Goal: Task Accomplishment & Management: Manage account settings

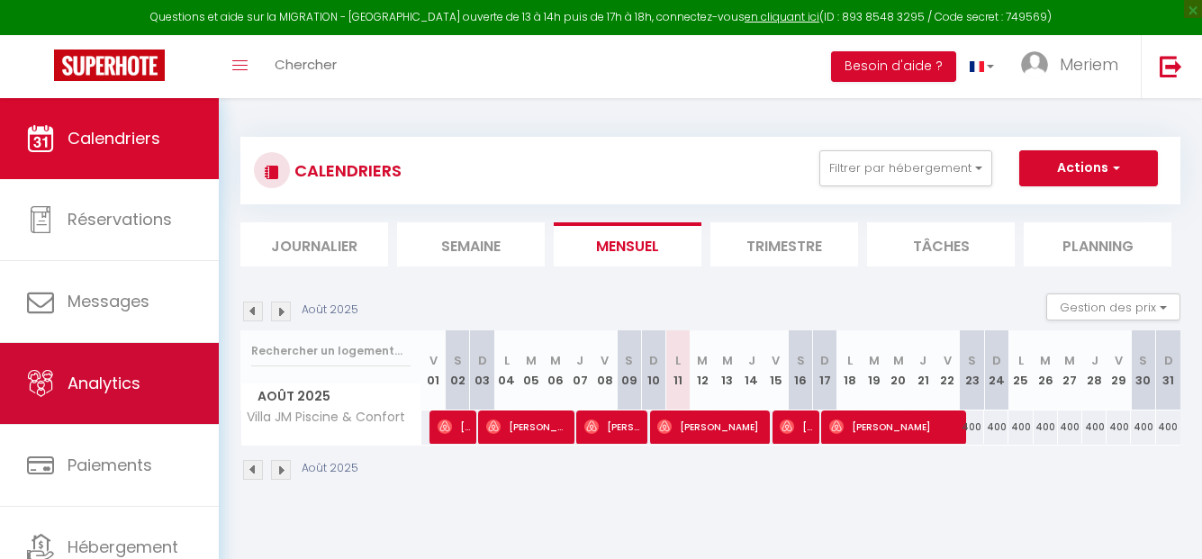
click at [117, 383] on span "Analytics" at bounding box center [104, 383] width 73 height 23
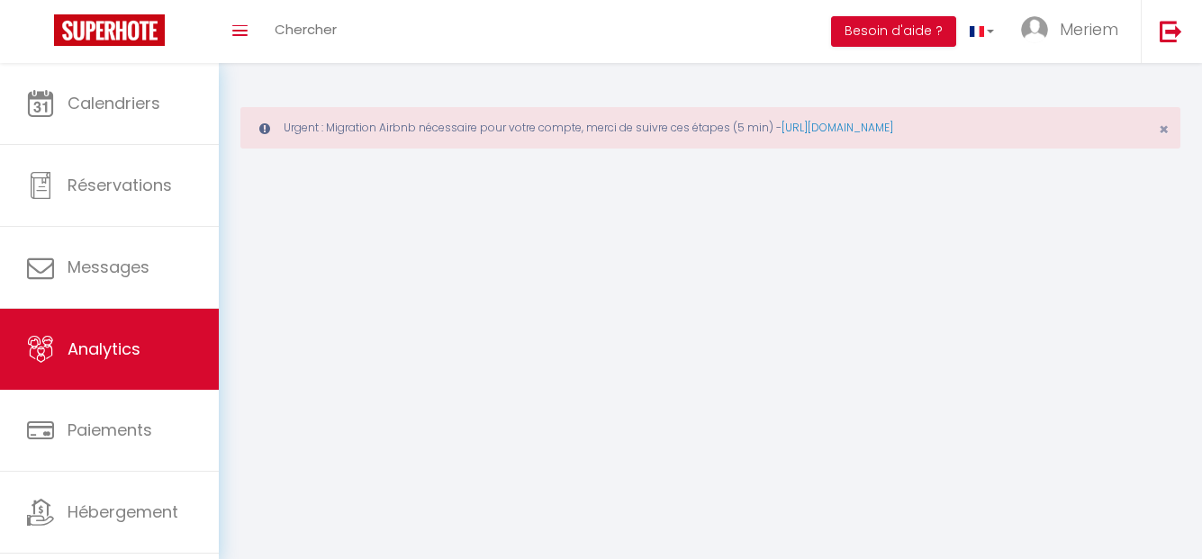
select select "2025"
select select "8"
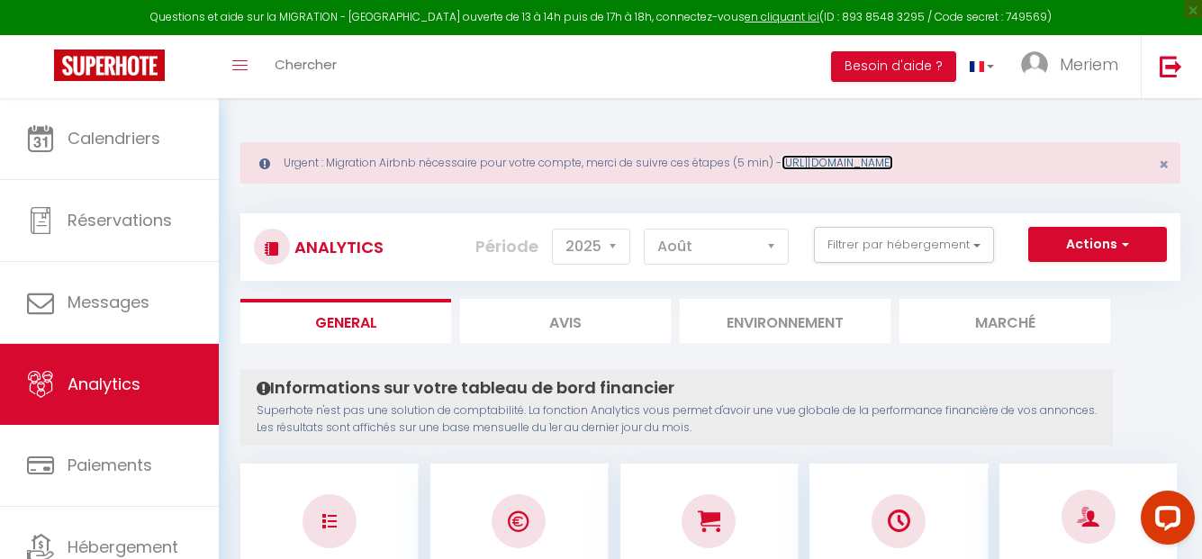
click at [831, 162] on link "[URL][DOMAIN_NAME]" at bounding box center [838, 162] width 112 height 15
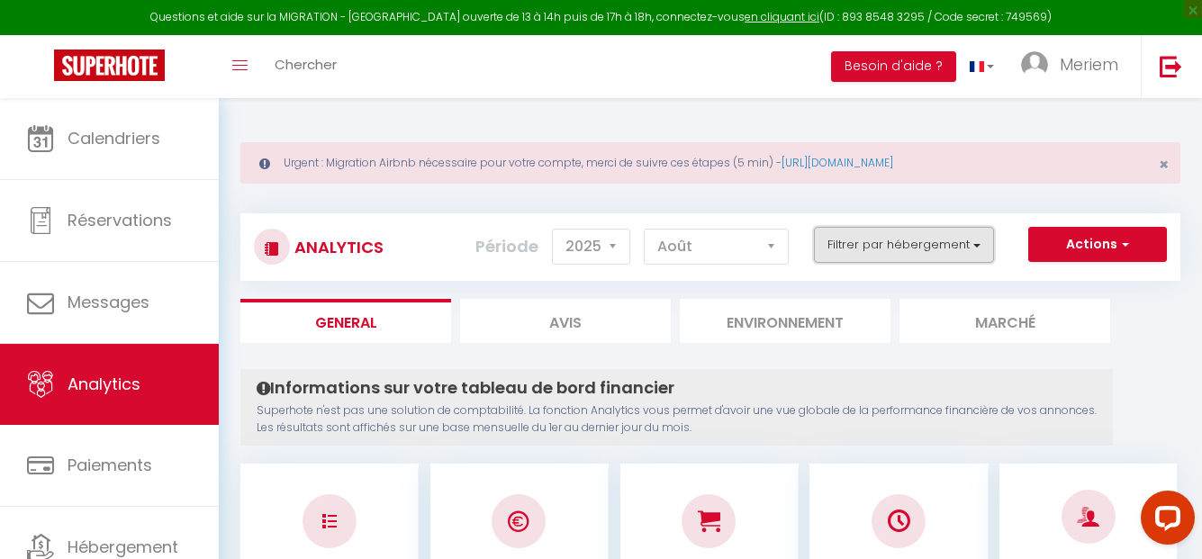
click at [860, 251] on button "Filtrer par hébergement" at bounding box center [904, 245] width 180 height 36
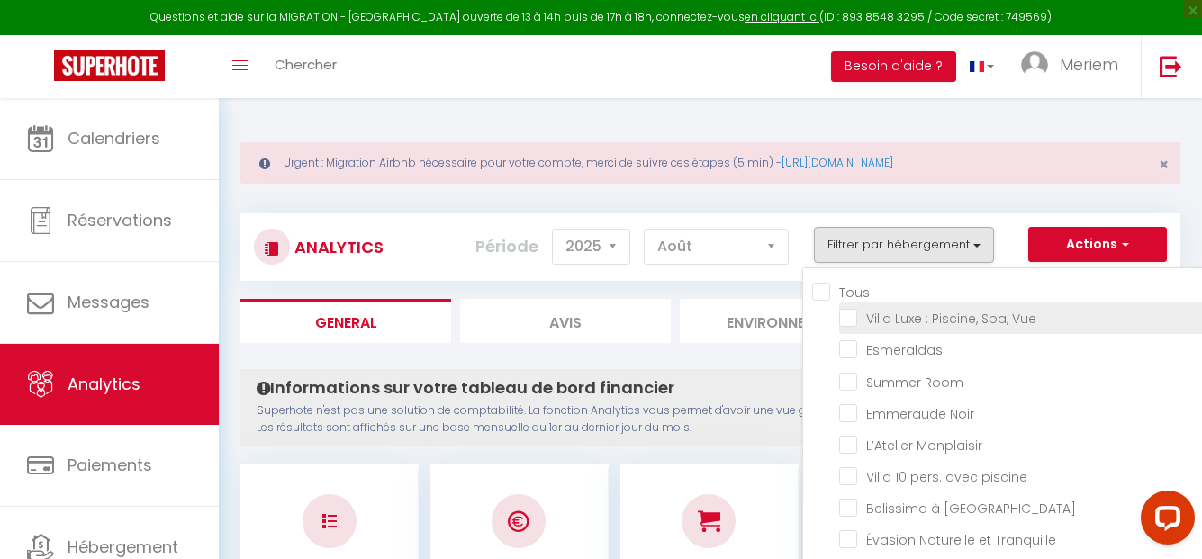
click at [849, 323] on Vue "checkbox" at bounding box center [1064, 317] width 451 height 18
checkbox Vue "true"
checkbox input "false"
checkbox Room "false"
checkbox Noir "false"
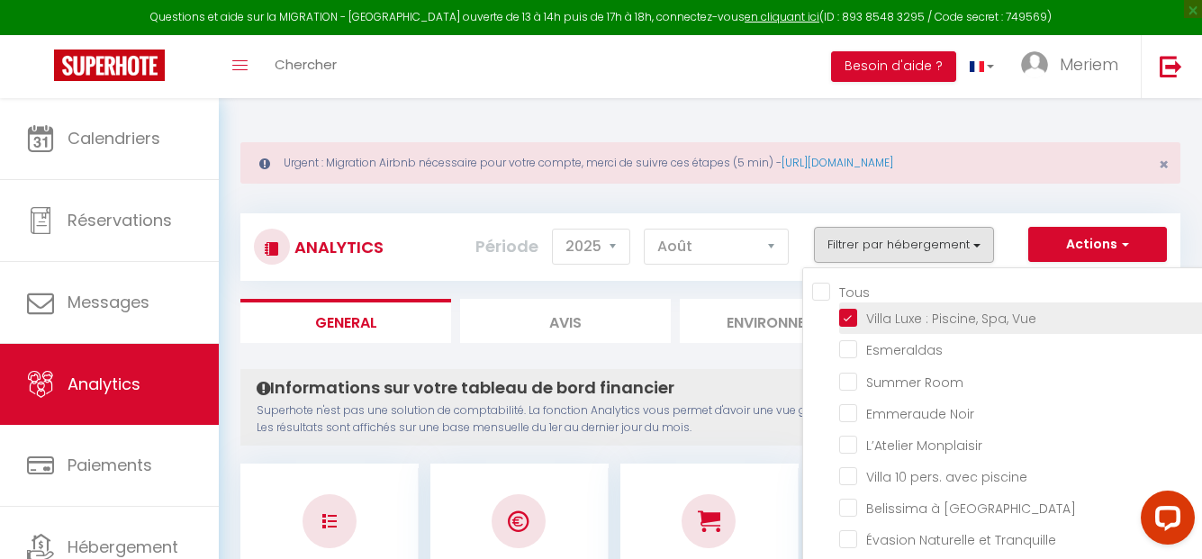
checkbox Monplaisir "false"
checkbox piscine "false"
checkbox Villeurbanne "false"
checkbox Tranquille "false"
checkbox Famille "false"
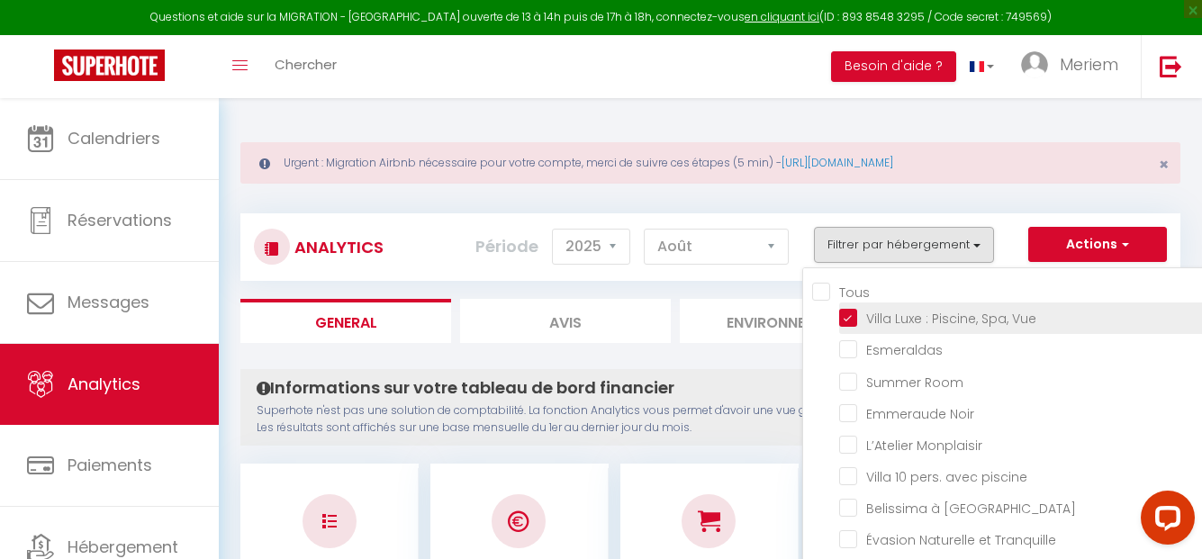
checkbox Cerisaie "false"
checkbox \! "false"
checkbox Prisée "false"
checkbox Confort "false"
checkbox input "false"
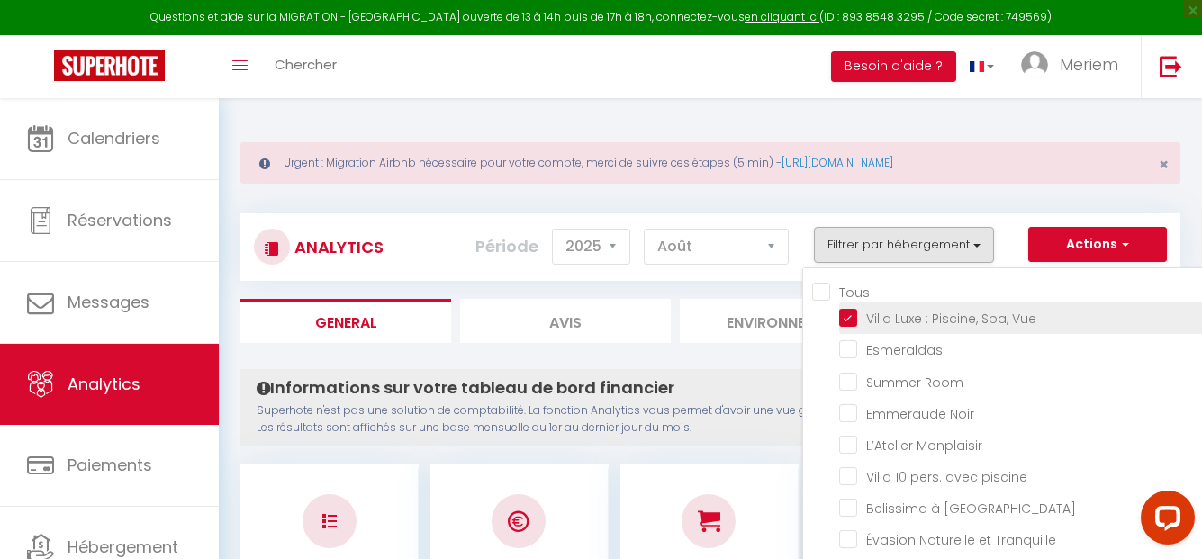
checkbox stadium\/Eurexpo\/Lyon "false"
checkbox Stadium\,Eurexpo\,Lyon "false"
checkbox prisé "false"
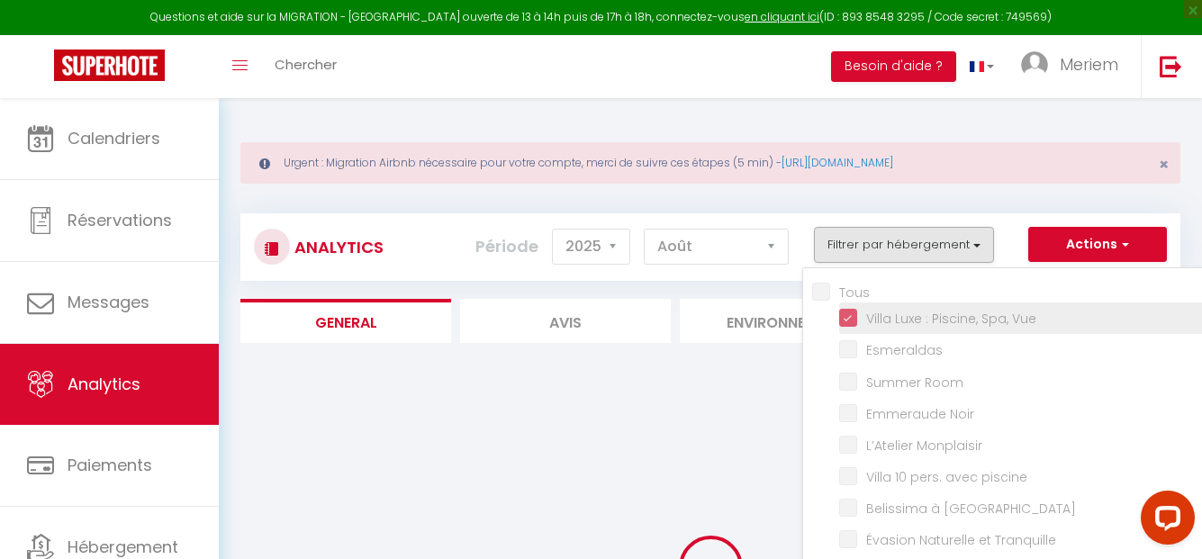
checkbox input "false"
checkbox Room "false"
checkbox Noir "false"
checkbox Monplaisir "false"
checkbox piscine "false"
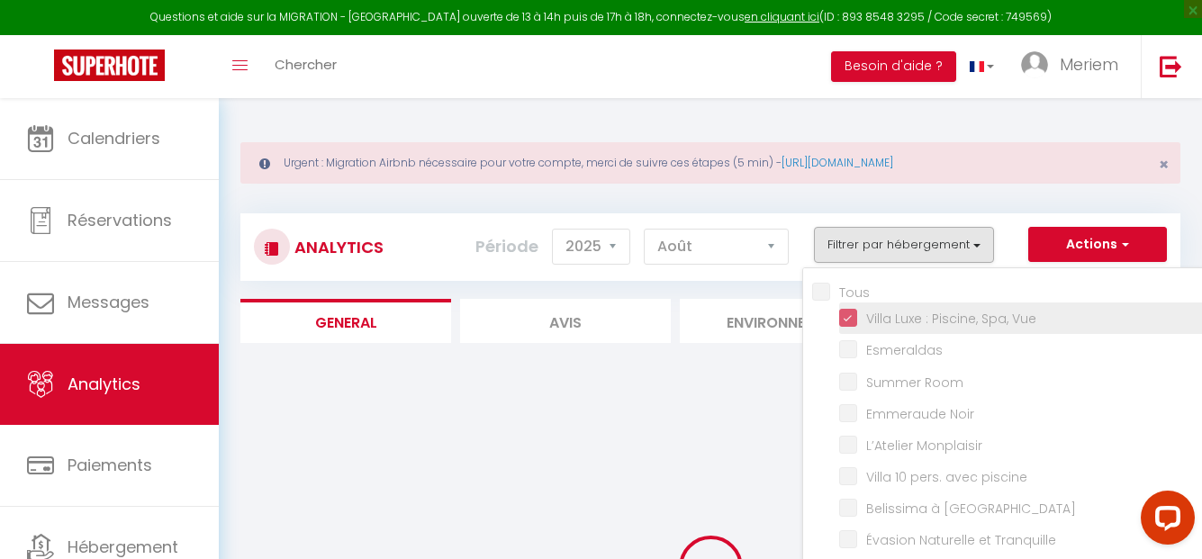
checkbox Villeurbanne "false"
checkbox Tranquille "false"
checkbox Famille "false"
checkbox Cerisaie "false"
checkbox \! "false"
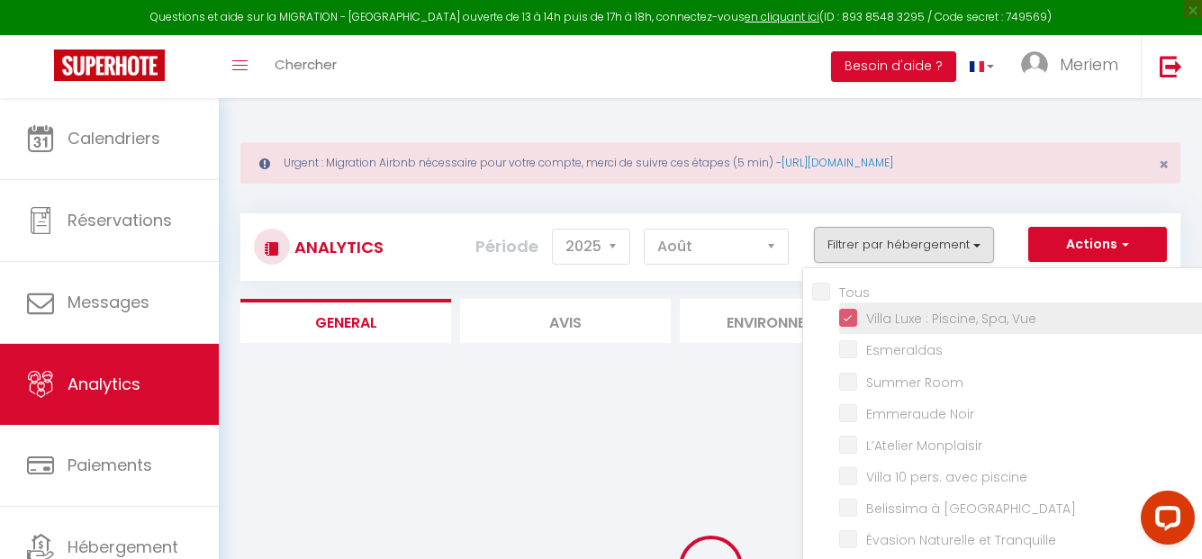
checkbox Prisée "false"
checkbox Confort "false"
checkbox input "false"
checkbox stadium\/Eurexpo\/Lyon "false"
checkbox Stadium\,Eurexpo\,Lyon "false"
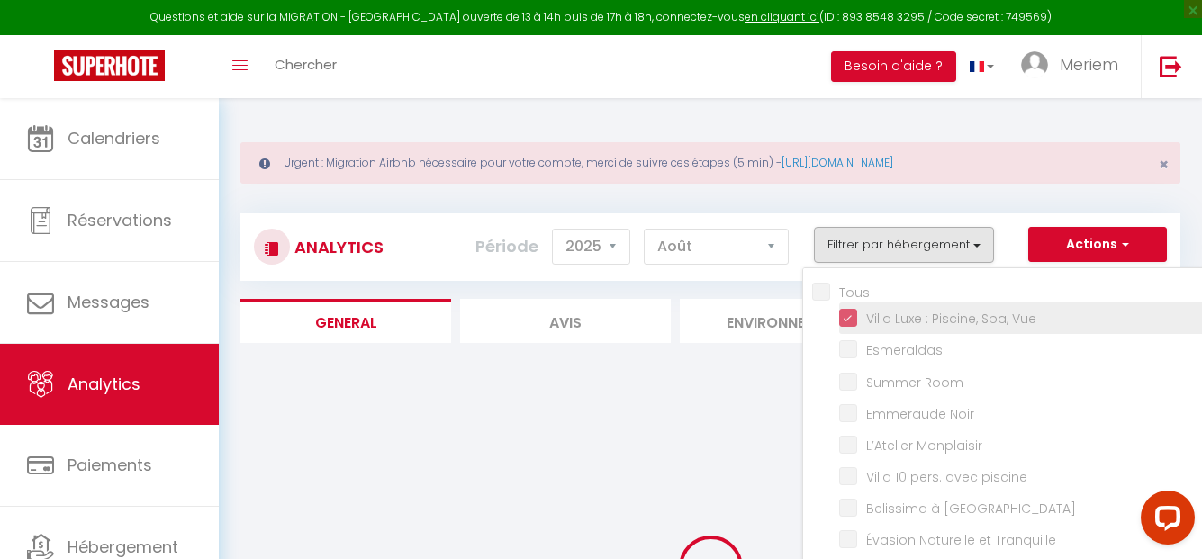
checkbox prisé "false"
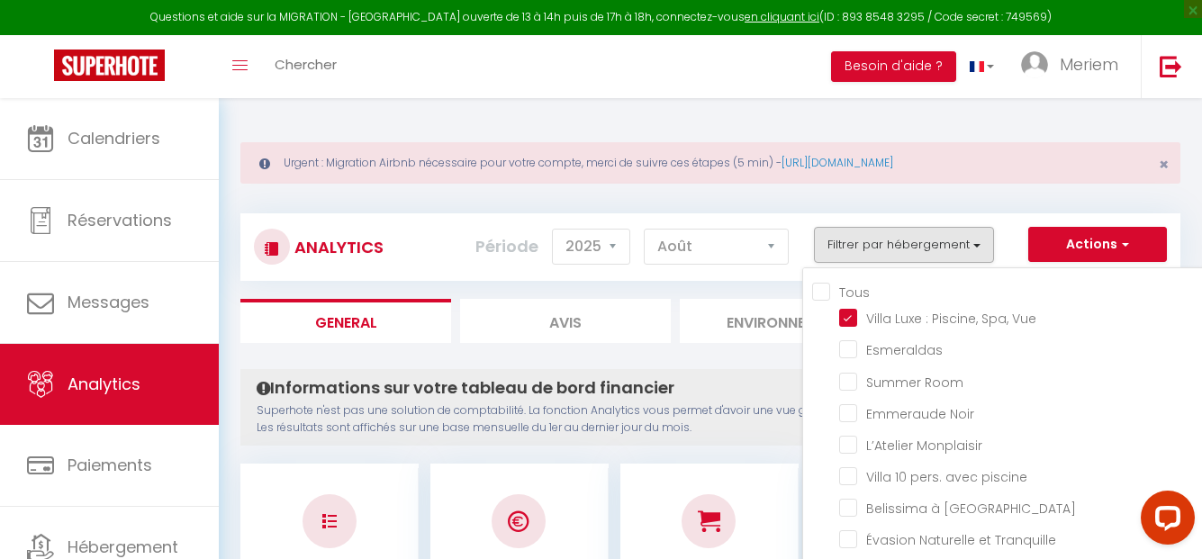
click at [726, 376] on div "Informations sur votre tableau de bord financier Superhote n'est pas une soluti…" at bounding box center [676, 407] width 873 height 77
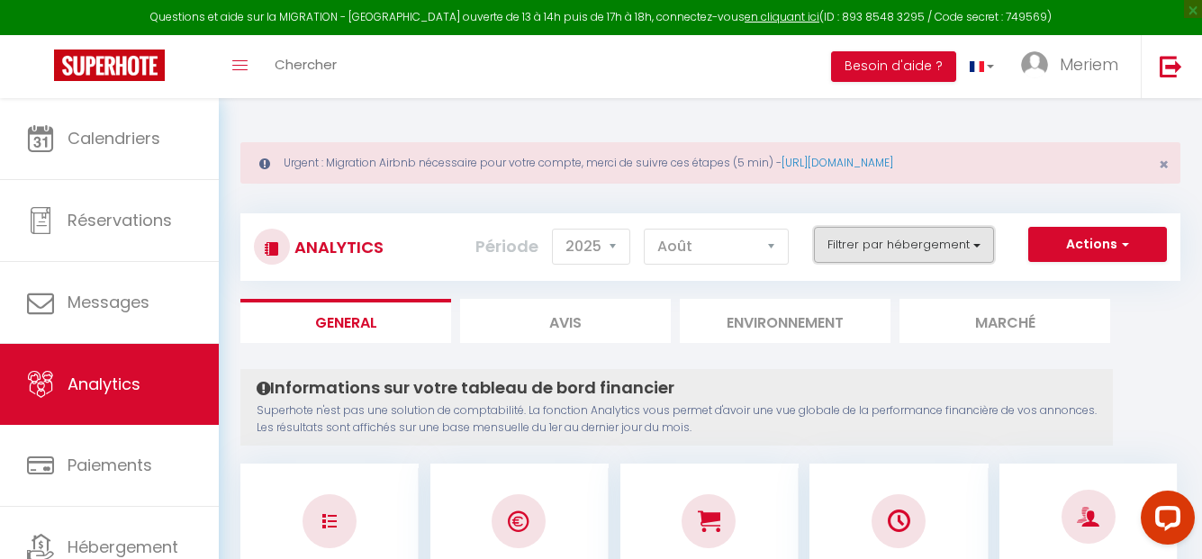
click at [838, 240] on button "Filtrer par hébergement" at bounding box center [904, 245] width 180 height 36
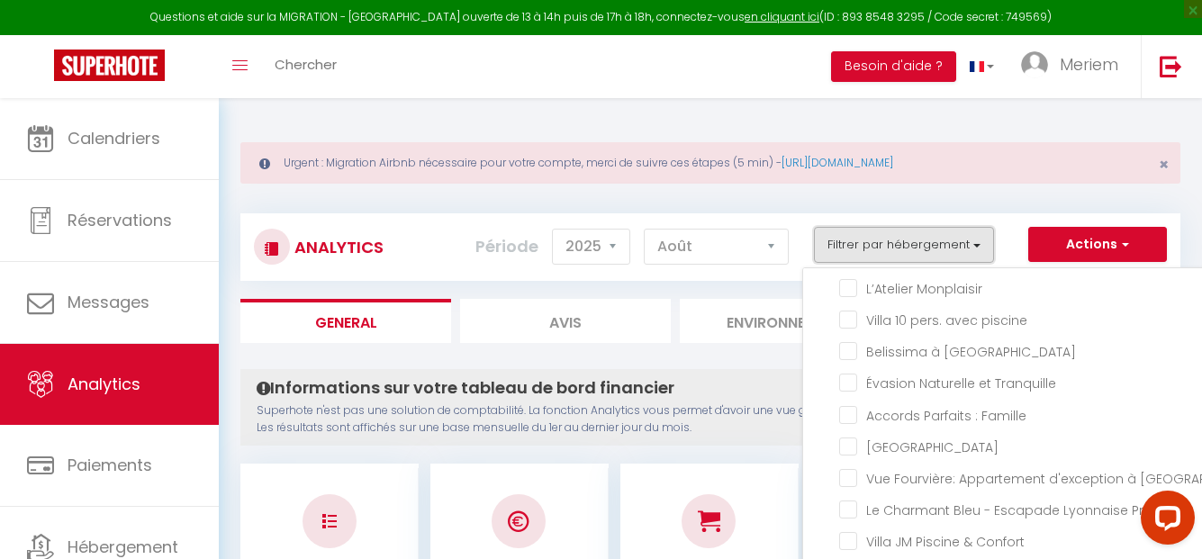
scroll to position [251, 0]
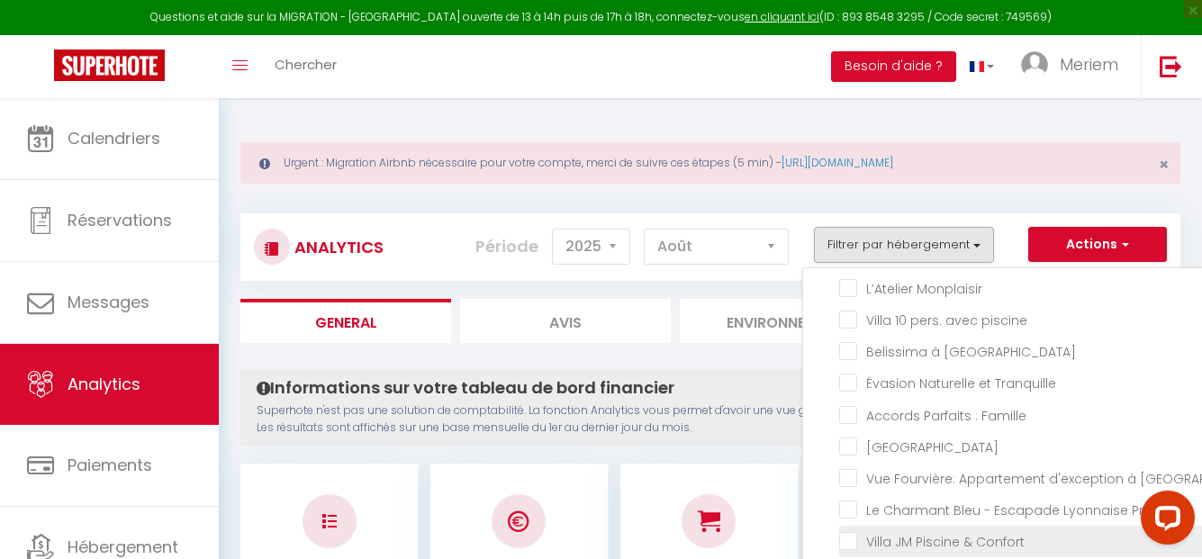
click at [845, 531] on Confort "checkbox" at bounding box center [1064, 540] width 451 height 18
checkbox Confort "true"
checkbox input "false"
checkbox Room "false"
checkbox Noir "false"
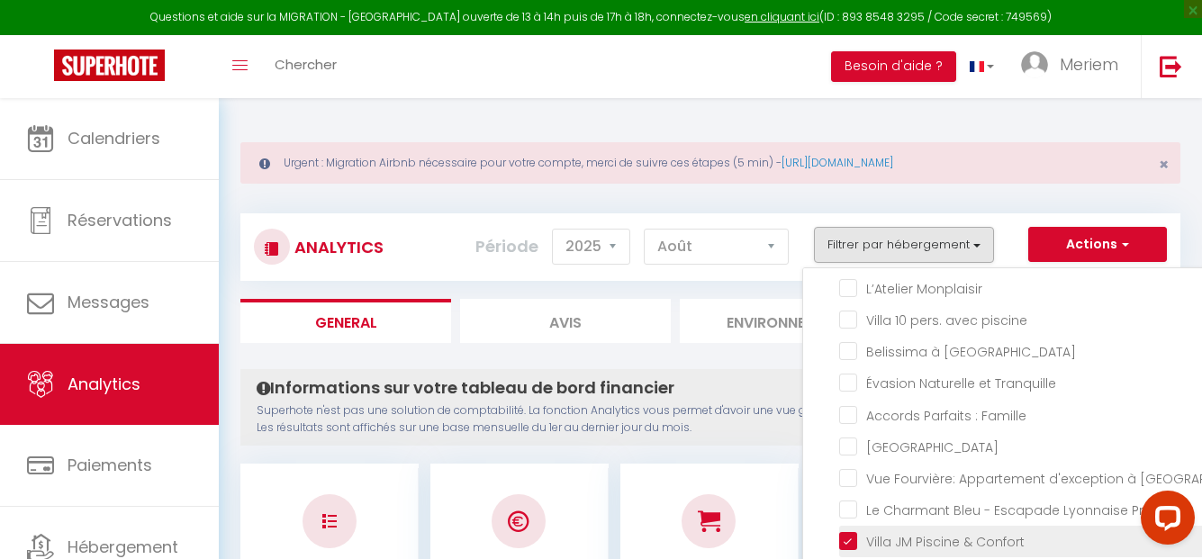
checkbox Monplaisir "false"
checkbox piscine "false"
checkbox Villeurbanne "false"
checkbox Tranquille "false"
checkbox Famille "false"
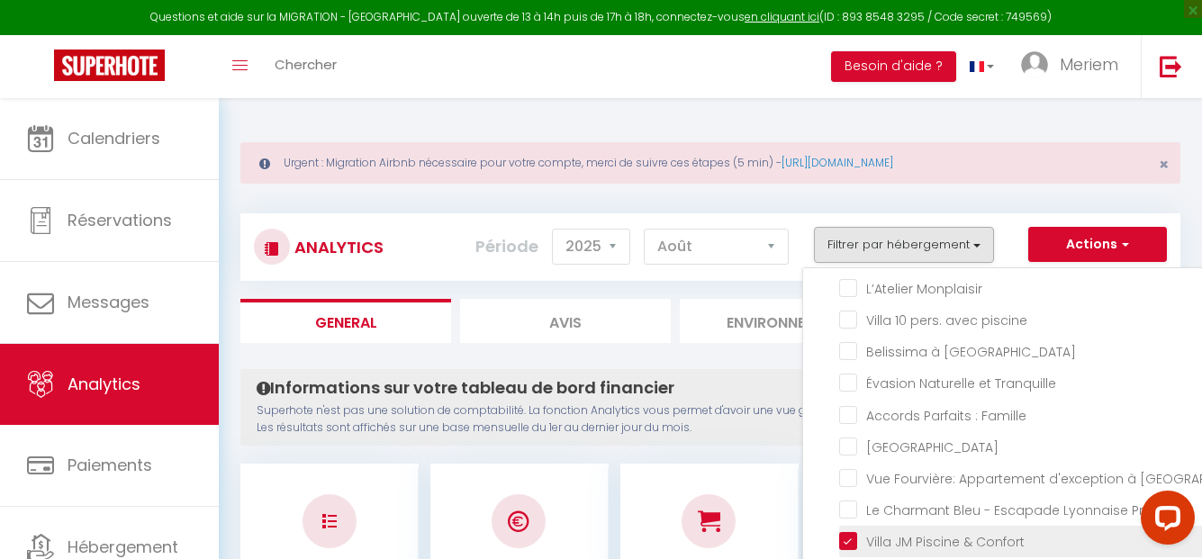
checkbox Cerisaie "false"
checkbox \! "false"
checkbox Prisée "false"
checkbox input "false"
checkbox stadium\/Eurexpo\/Lyon "false"
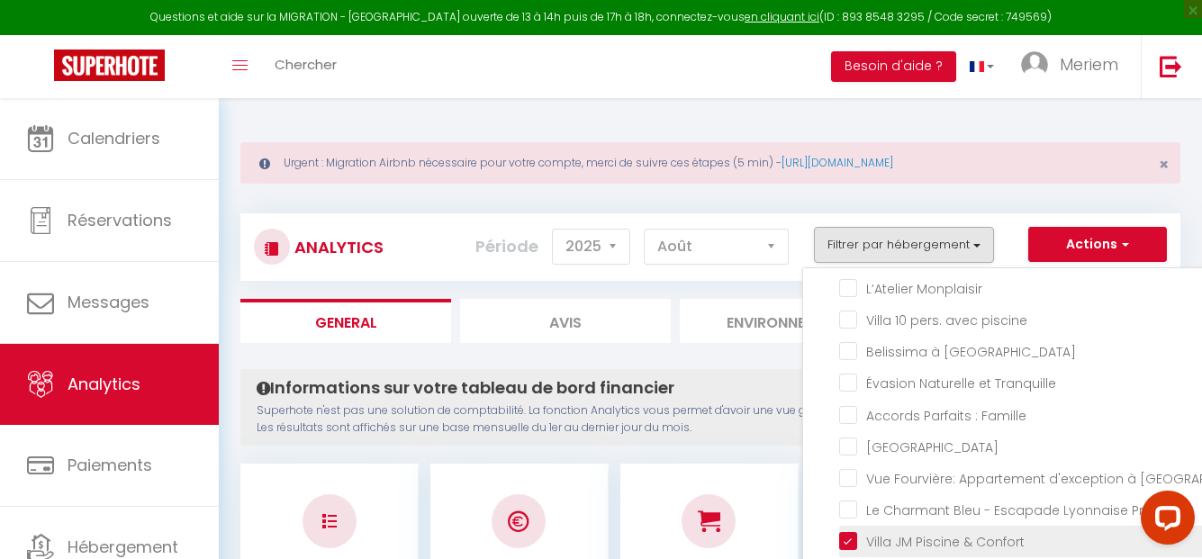
checkbox Stadium\,Eurexpo\,Lyon "false"
checkbox prisé "false"
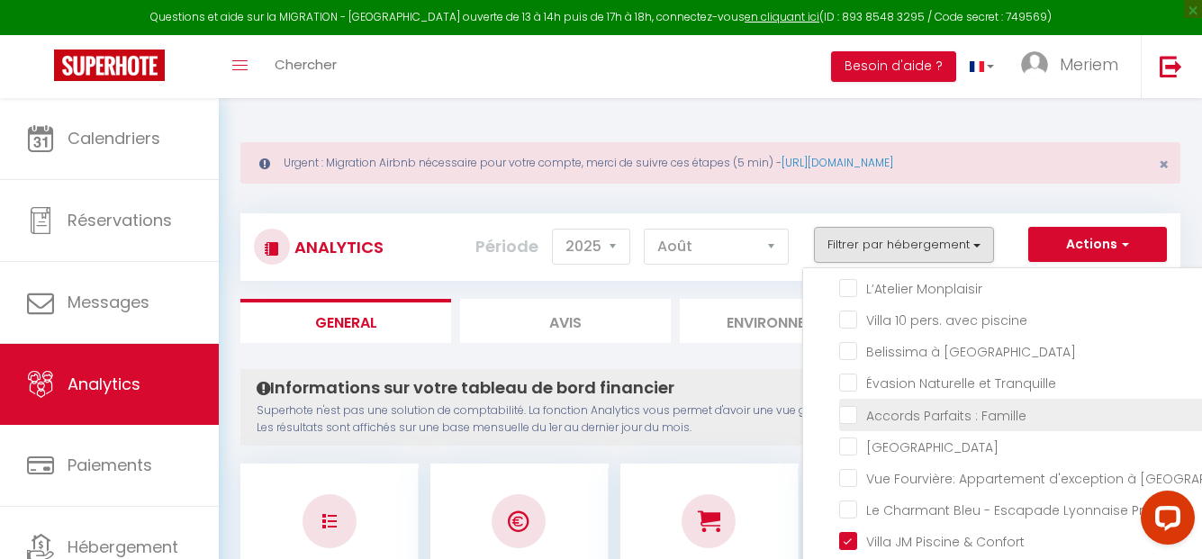
checkbox input "false"
checkbox Room "false"
checkbox Noir "false"
checkbox Monplaisir "false"
checkbox piscine "false"
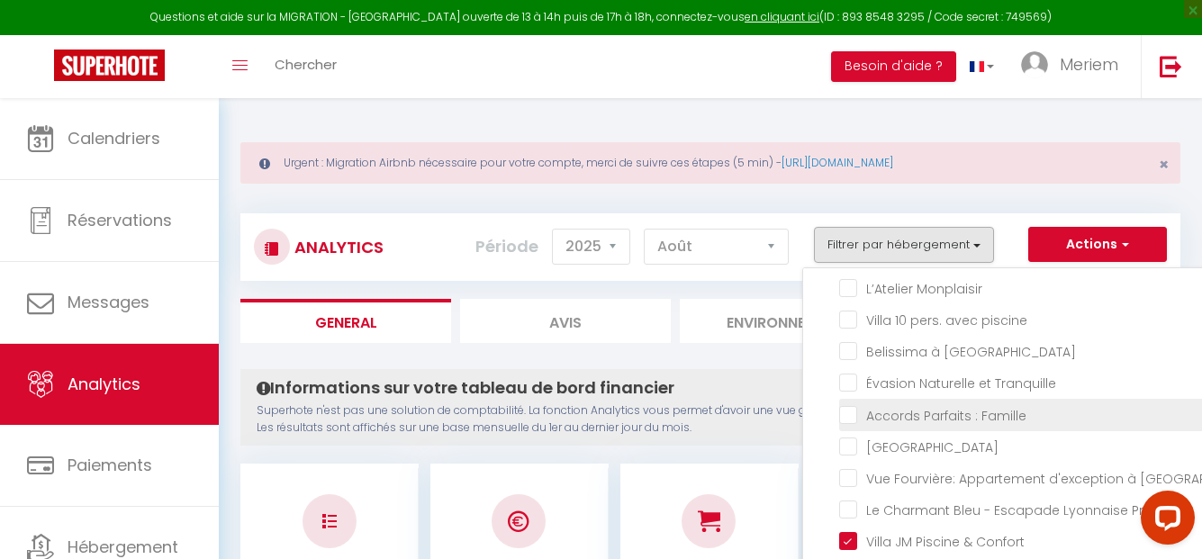
checkbox Villeurbanne "false"
checkbox Tranquille "false"
checkbox Famille "false"
checkbox Cerisaie "false"
checkbox \! "false"
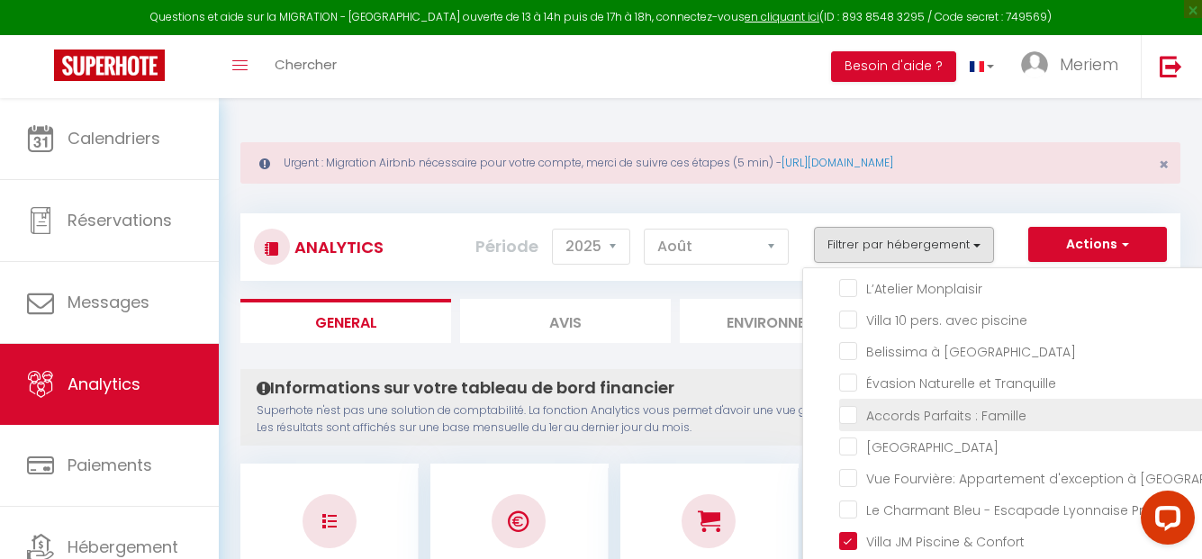
checkbox Prisée "false"
checkbox input "false"
checkbox stadium\/Eurexpo\/Lyon "false"
checkbox Stadium\,Eurexpo\,Lyon "false"
checkbox prisé "false"
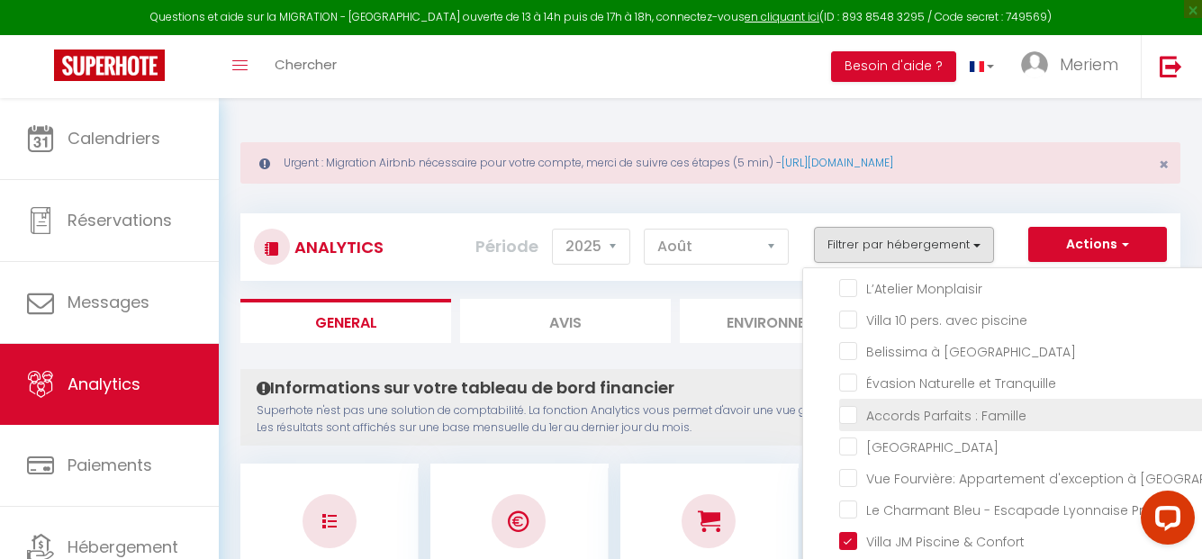
scroll to position [0, 0]
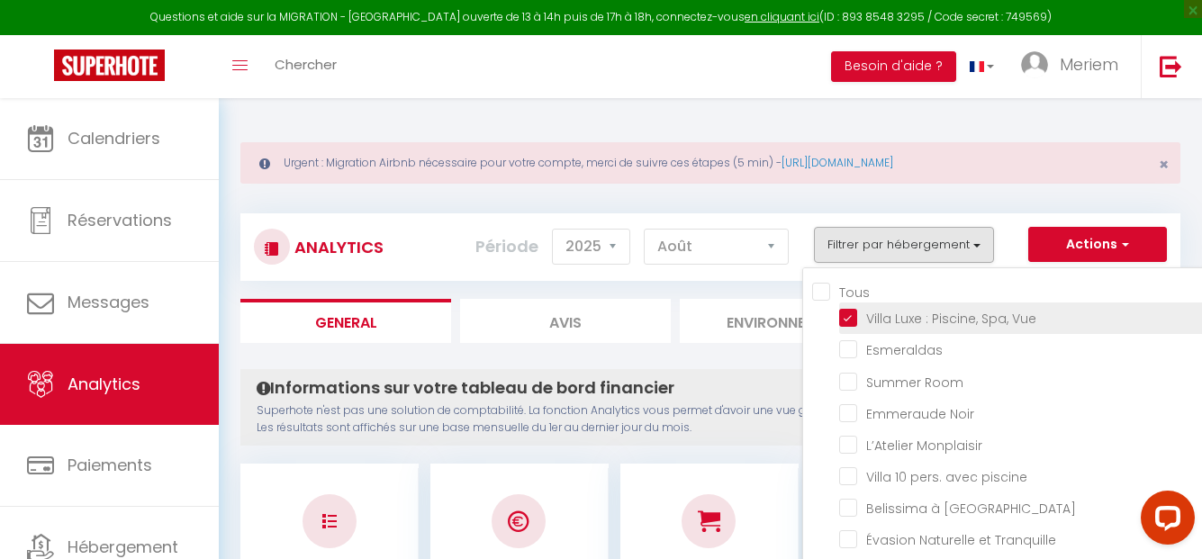
click at [859, 310] on Vue "checkbox" at bounding box center [1064, 317] width 451 height 18
checkbox Vue "false"
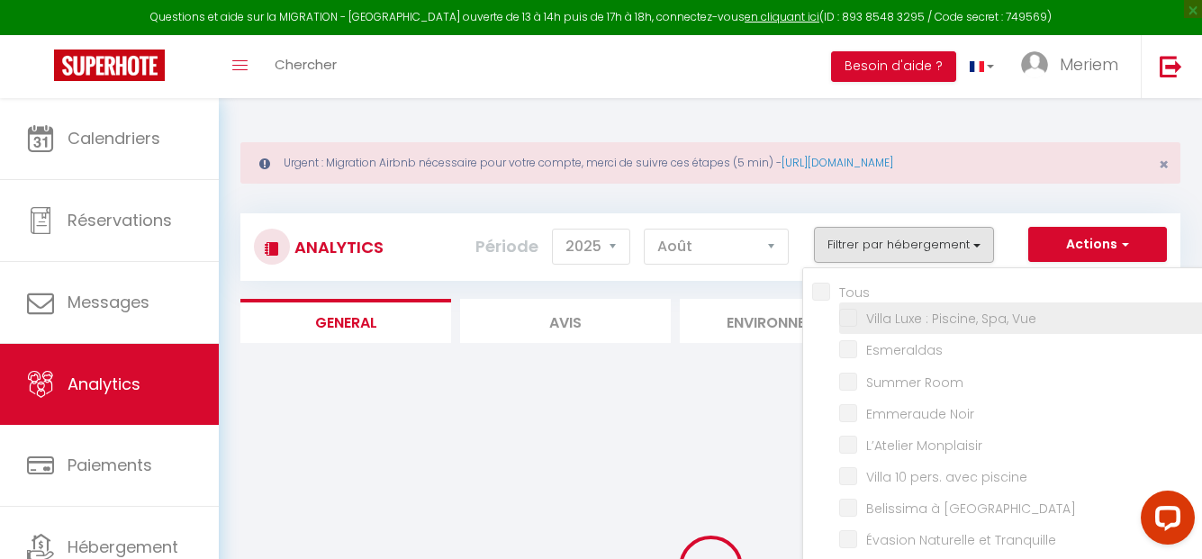
checkbox input "false"
checkbox Room "false"
checkbox Noir "false"
checkbox Monplaisir "false"
checkbox piscine "false"
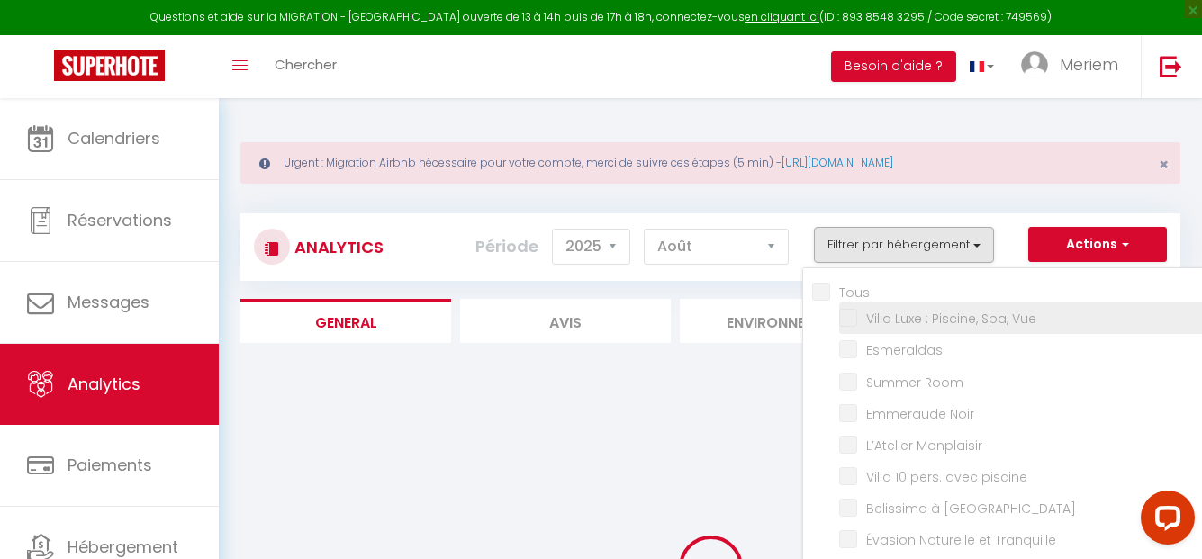
checkbox Villeurbanne "false"
checkbox Tranquille "false"
checkbox Famille "false"
checkbox Cerisaie "false"
checkbox \! "false"
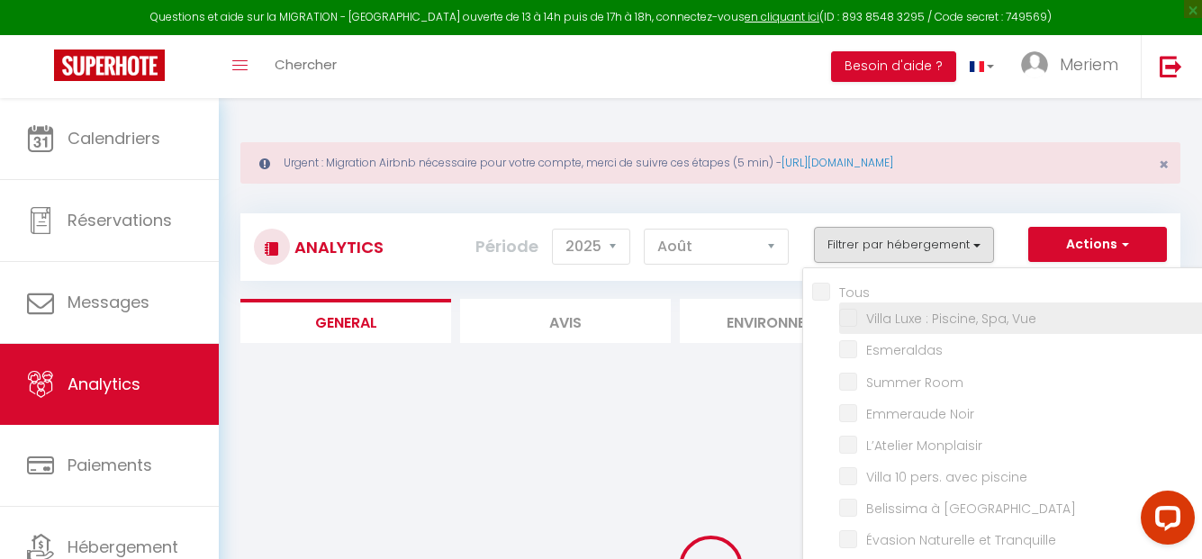
checkbox Prisée "false"
checkbox input "false"
checkbox stadium\/Eurexpo\/Lyon "false"
checkbox Stadium\,Eurexpo\,Lyon "false"
checkbox prisé "false"
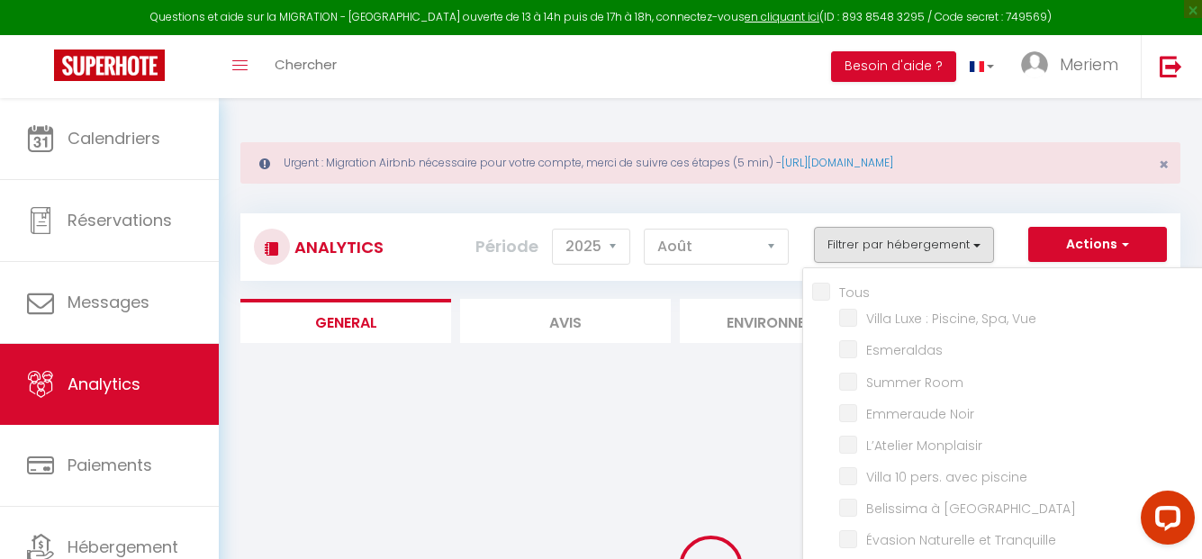
checkbox input "false"
checkbox Room "false"
checkbox Noir "false"
checkbox Monplaisir "false"
checkbox piscine "false"
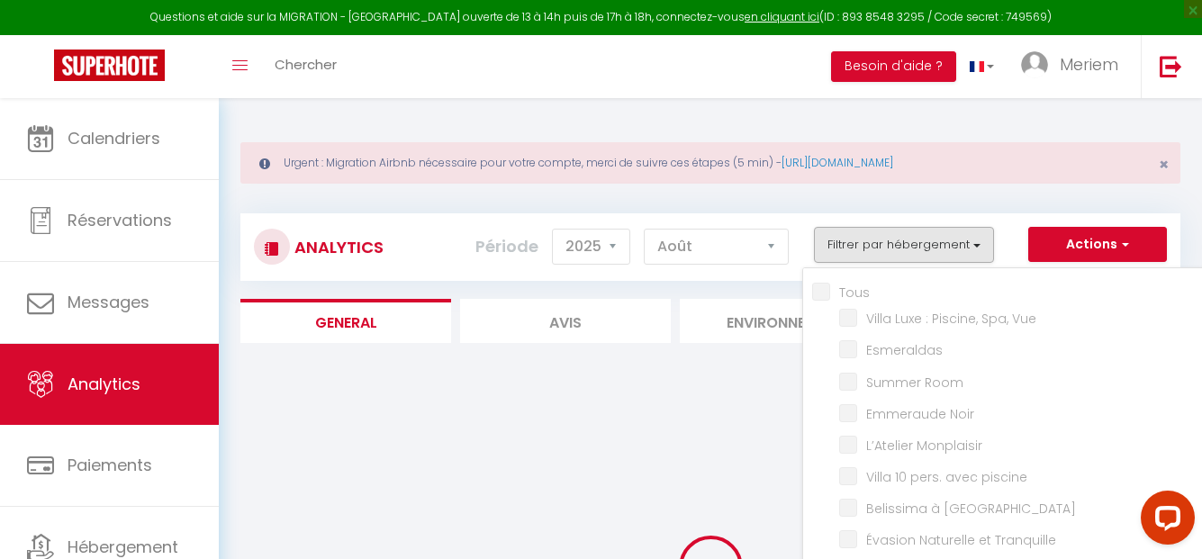
checkbox Villeurbanne "false"
checkbox Tranquille "false"
checkbox Famille "false"
checkbox Cerisaie "false"
checkbox \! "false"
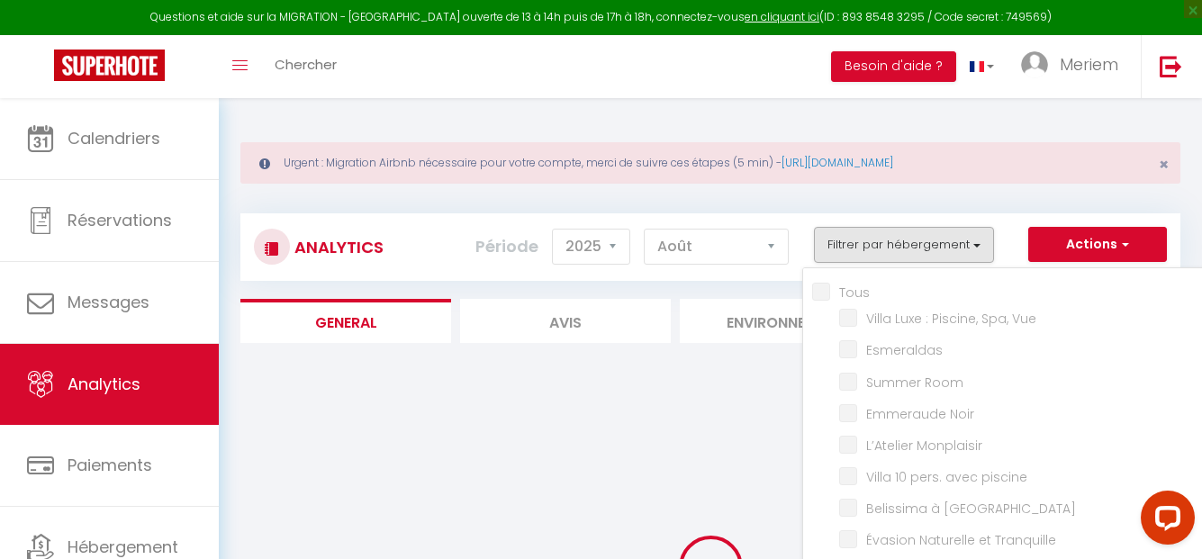
checkbox Prisée "false"
checkbox input "false"
checkbox stadium\/Eurexpo\/Lyon "false"
checkbox Stadium\,Eurexpo\,Lyon "false"
checkbox prisé "false"
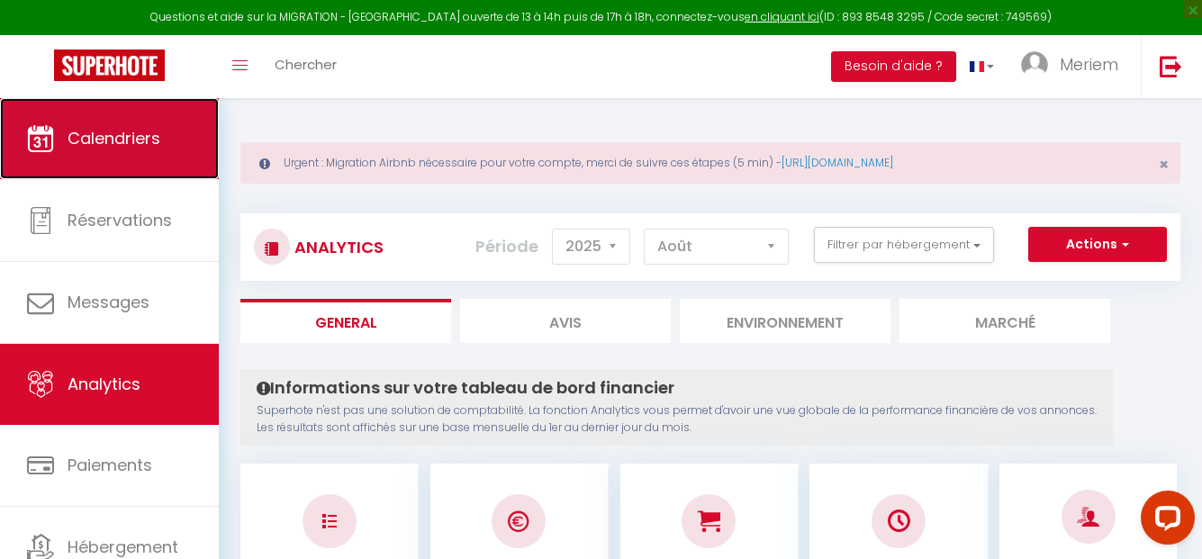
click at [127, 142] on span "Calendriers" at bounding box center [114, 138] width 93 height 23
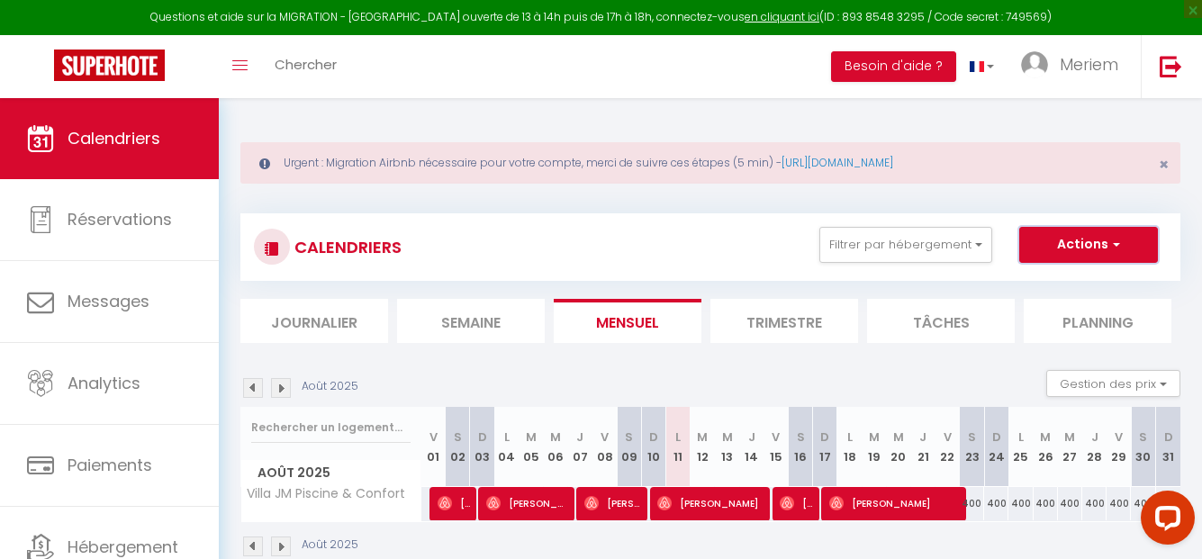
click at [1061, 243] on button "Actions" at bounding box center [1088, 245] width 139 height 36
click at [958, 237] on button "Filtrer par hébergement" at bounding box center [905, 245] width 173 height 36
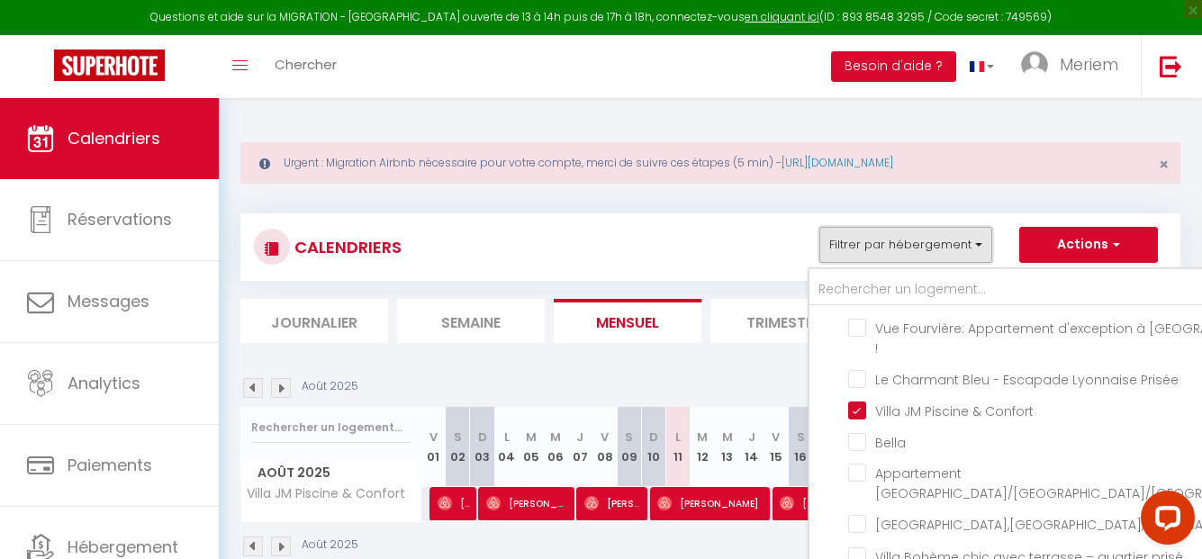
scroll to position [98, 0]
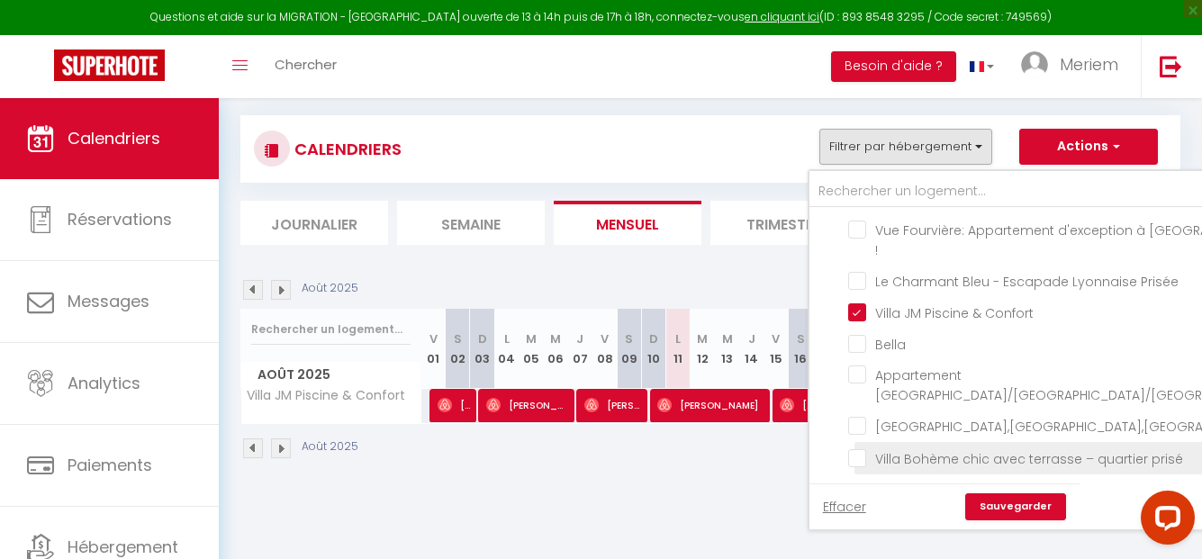
click at [857, 448] on input "Villa Bohème chic avec terrasse – quartier prisé" at bounding box center [1068, 457] width 440 height 18
checkbox input "true"
checkbox input "false"
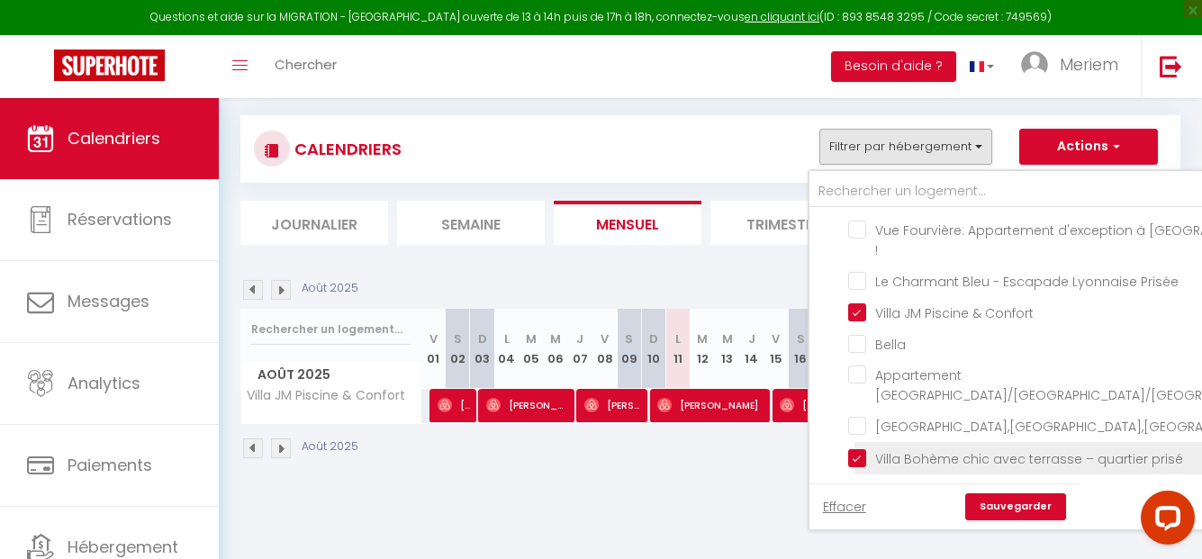
checkbox input "false"
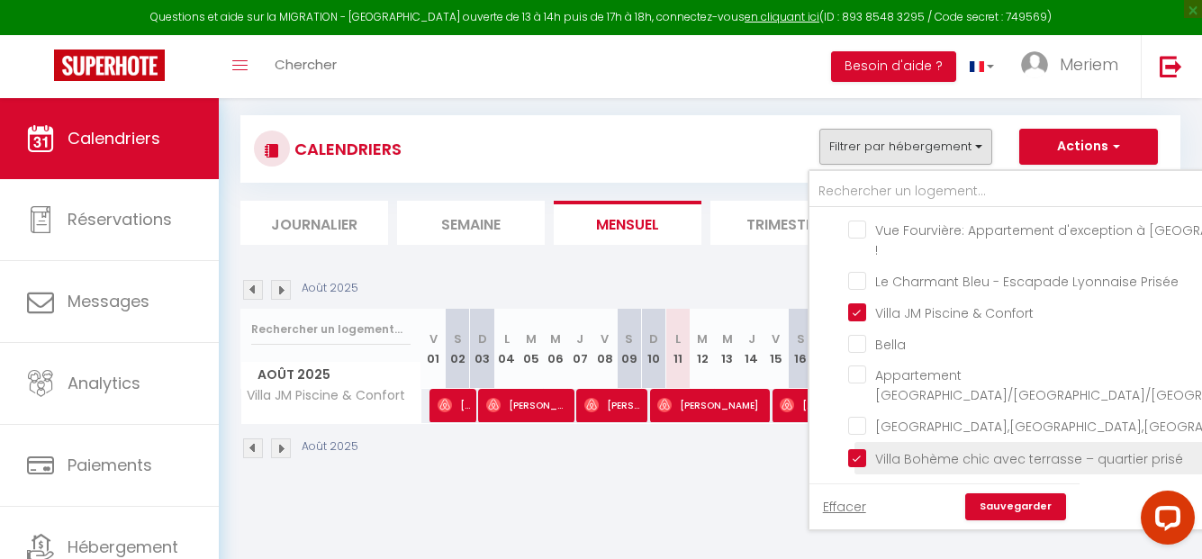
checkbox input "false"
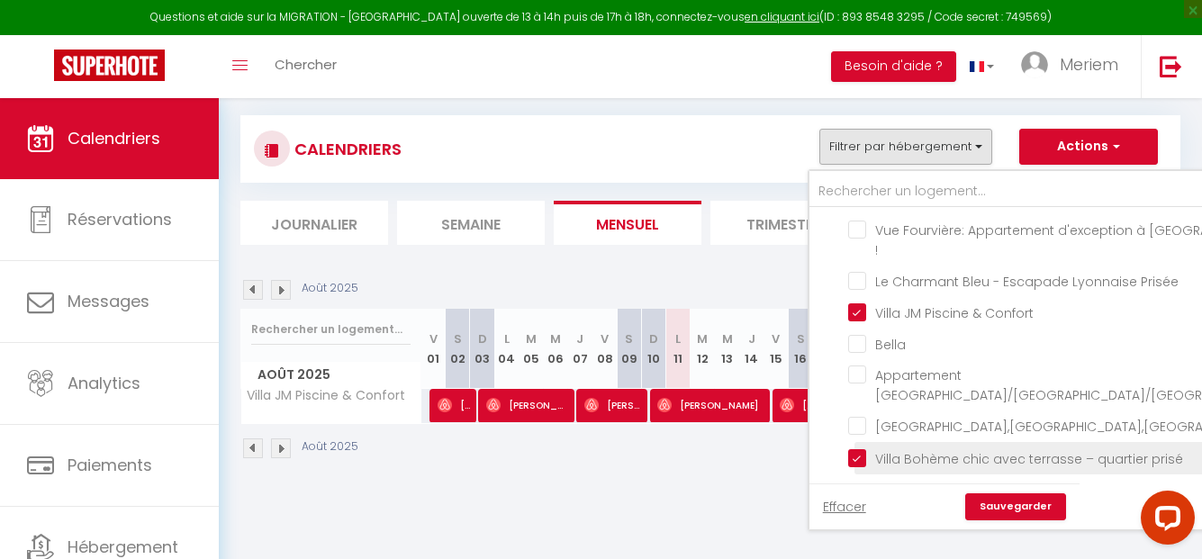
checkbox input "false"
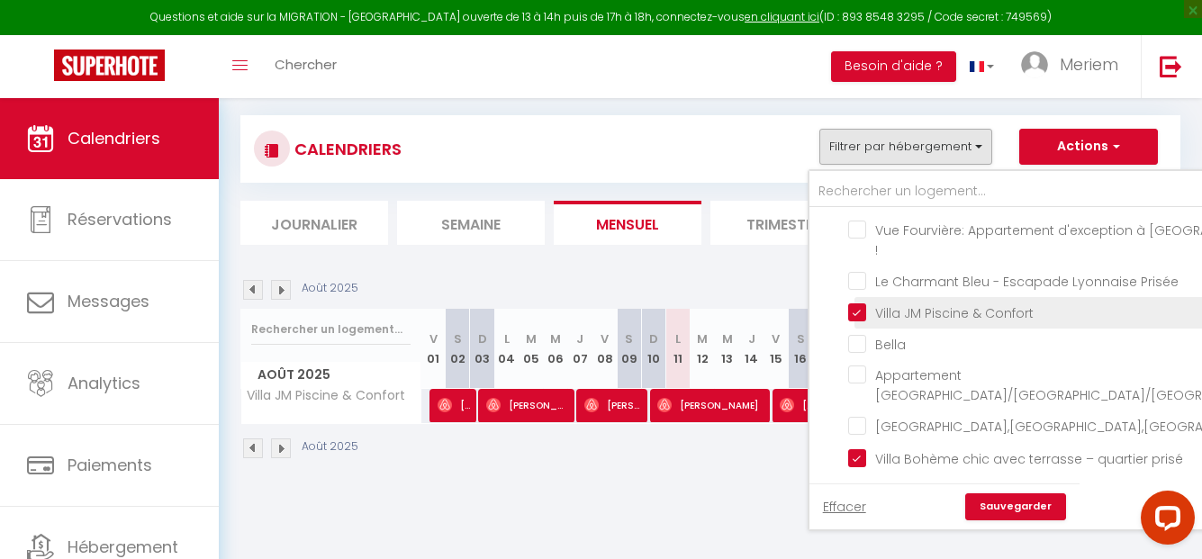
click at [859, 303] on input "Villa JM Piscine & Confort" at bounding box center [1068, 312] width 440 height 18
checkbox input "false"
click at [993, 502] on link "Sauvegarder" at bounding box center [1015, 506] width 101 height 27
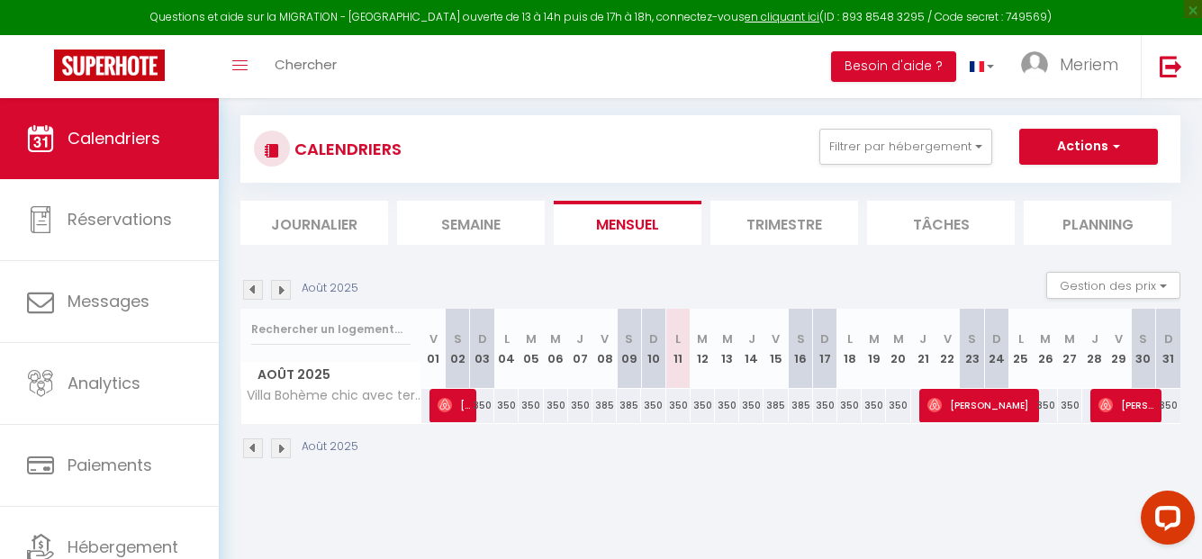
click at [829, 400] on div "350" at bounding box center [825, 405] width 24 height 33
type input "350"
type input "Dim 17 Août 2025"
type input "Lun 18 Août 2025"
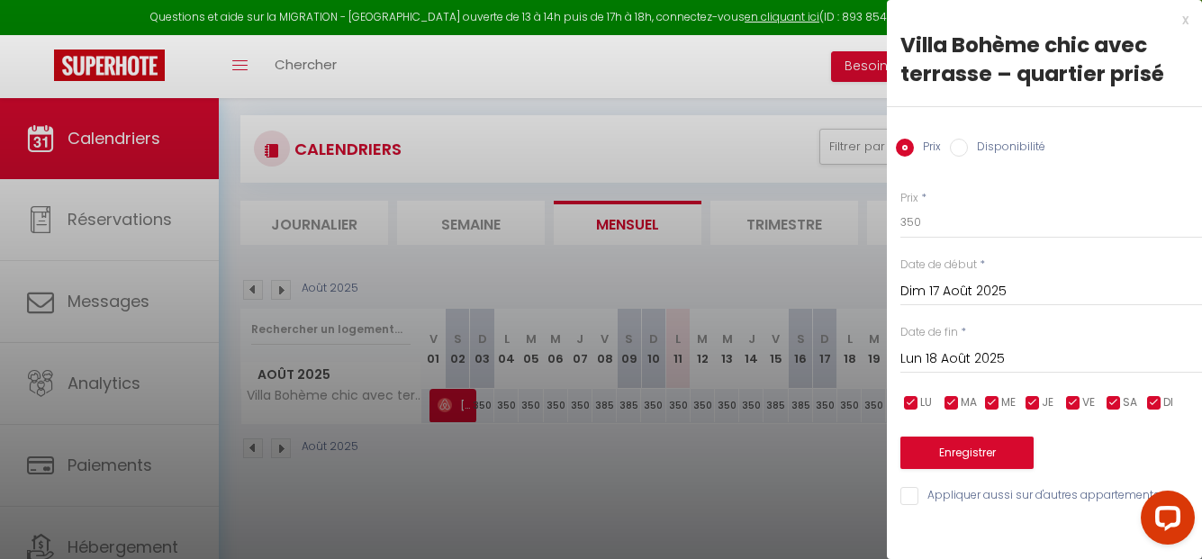
click at [961, 149] on input "Disponibilité" at bounding box center [959, 148] width 18 height 18
radio input "true"
radio input "false"
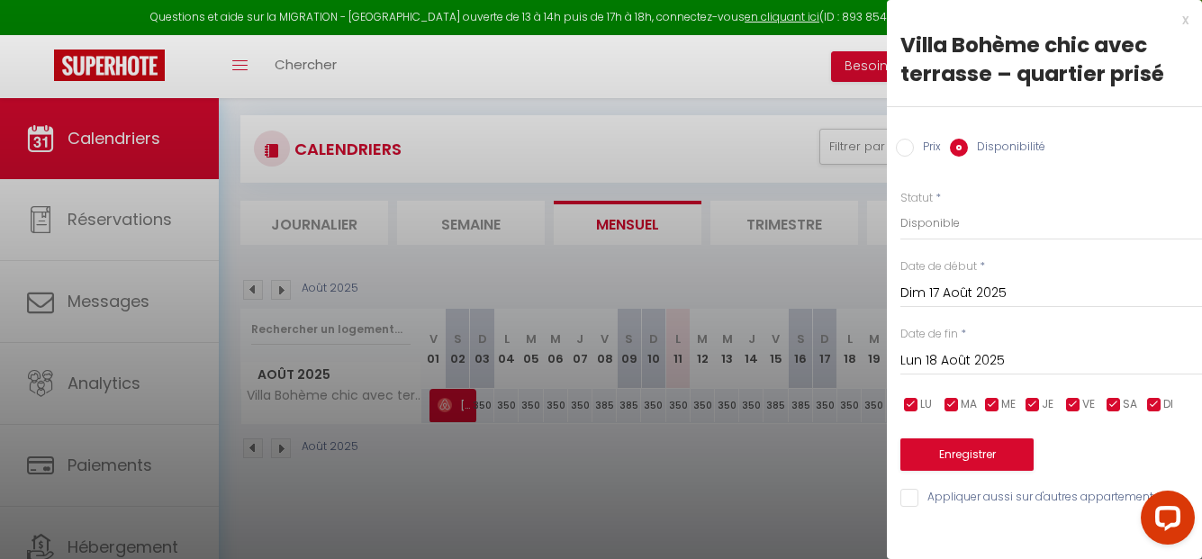
click at [950, 283] on input "Dim 17 Août 2025" at bounding box center [1051, 293] width 302 height 23
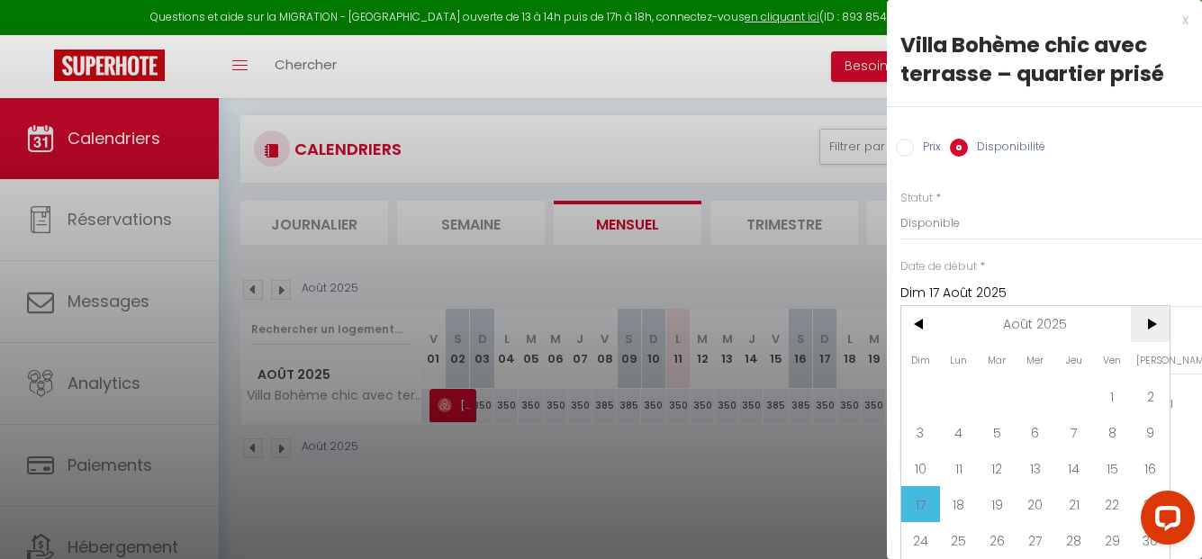
click at [1145, 323] on span ">" at bounding box center [1150, 324] width 39 height 36
click at [1097, 396] on span "5" at bounding box center [1112, 396] width 39 height 36
type input "Ven 05 Septembre 2025"
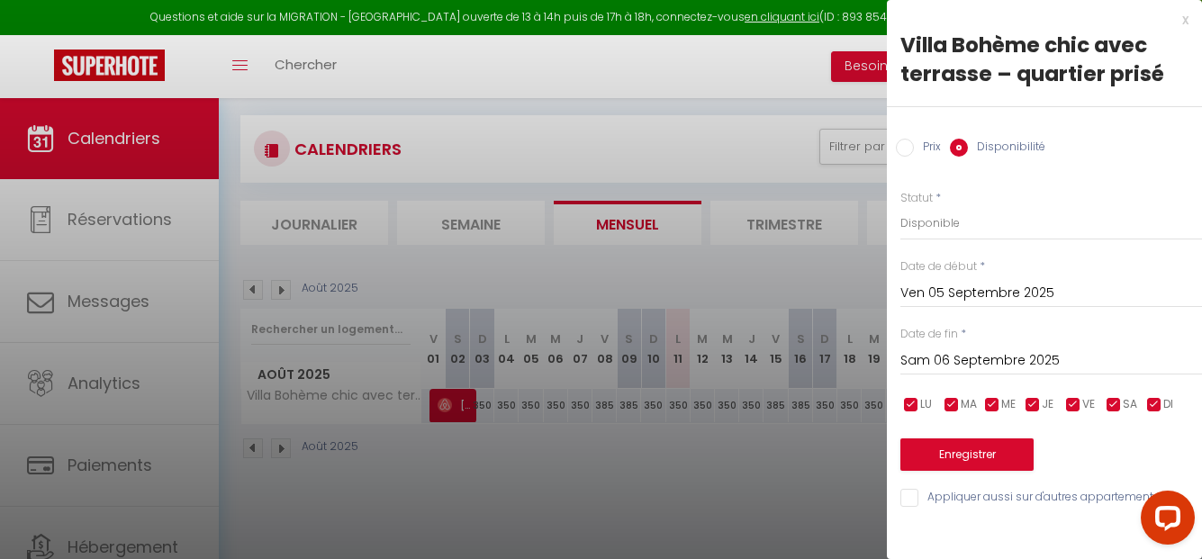
click at [1011, 357] on input "Sam 06 Septembre 2025" at bounding box center [1051, 360] width 302 height 23
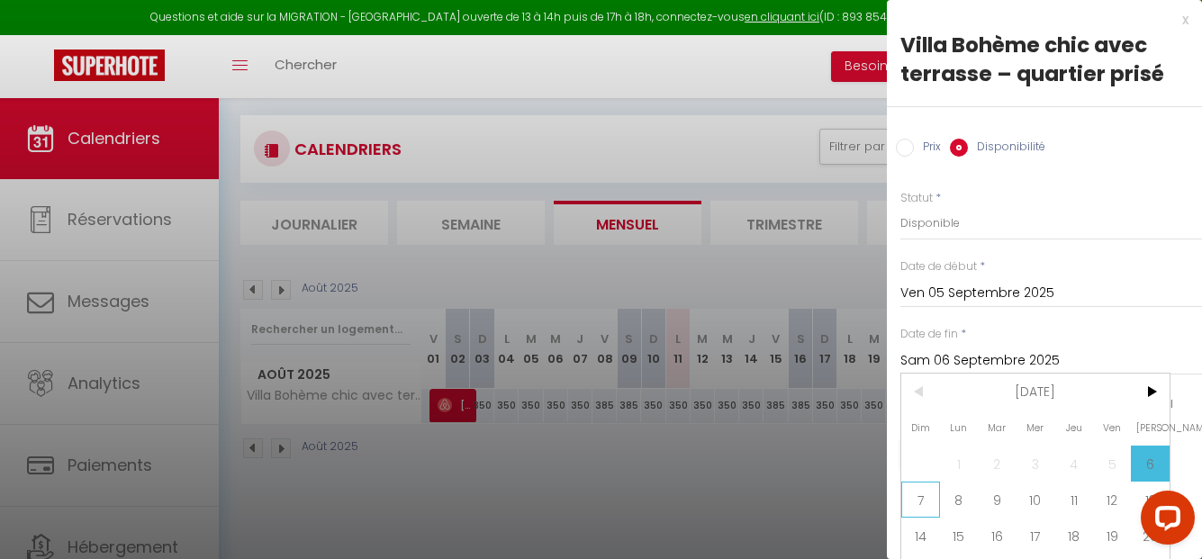
click at [929, 492] on span "7" at bounding box center [920, 500] width 39 height 36
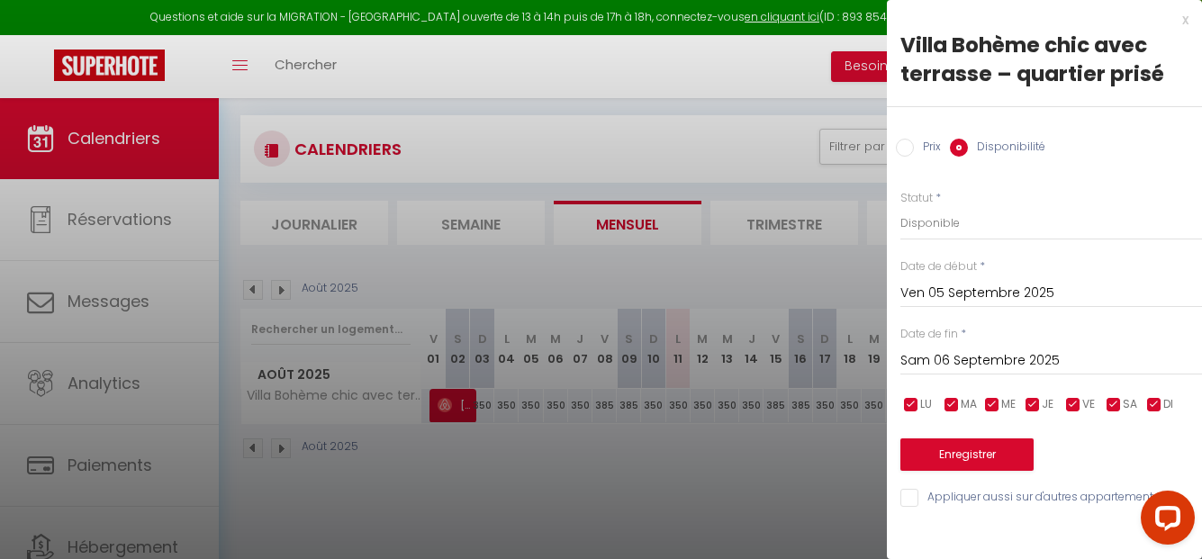
type input "Dim 07 Septembre 2025"
click at [945, 215] on select "Disponible Indisponible" at bounding box center [1051, 223] width 302 height 34
select select "0"
click at [900, 206] on select "Disponible Indisponible" at bounding box center [1051, 223] width 302 height 34
click at [985, 462] on button "Enregistrer" at bounding box center [966, 455] width 133 height 32
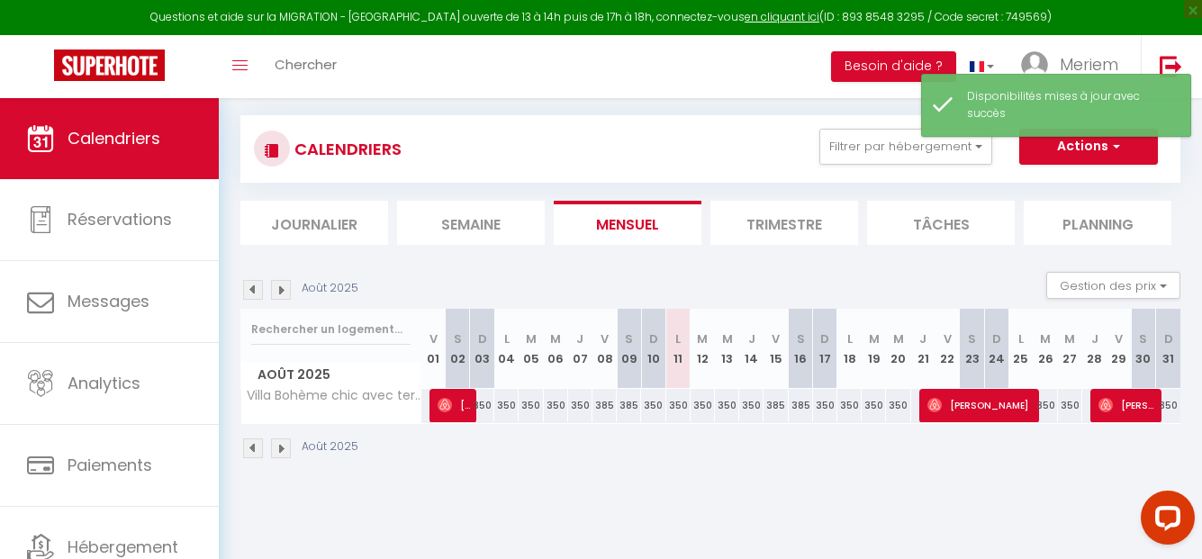
click at [287, 447] on img at bounding box center [281, 449] width 20 height 20
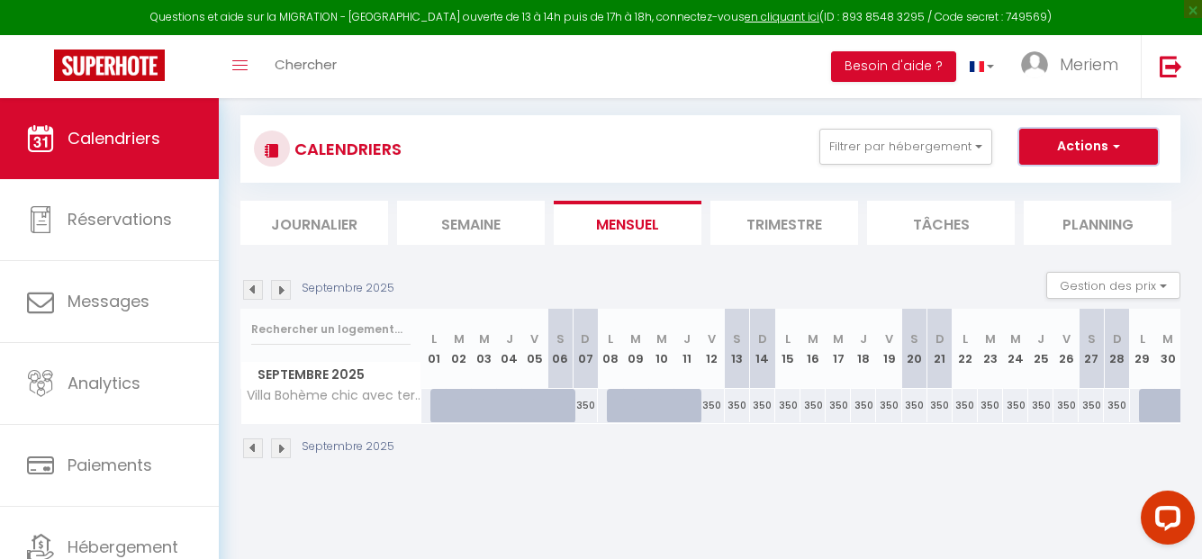
click at [1086, 140] on button "Actions" at bounding box center [1088, 147] width 139 height 36
click at [739, 411] on div "350" at bounding box center [737, 405] width 25 height 33
select select "1"
type input "[PERSON_NAME] 13 Septembre 2025"
type input "Dim 14 Septembre 2025"
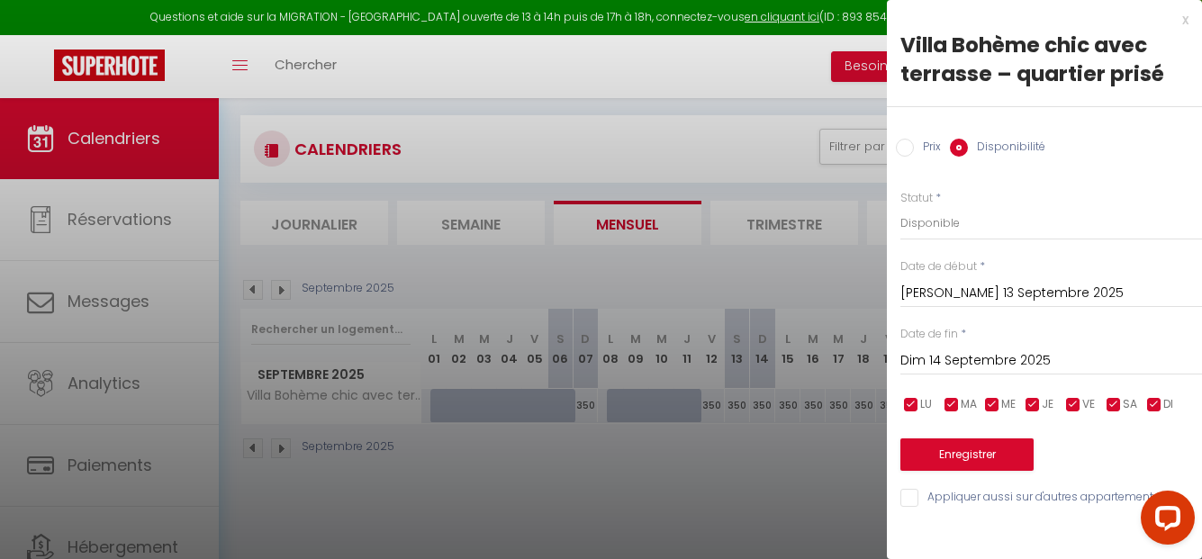
click at [928, 293] on input "[PERSON_NAME] 13 Septembre 2025" at bounding box center [1051, 293] width 302 height 23
click at [738, 494] on div at bounding box center [601, 279] width 1202 height 559
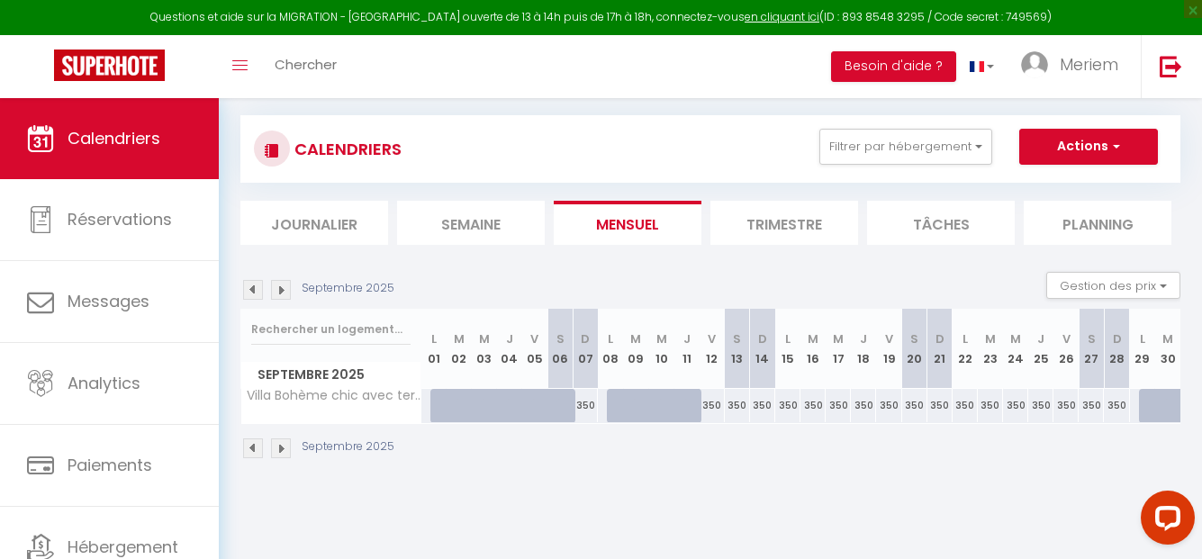
click at [279, 451] on img at bounding box center [281, 449] width 20 height 20
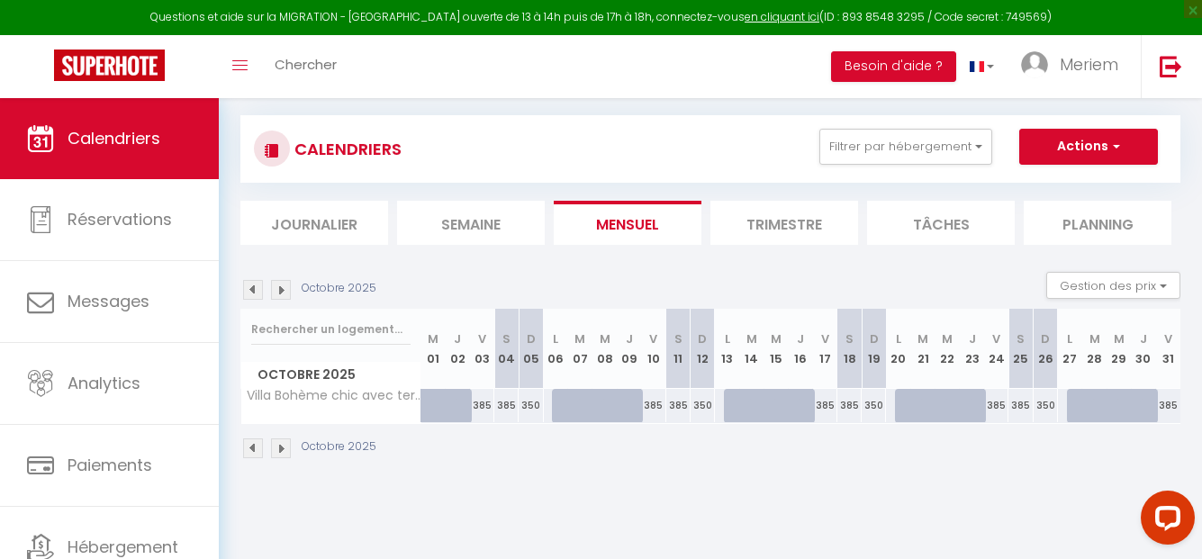
click at [279, 451] on img at bounding box center [281, 449] width 20 height 20
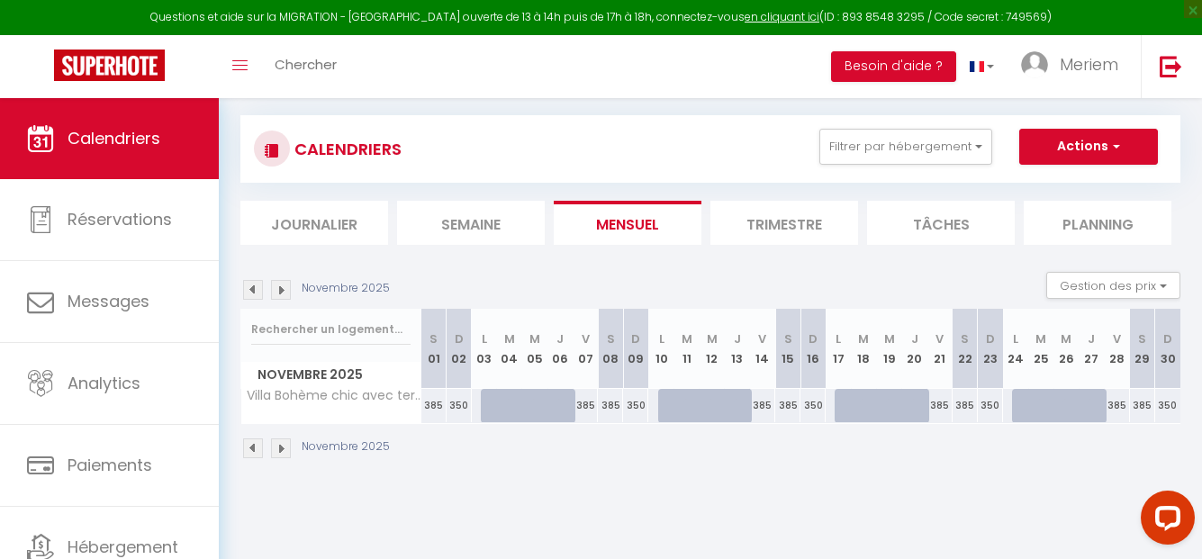
click at [281, 449] on img at bounding box center [281, 449] width 20 height 20
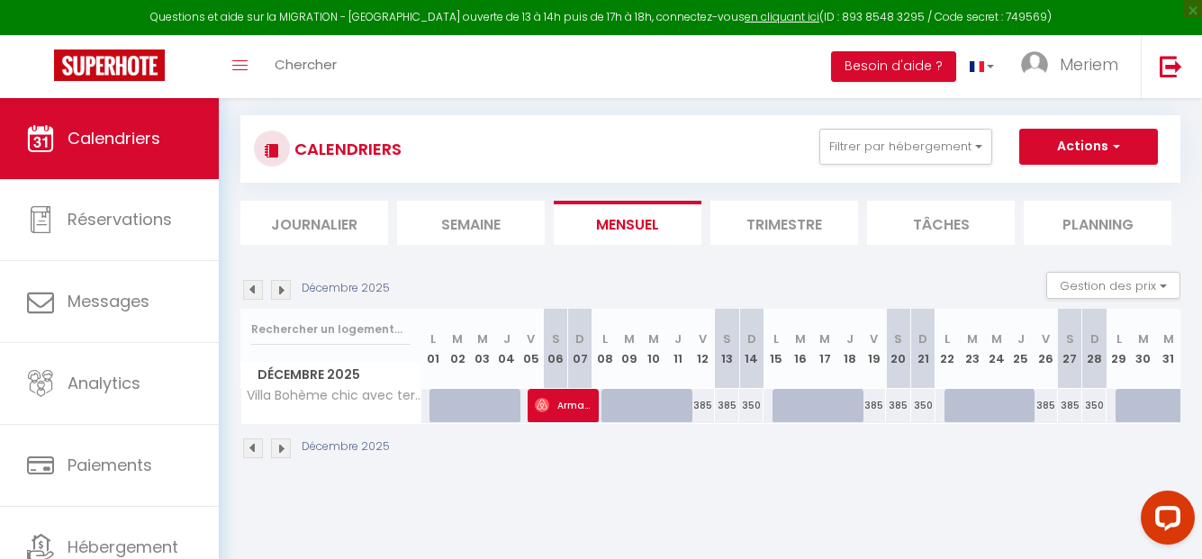
click at [281, 449] on img at bounding box center [281, 449] width 20 height 20
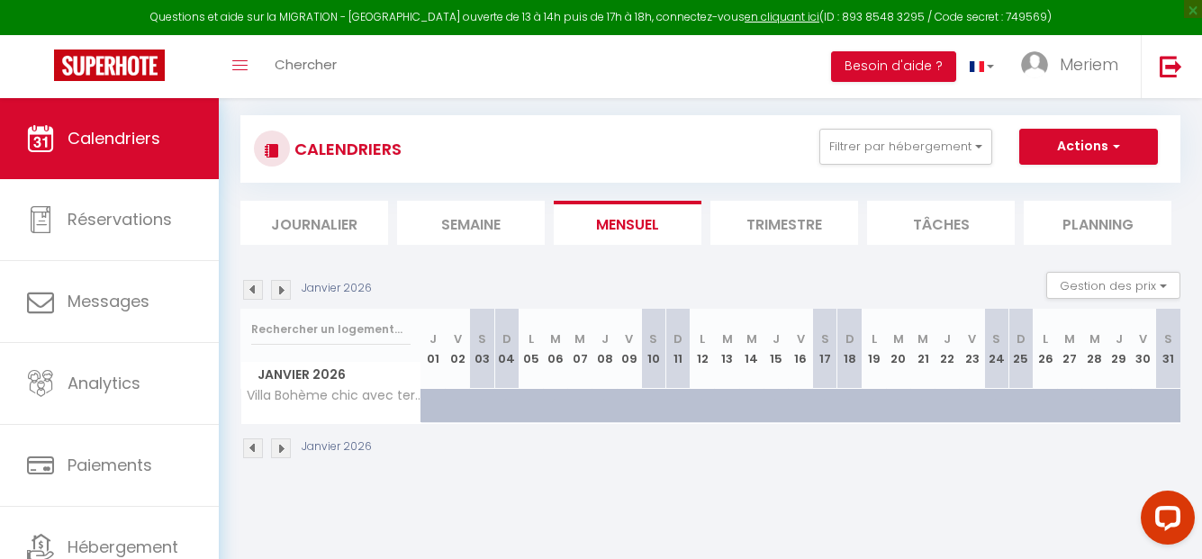
click at [249, 449] on img at bounding box center [253, 449] width 20 height 20
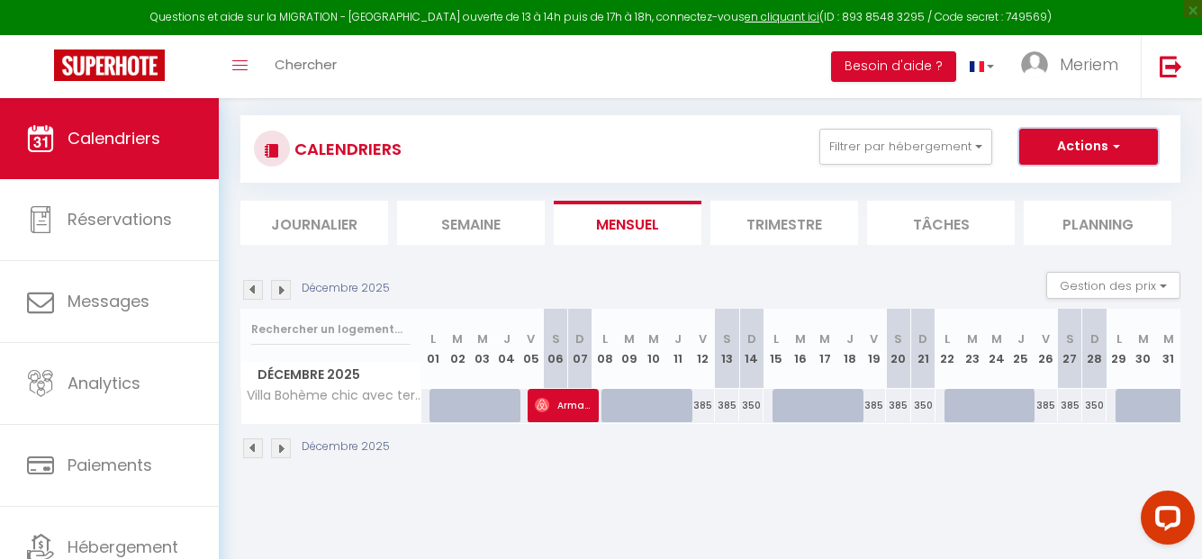
click at [1073, 149] on button "Actions" at bounding box center [1088, 147] width 139 height 36
click at [251, 449] on img at bounding box center [253, 449] width 20 height 20
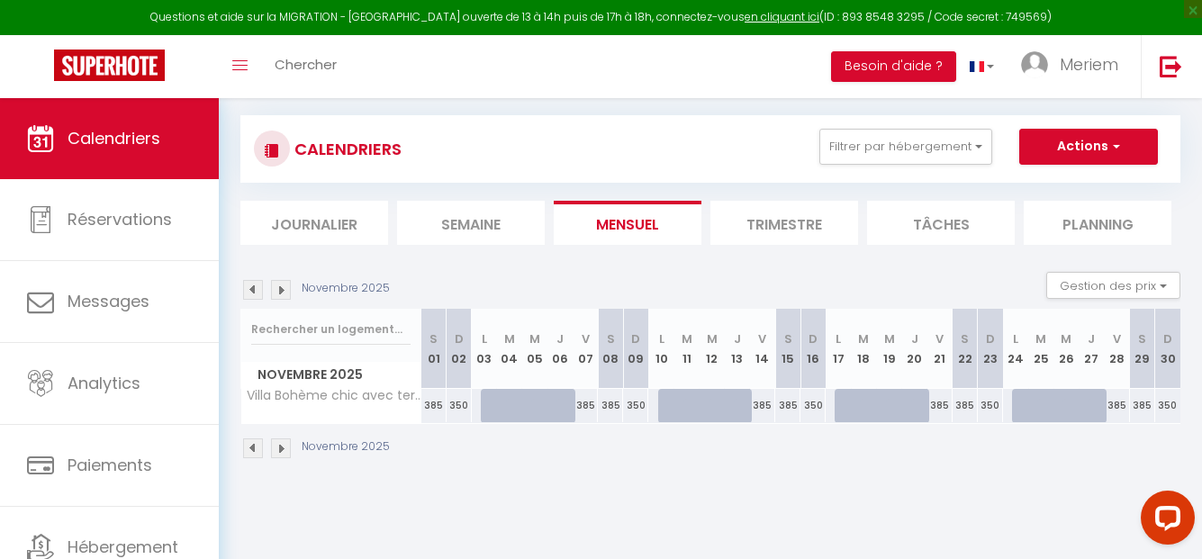
click at [608, 397] on div "385" at bounding box center [610, 405] width 25 height 33
select select "1"
type input "[PERSON_NAME] 08 Novembre 2025"
type input "Dim 09 Novembre 2025"
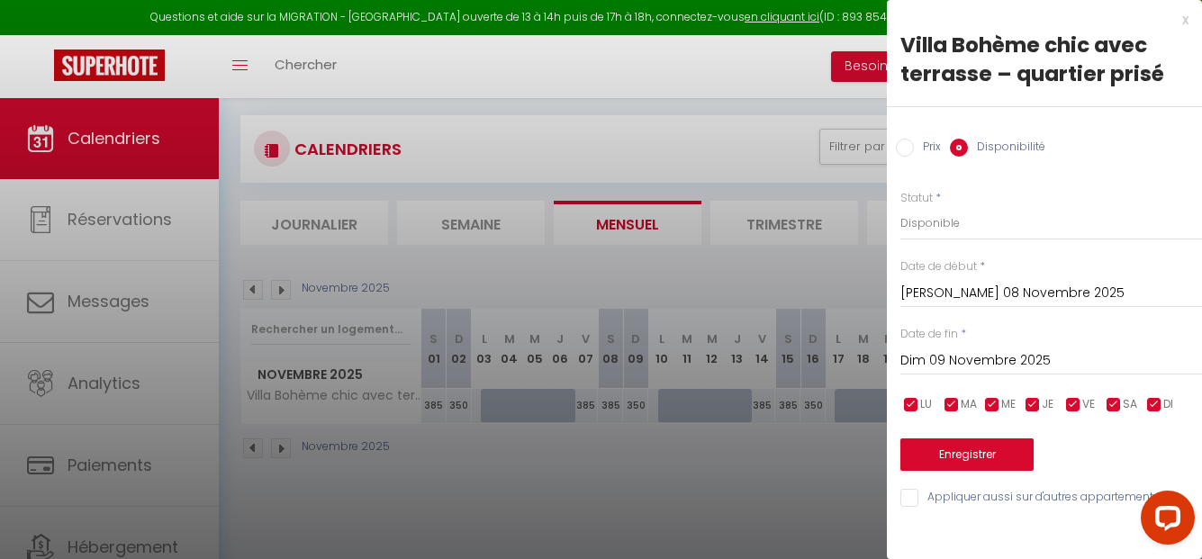
click at [946, 285] on input "[PERSON_NAME] 08 Novembre 2025" at bounding box center [1051, 293] width 302 height 23
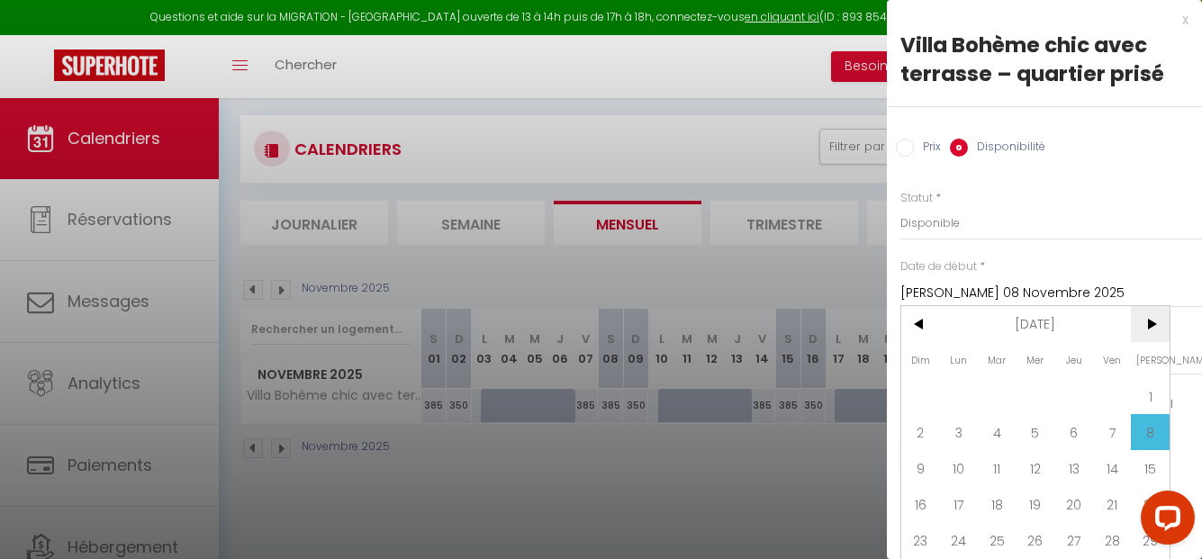
click at [1154, 321] on span ">" at bounding box center [1150, 324] width 39 height 36
click at [919, 330] on span "<" at bounding box center [920, 324] width 39 height 36
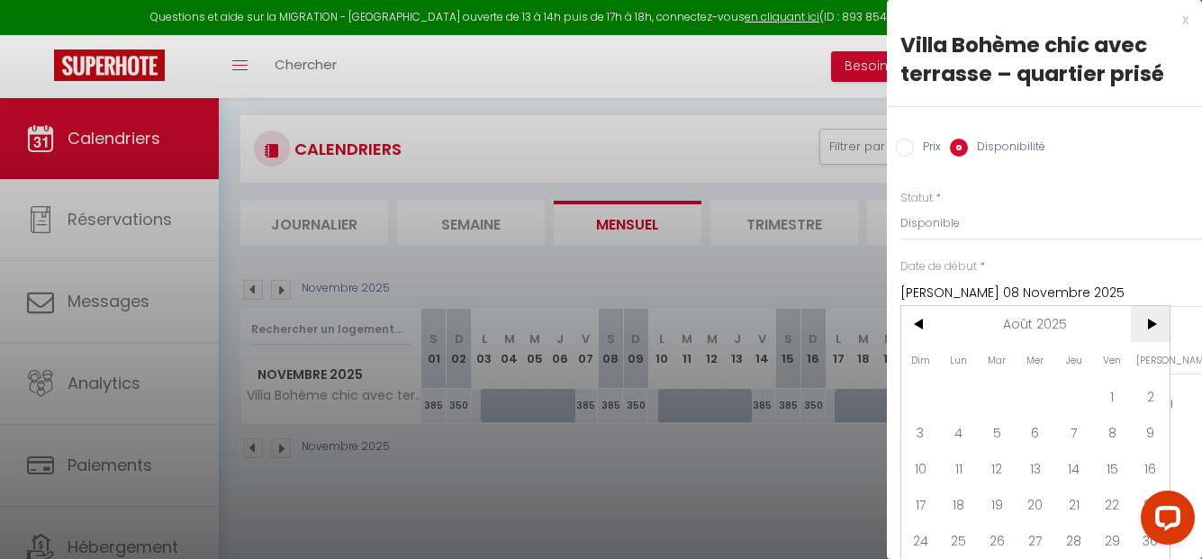
click at [1150, 325] on span ">" at bounding box center [1150, 324] width 39 height 36
click at [927, 430] on span "7" at bounding box center [920, 432] width 39 height 36
type input "Dim 07 Septembre 2025"
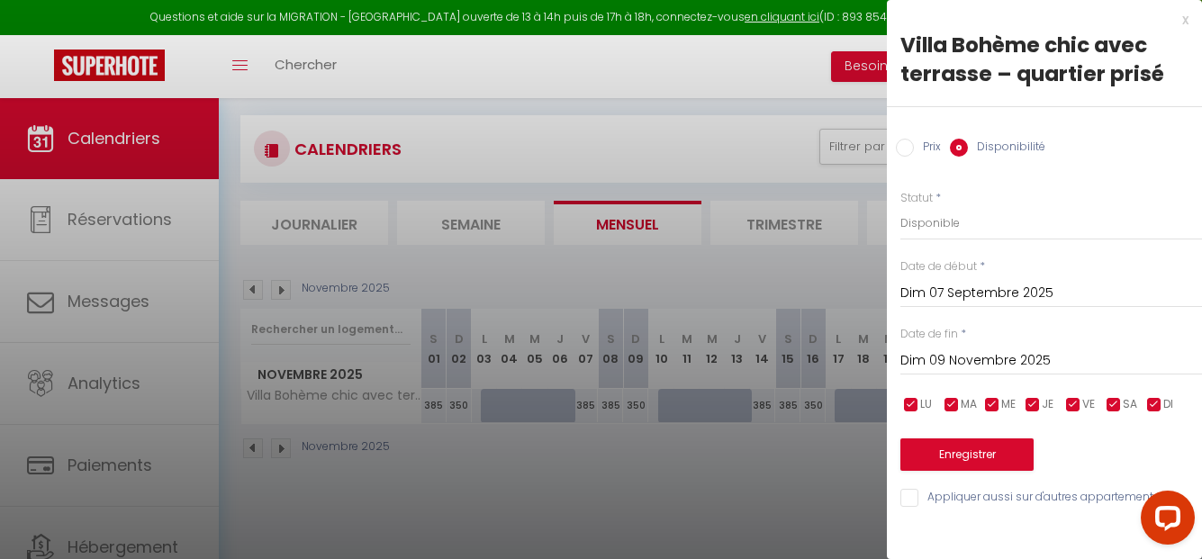
click at [972, 358] on input "Dim 09 Novembre 2025" at bounding box center [1051, 360] width 302 height 23
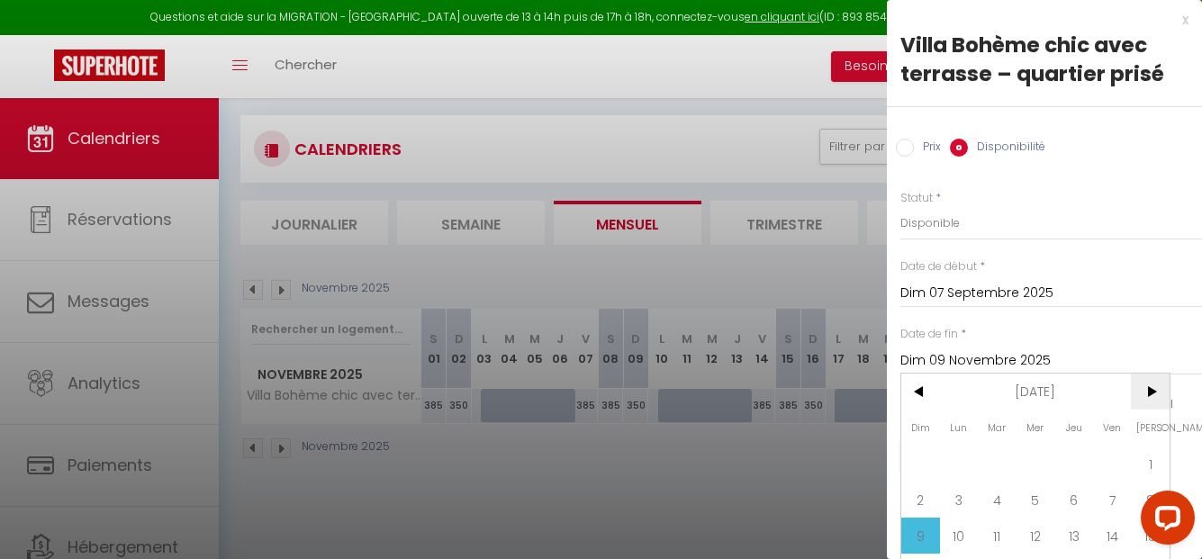
click at [1144, 386] on span ">" at bounding box center [1150, 392] width 39 height 36
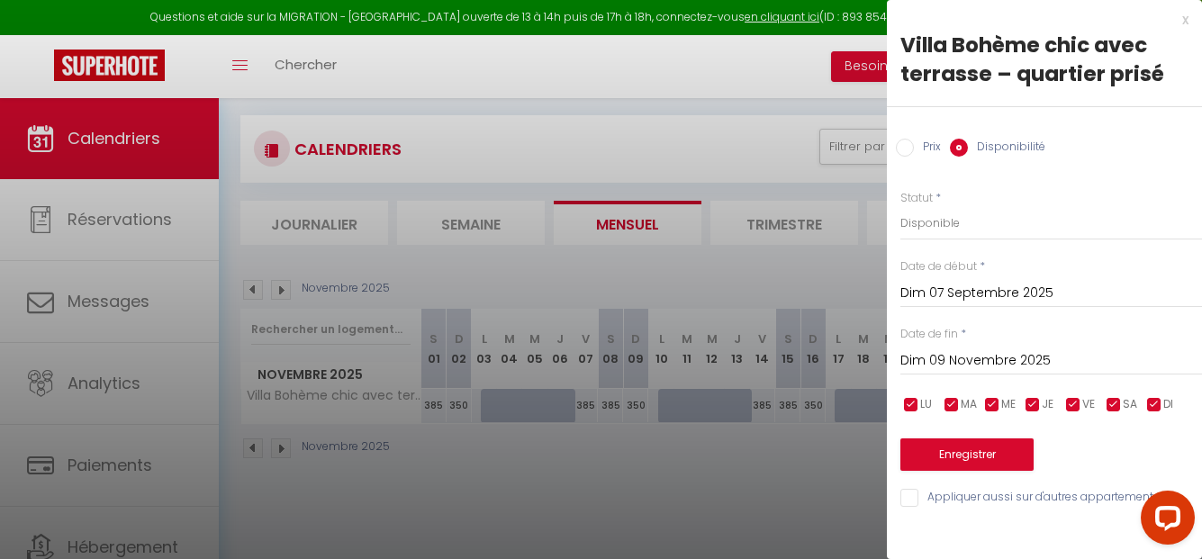
click at [686, 502] on div at bounding box center [601, 279] width 1202 height 559
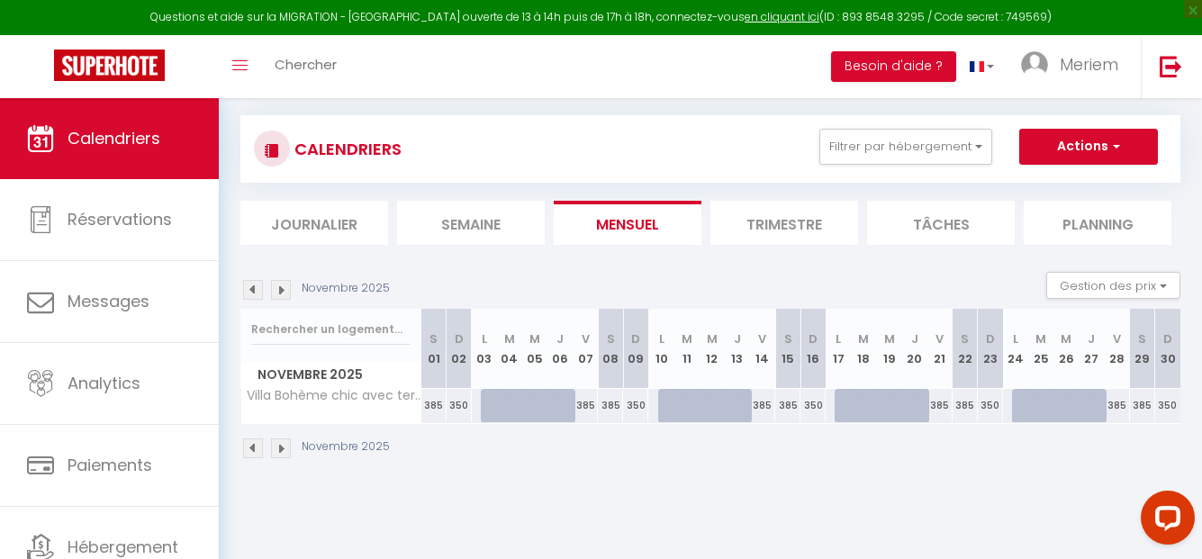
click at [285, 451] on img at bounding box center [281, 449] width 20 height 20
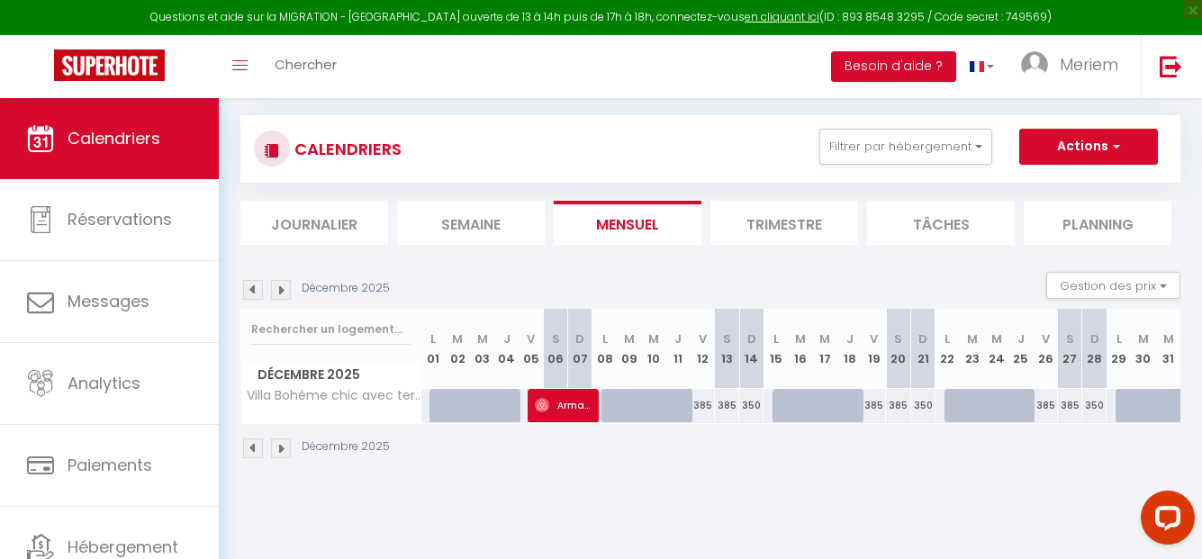
click at [285, 451] on img at bounding box center [281, 449] width 20 height 20
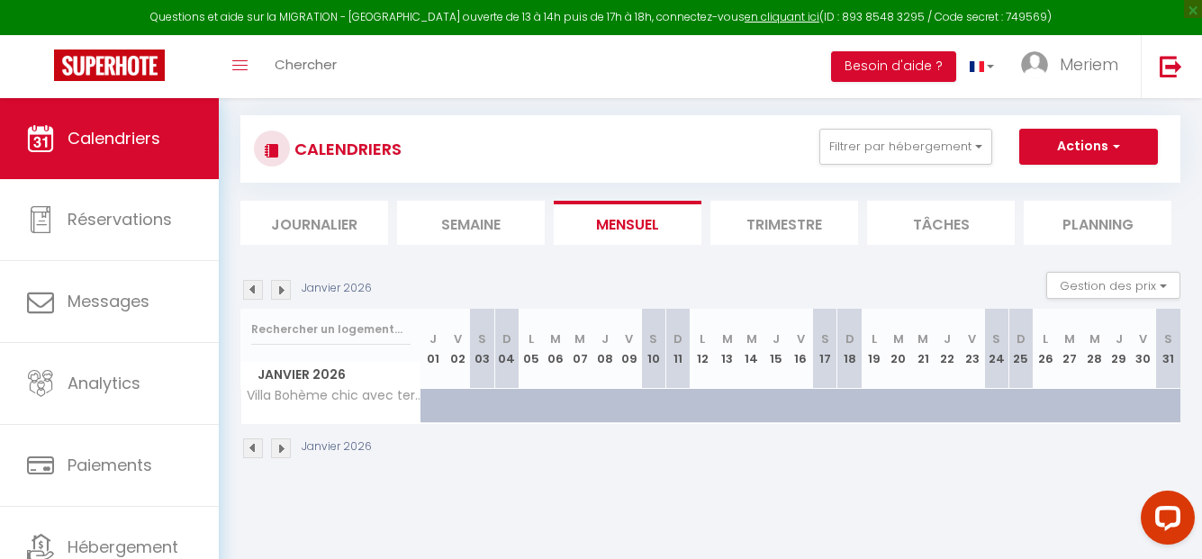
click at [249, 448] on img at bounding box center [253, 449] width 20 height 20
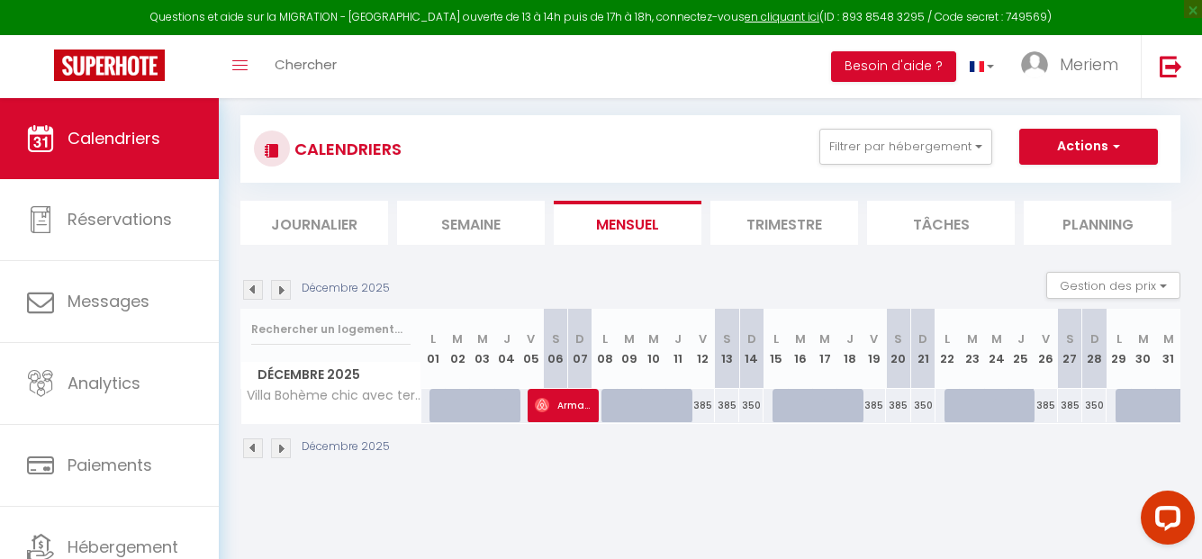
click at [249, 448] on img at bounding box center [253, 449] width 20 height 20
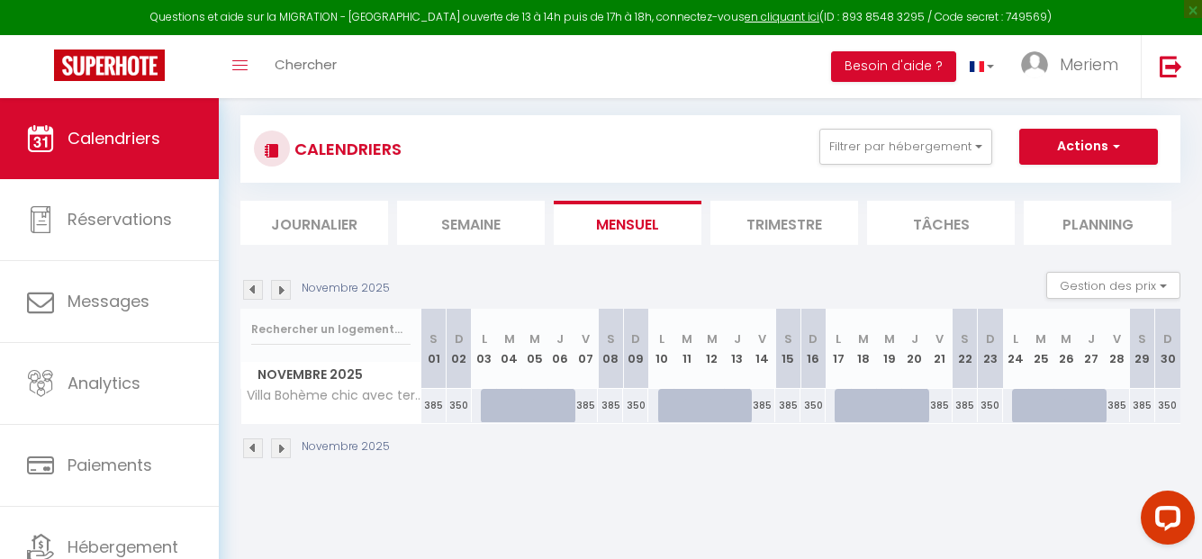
click at [249, 448] on img at bounding box center [253, 449] width 20 height 20
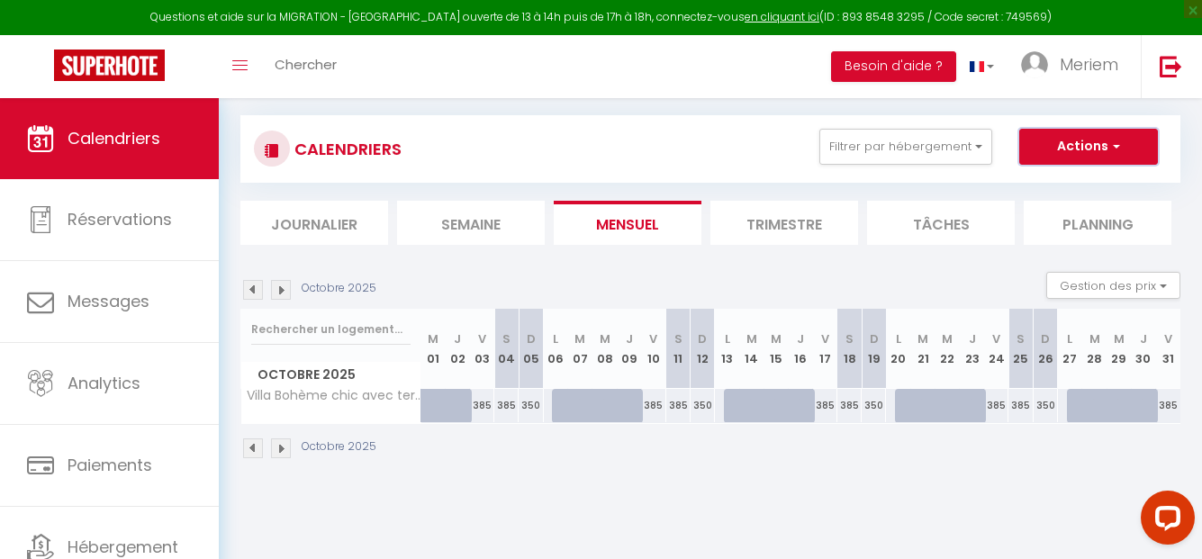
click at [1126, 140] on button "Actions" at bounding box center [1088, 147] width 139 height 36
click at [813, 419] on div "385" at bounding box center [825, 405] width 24 height 33
select select "1"
type input "Ven 17 Octobre 2025"
type input "[PERSON_NAME] 18 Octobre 2025"
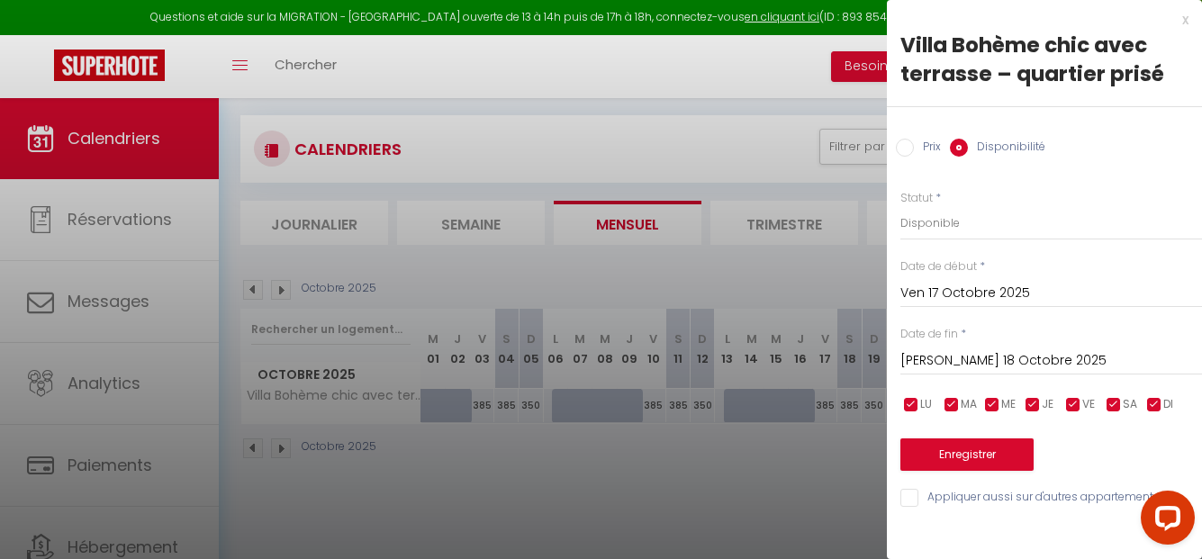
click at [947, 288] on input "Ven 17 Octobre 2025" at bounding box center [1051, 293] width 302 height 23
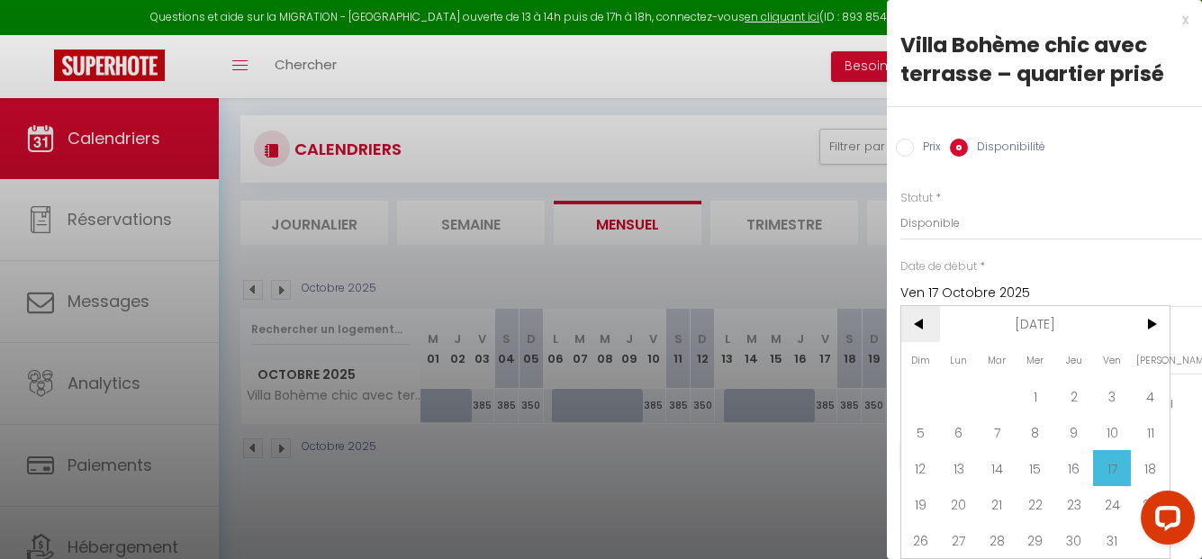
click at [922, 327] on span "<" at bounding box center [920, 324] width 39 height 36
click at [915, 433] on span "7" at bounding box center [920, 432] width 39 height 36
type input "Dim 07 Septembre 2025"
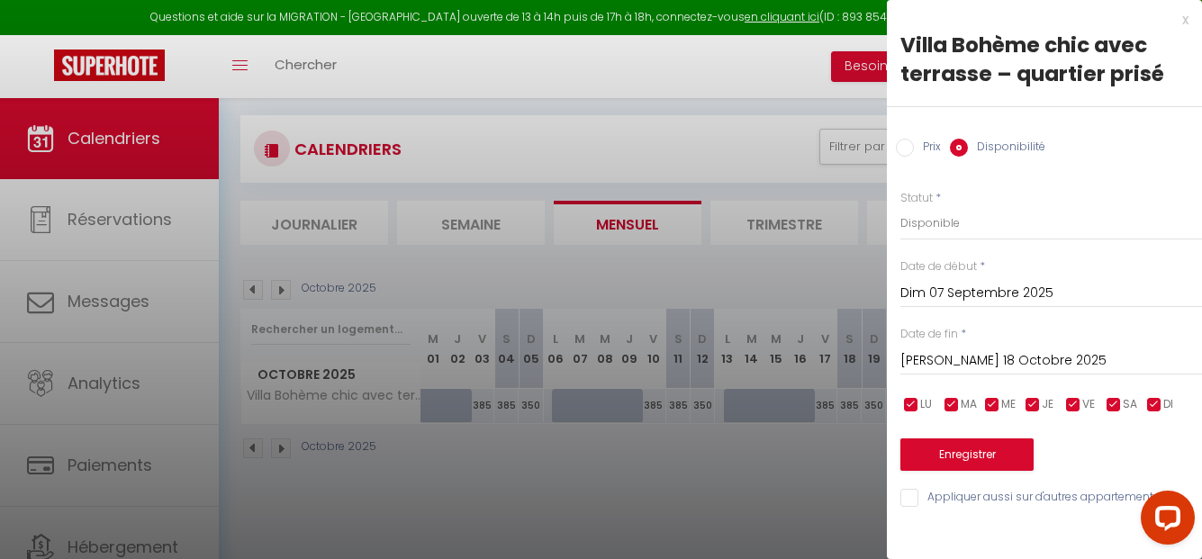
click at [928, 355] on input "[PERSON_NAME] 18 Octobre 2025" at bounding box center [1051, 360] width 302 height 23
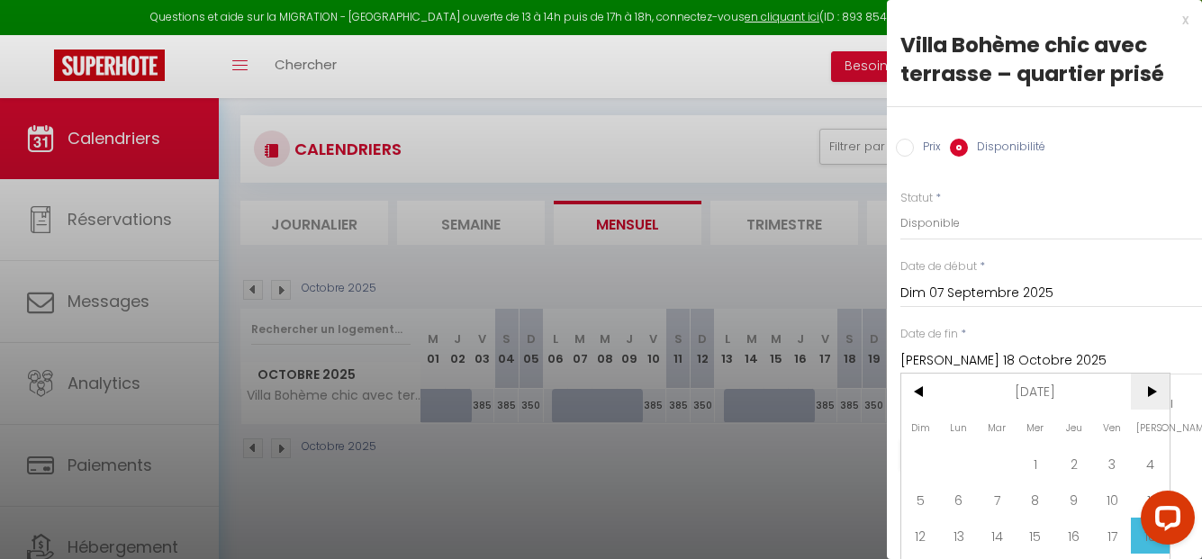
click at [1140, 393] on span ">" at bounding box center [1150, 392] width 39 height 36
click at [922, 400] on span "<" at bounding box center [920, 392] width 39 height 36
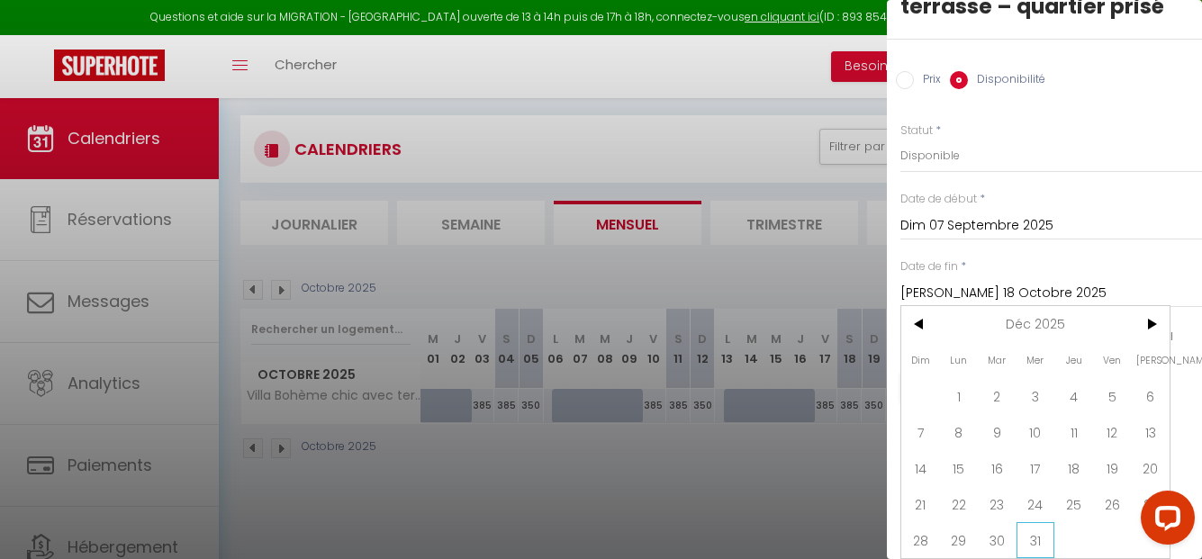
click at [1032, 522] on span "31" at bounding box center [1036, 540] width 39 height 36
type input "Mer 31 Décembre 2025"
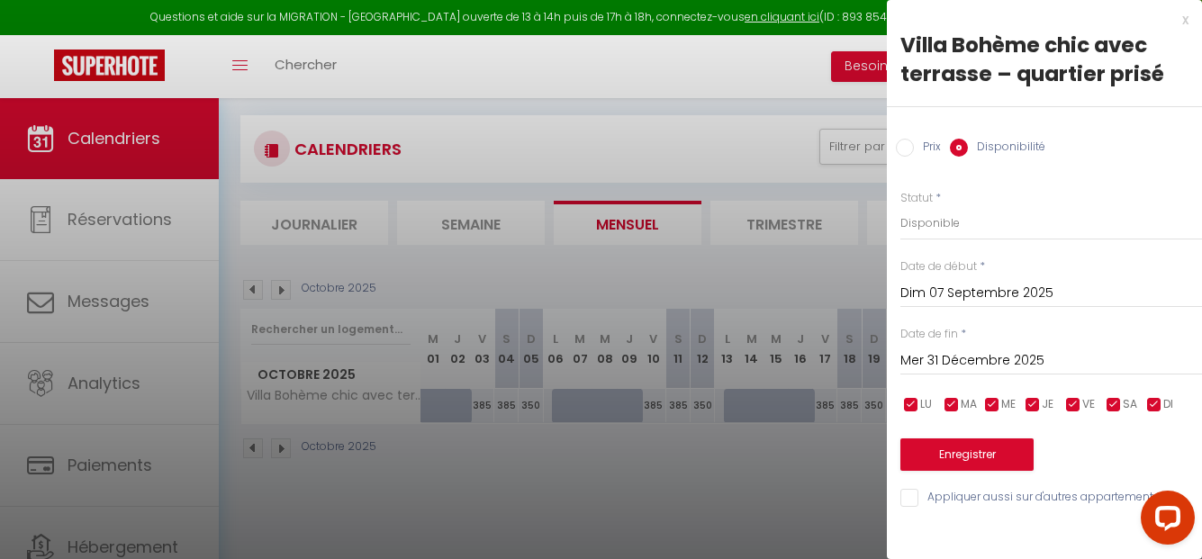
click at [737, 504] on div at bounding box center [601, 279] width 1202 height 559
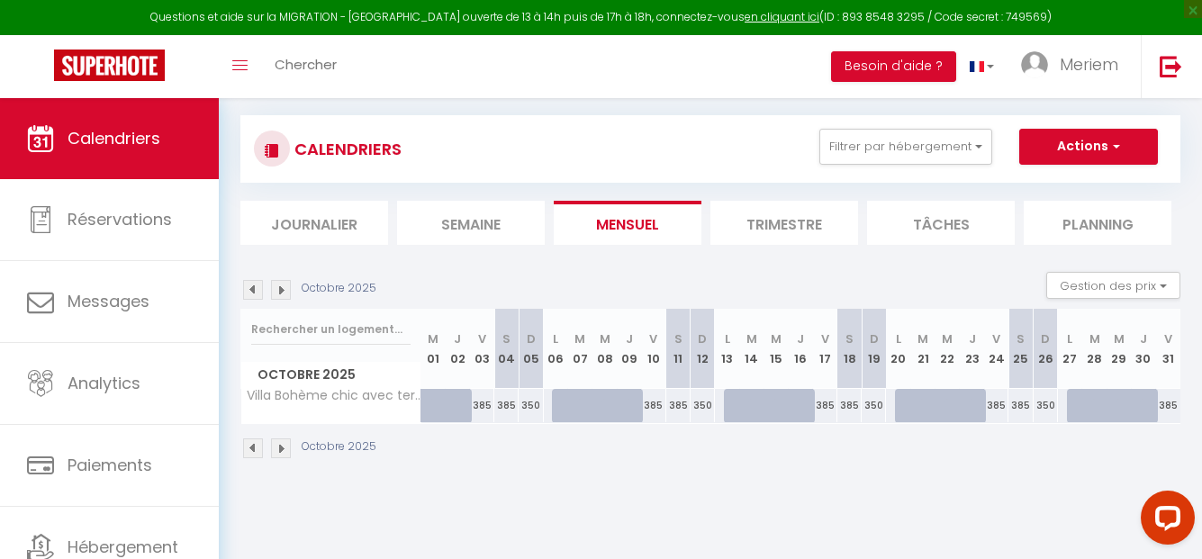
click at [278, 446] on img at bounding box center [281, 449] width 20 height 20
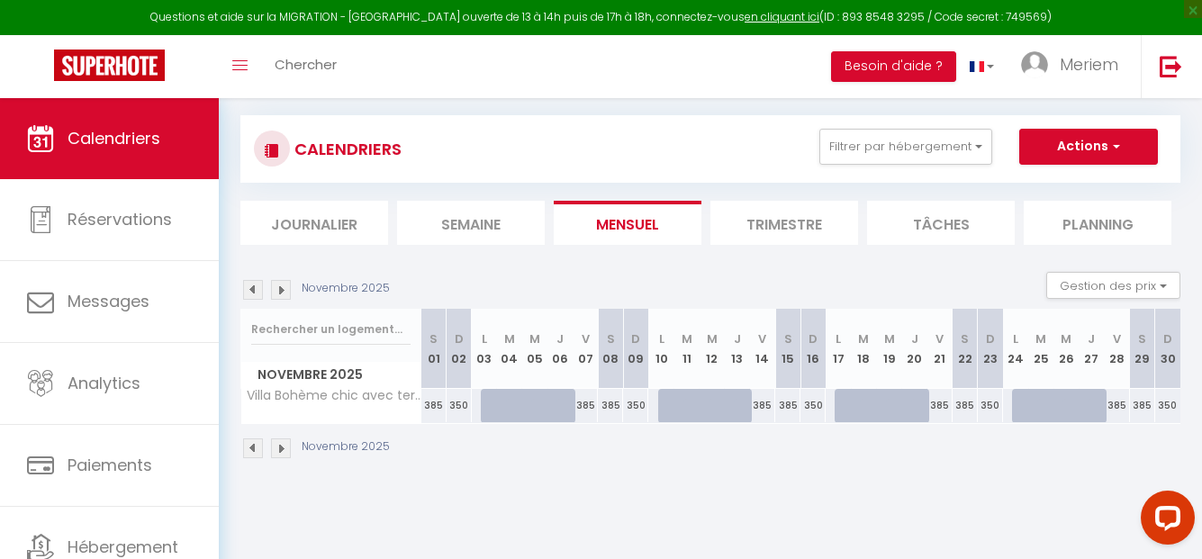
click at [278, 446] on img at bounding box center [281, 449] width 20 height 20
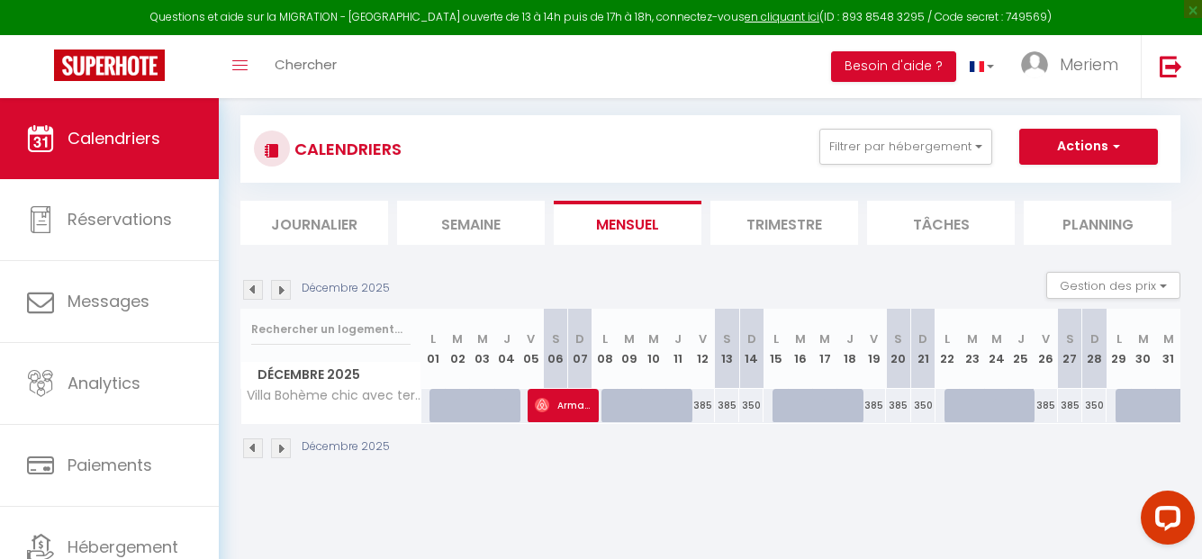
click at [250, 442] on img at bounding box center [253, 449] width 20 height 20
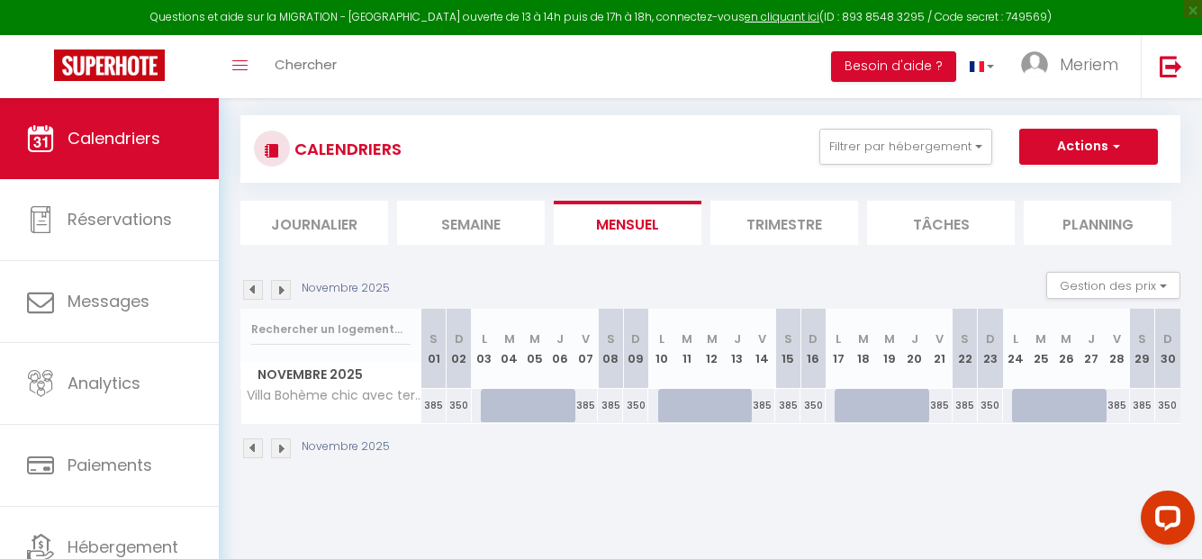
click at [250, 442] on img at bounding box center [253, 449] width 20 height 20
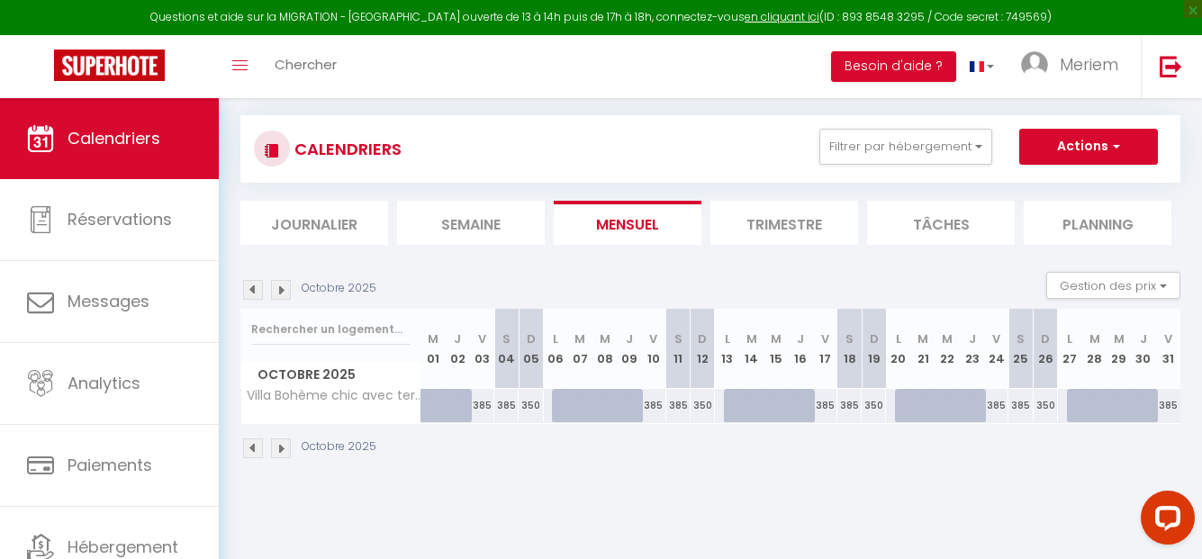
click at [250, 442] on img at bounding box center [253, 449] width 20 height 20
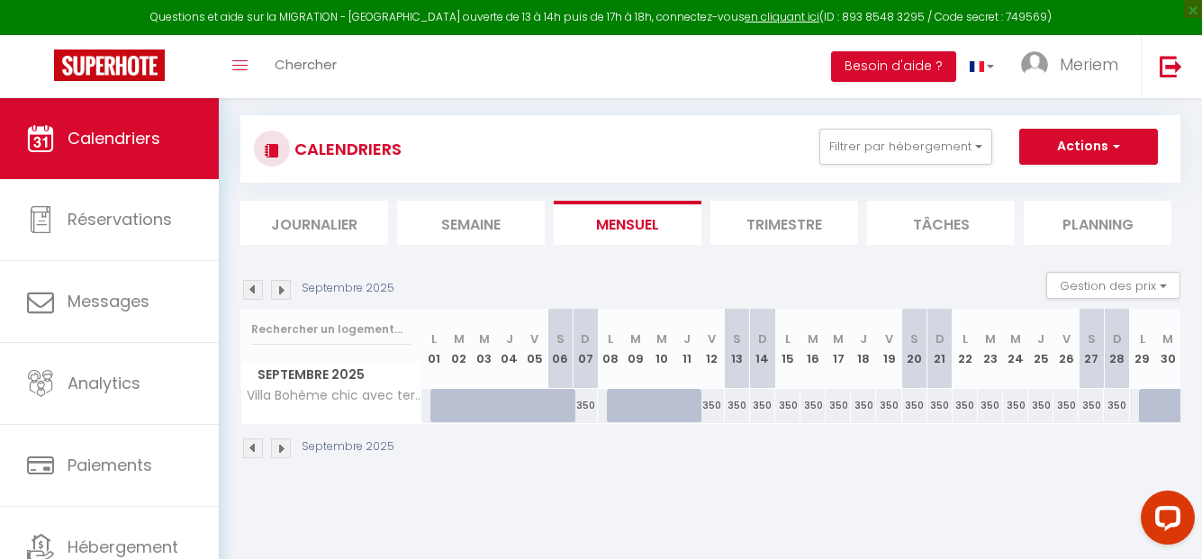
click at [764, 404] on div "350" at bounding box center [762, 405] width 25 height 33
select select "1"
type input "Dim 14 Septembre 2025"
type input "Lun 15 Septembre 2025"
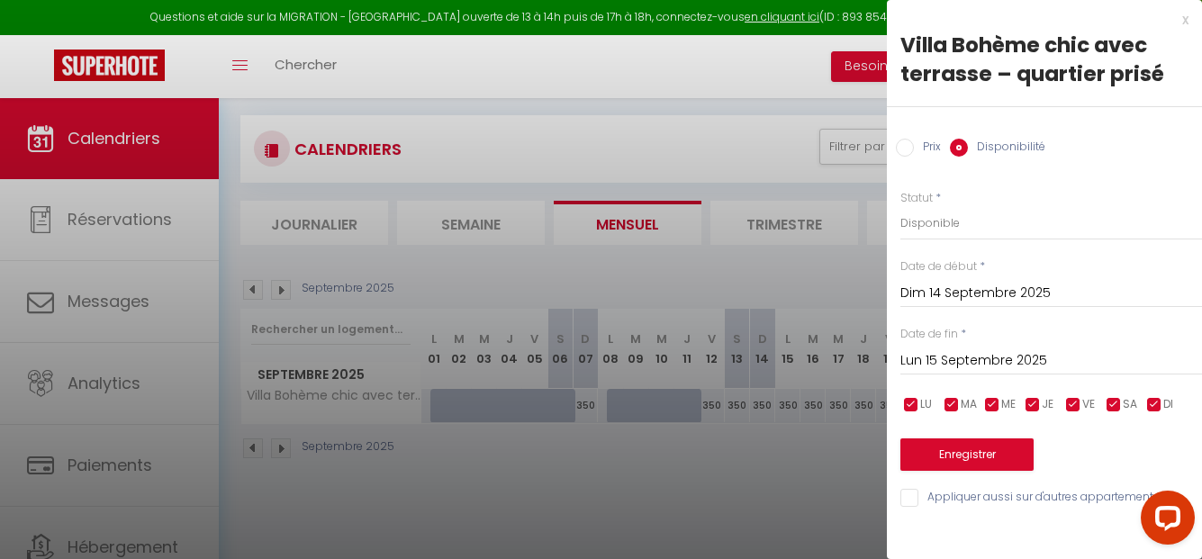
click at [943, 294] on input "Dim 14 Septembre 2025" at bounding box center [1051, 293] width 302 height 23
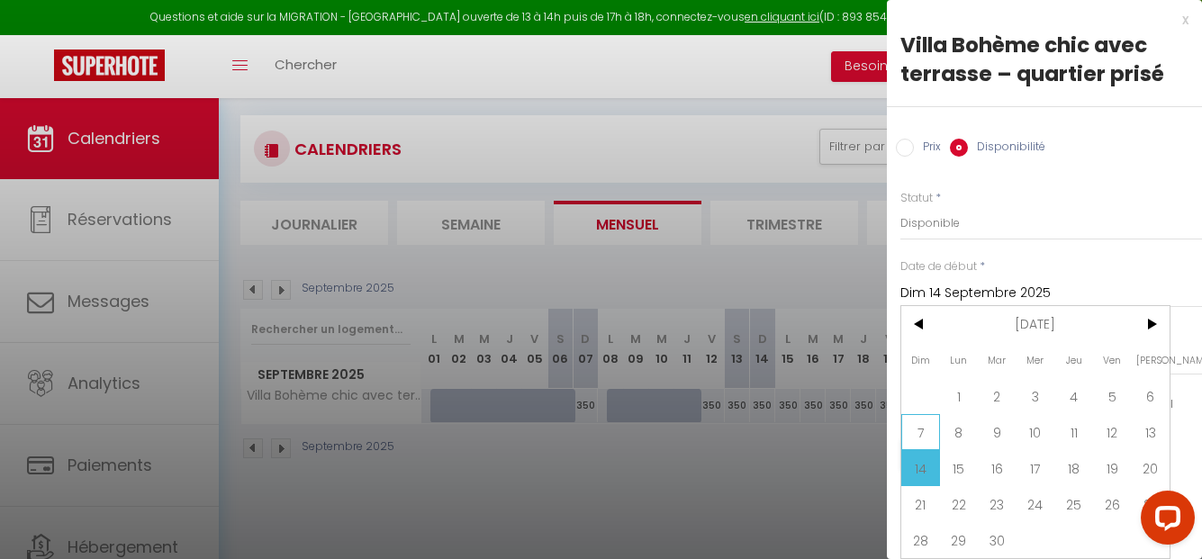
click at [921, 424] on span "7" at bounding box center [920, 432] width 39 height 36
type input "Dim 07 Septembre 2025"
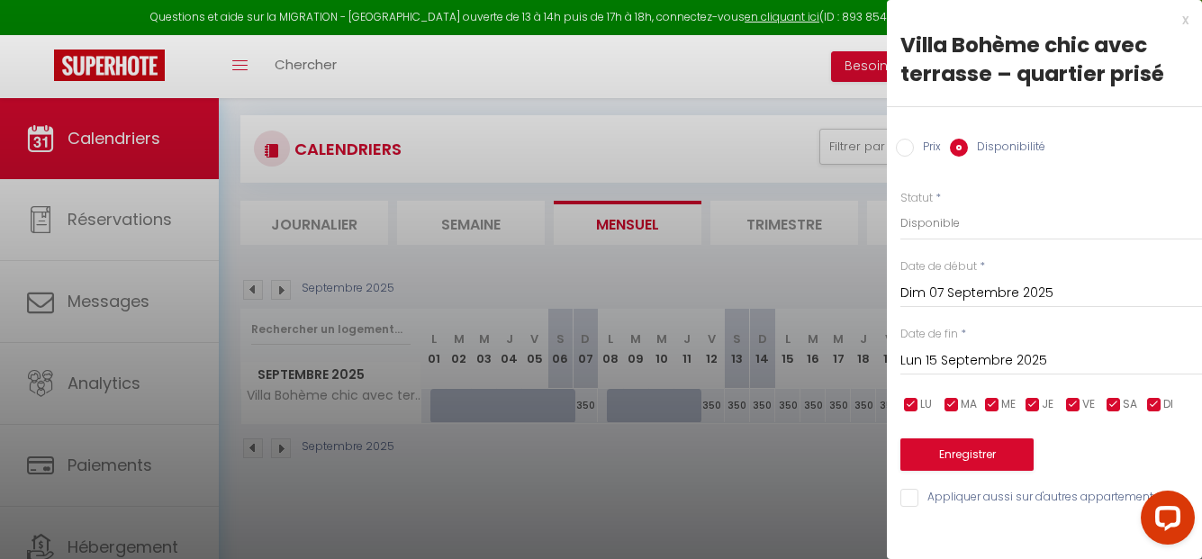
click at [1007, 359] on input "Lun 15 Septembre 2025" at bounding box center [1051, 360] width 302 height 23
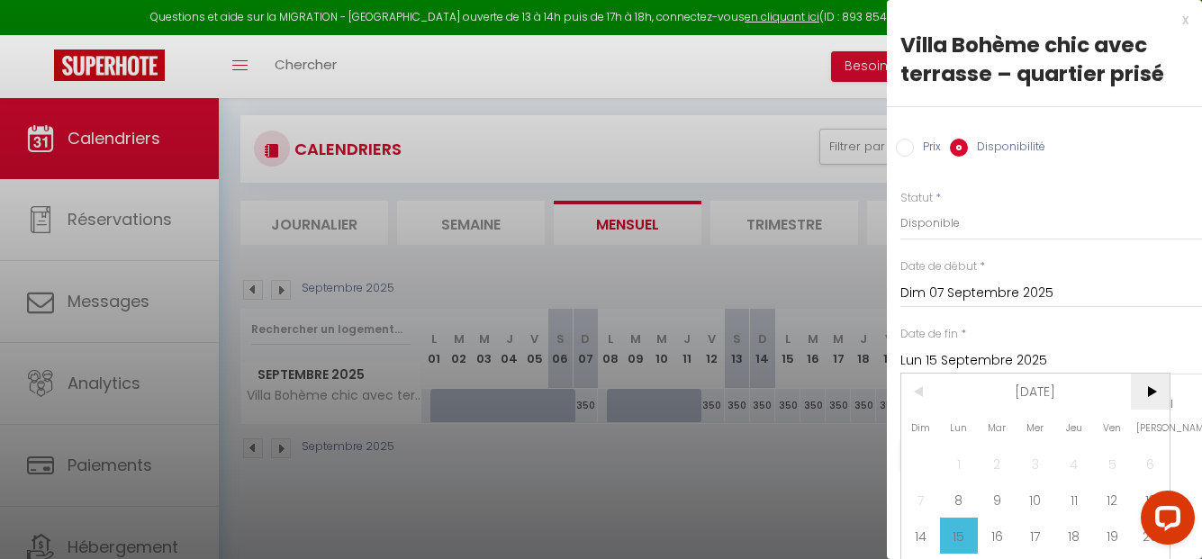
click at [1154, 388] on span ">" at bounding box center [1150, 392] width 39 height 36
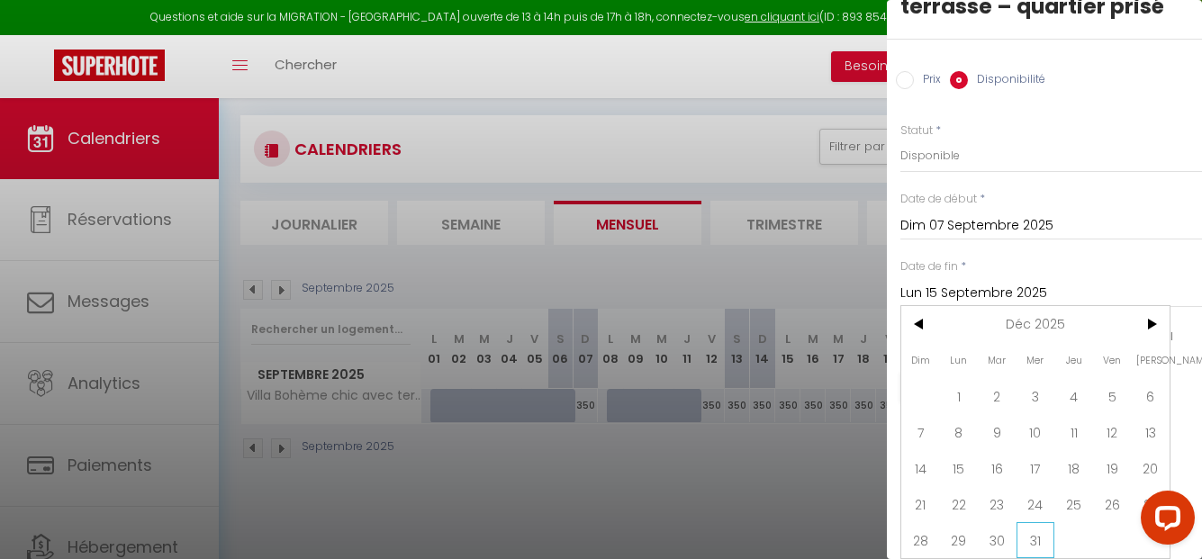
click at [1034, 522] on span "31" at bounding box center [1036, 540] width 39 height 36
type input "Mer 31 Décembre 2025"
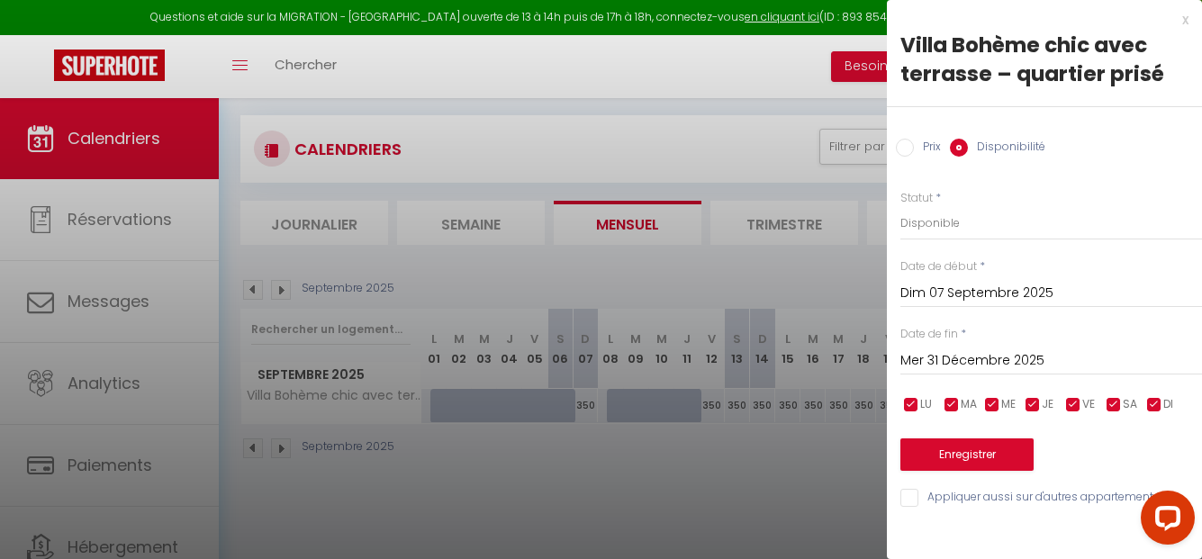
scroll to position [0, 0]
click at [1076, 404] on input "checkbox" at bounding box center [1073, 405] width 18 height 18
checkbox input "false"
click at [1109, 409] on input "checkbox" at bounding box center [1114, 405] width 18 height 18
checkbox input "false"
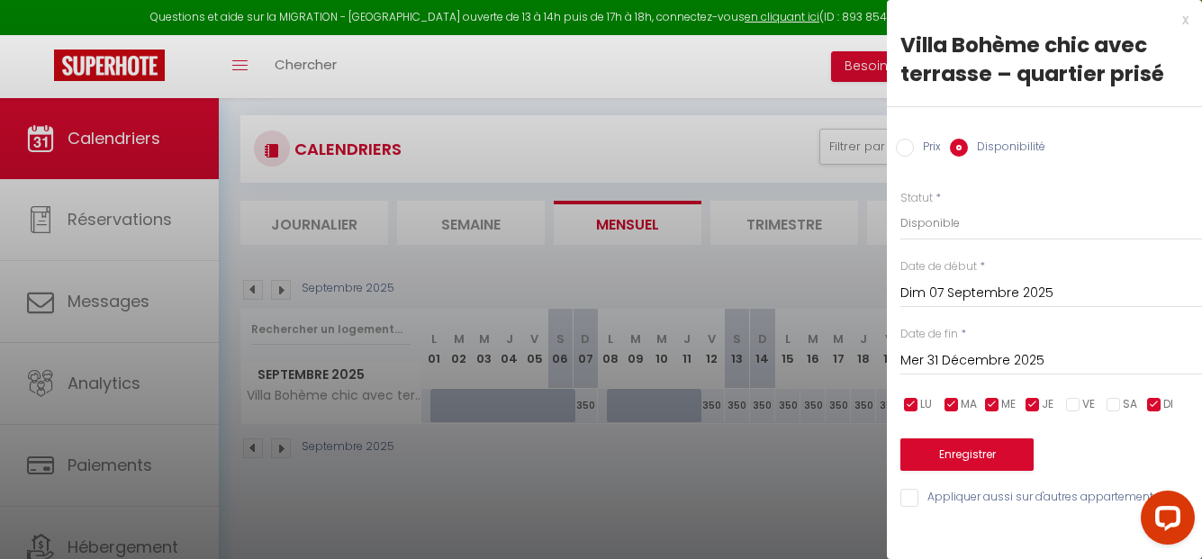
click at [1150, 404] on input "checkbox" at bounding box center [1154, 405] width 18 height 18
checkbox input "false"
click at [913, 400] on input "checkbox" at bounding box center [911, 405] width 18 height 18
checkbox input "false"
click at [951, 402] on input "checkbox" at bounding box center [952, 405] width 18 height 18
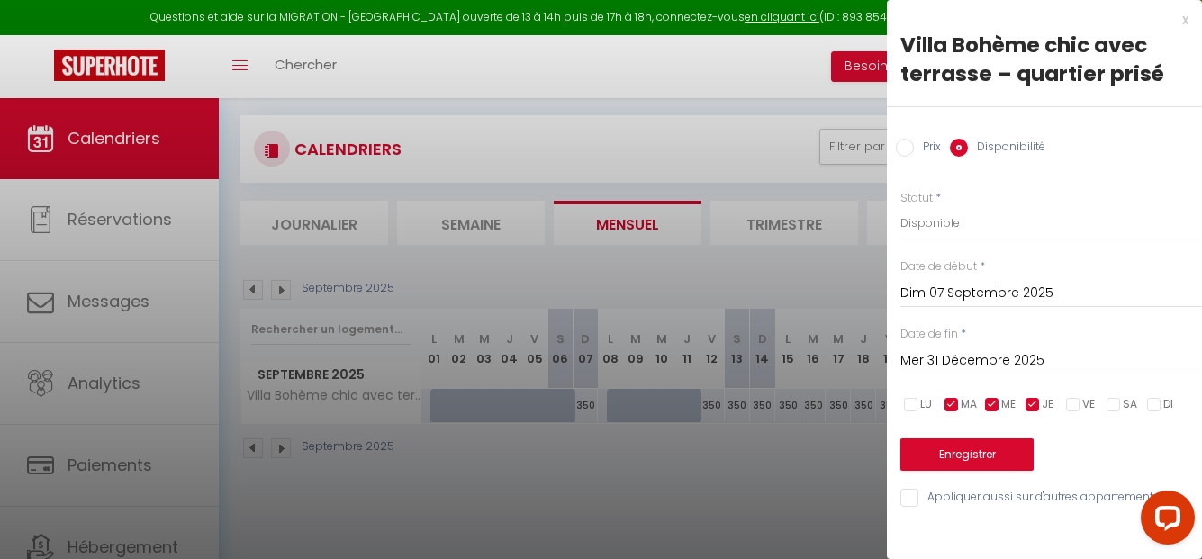
checkbox input "false"
click at [991, 405] on input "checkbox" at bounding box center [992, 405] width 18 height 18
checkbox input "false"
click at [1031, 407] on input "checkbox" at bounding box center [1033, 405] width 18 height 18
checkbox input "false"
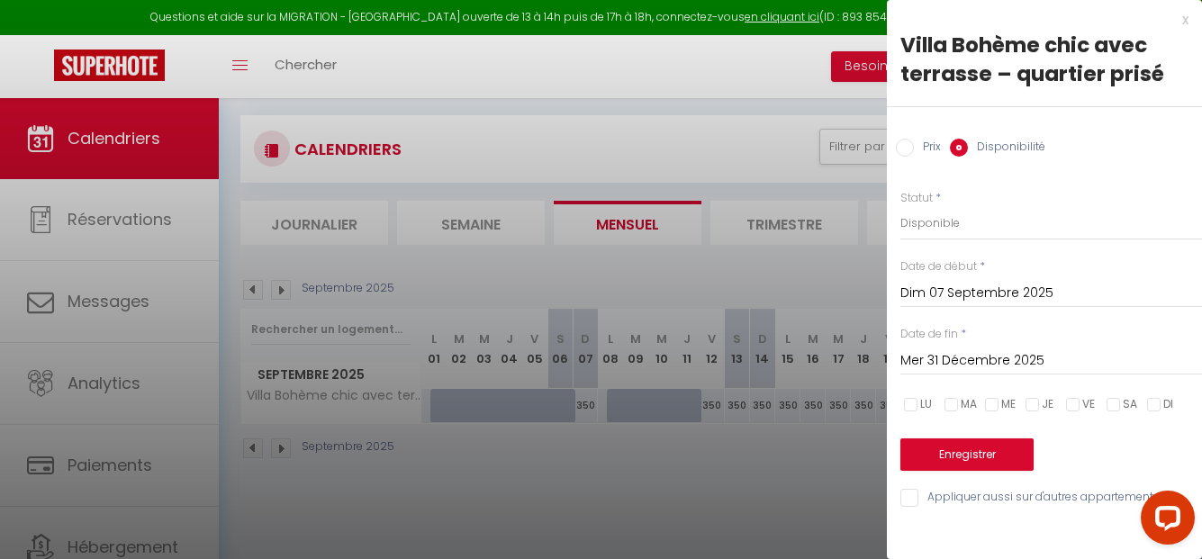
click at [1074, 404] on input "checkbox" at bounding box center [1073, 405] width 18 height 18
checkbox input "true"
click at [1114, 409] on input "checkbox" at bounding box center [1114, 405] width 18 height 18
checkbox input "true"
click at [1154, 406] on input "checkbox" at bounding box center [1154, 405] width 18 height 18
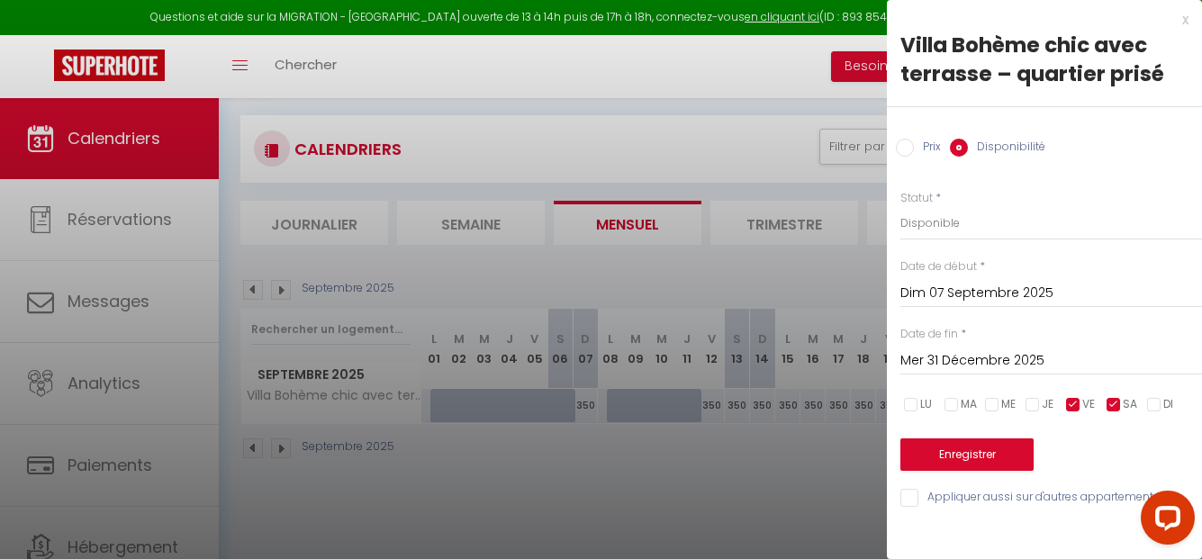
checkbox input "true"
click at [1002, 443] on button "Enregistrer" at bounding box center [966, 455] width 133 height 32
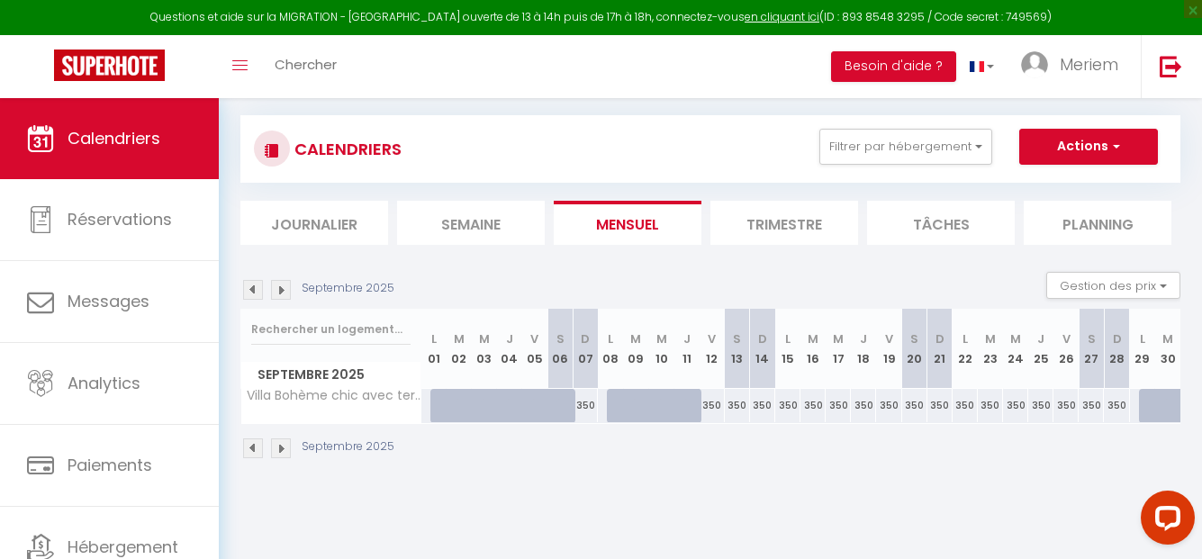
click at [277, 441] on img at bounding box center [281, 449] width 20 height 20
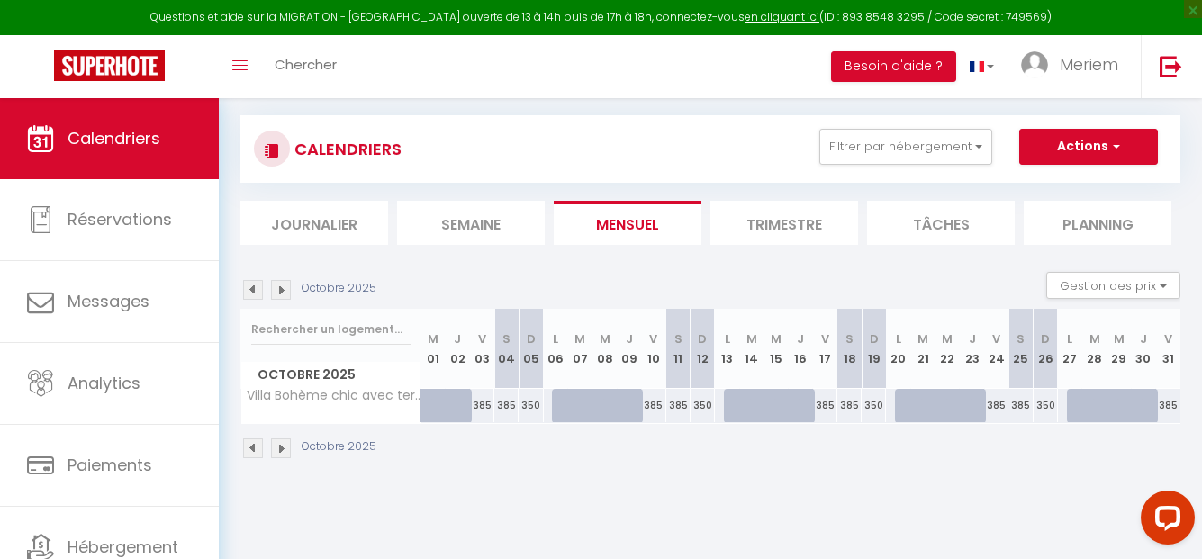
click at [554, 402] on div at bounding box center [564, 406] width 24 height 34
select select "1"
type input "Lun 06 Octobre 2025"
type input "[DATE] Octobre 2025"
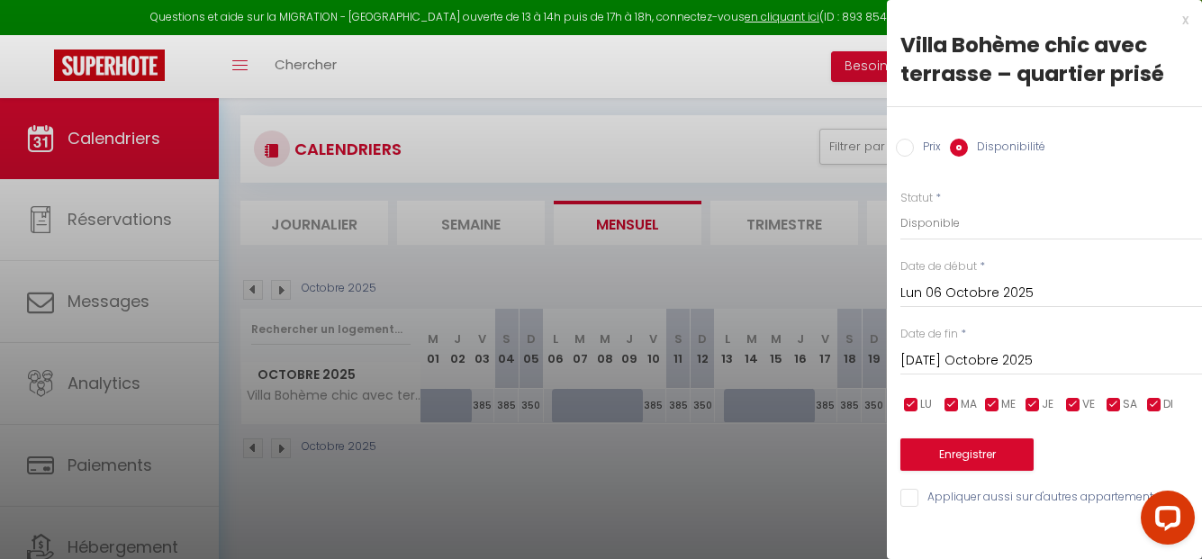
click at [547, 411] on div at bounding box center [601, 279] width 1202 height 559
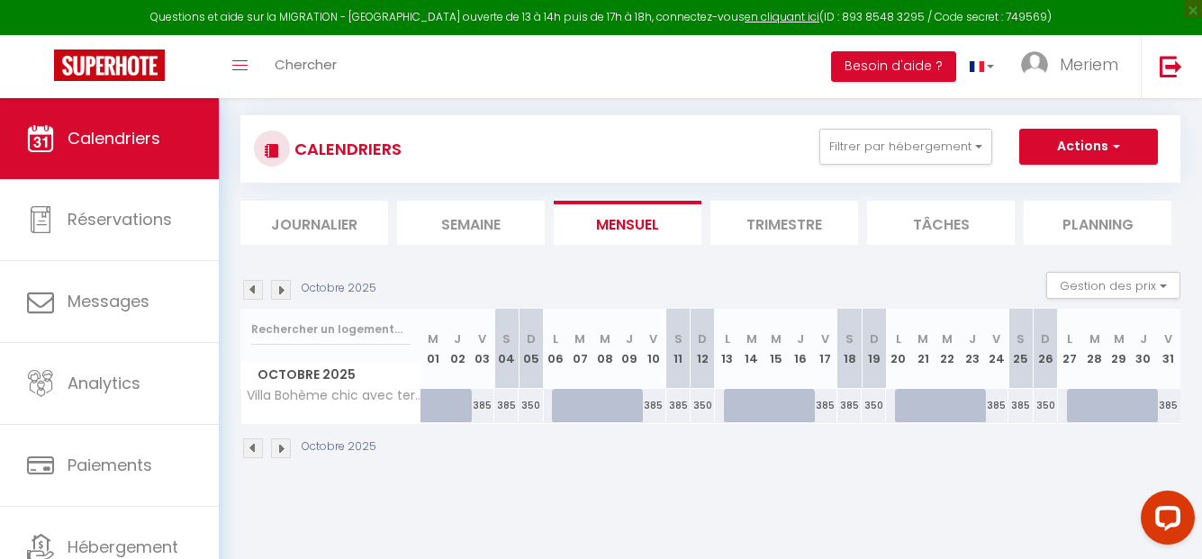
click at [257, 443] on img at bounding box center [253, 449] width 20 height 20
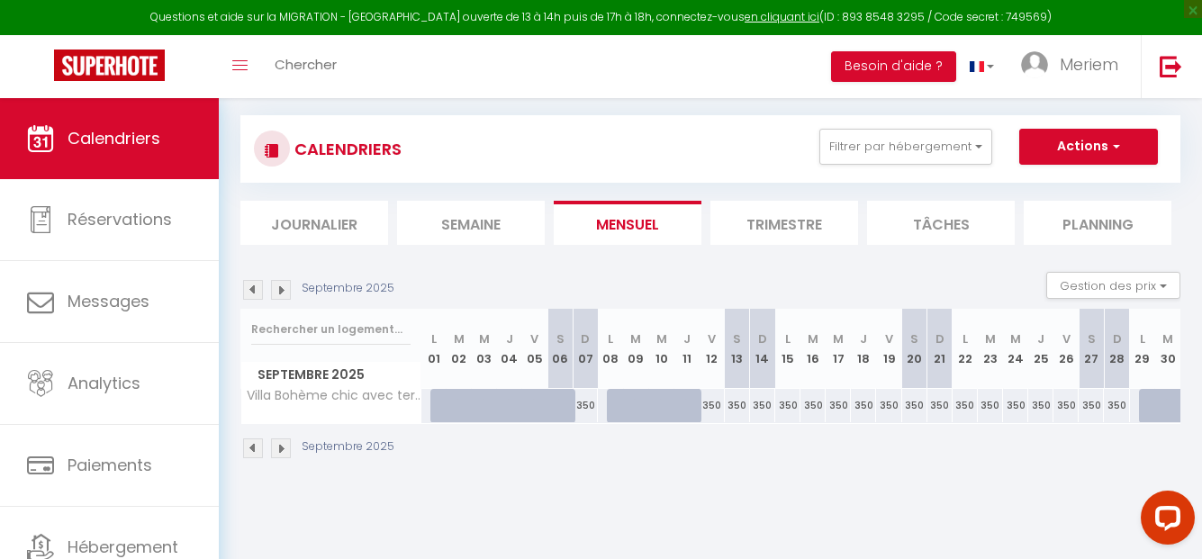
click at [583, 403] on div "350" at bounding box center [585, 405] width 25 height 33
select select "1"
type input "Dim 07 Septembre 2025"
type input "Lun 08 Septembre 2025"
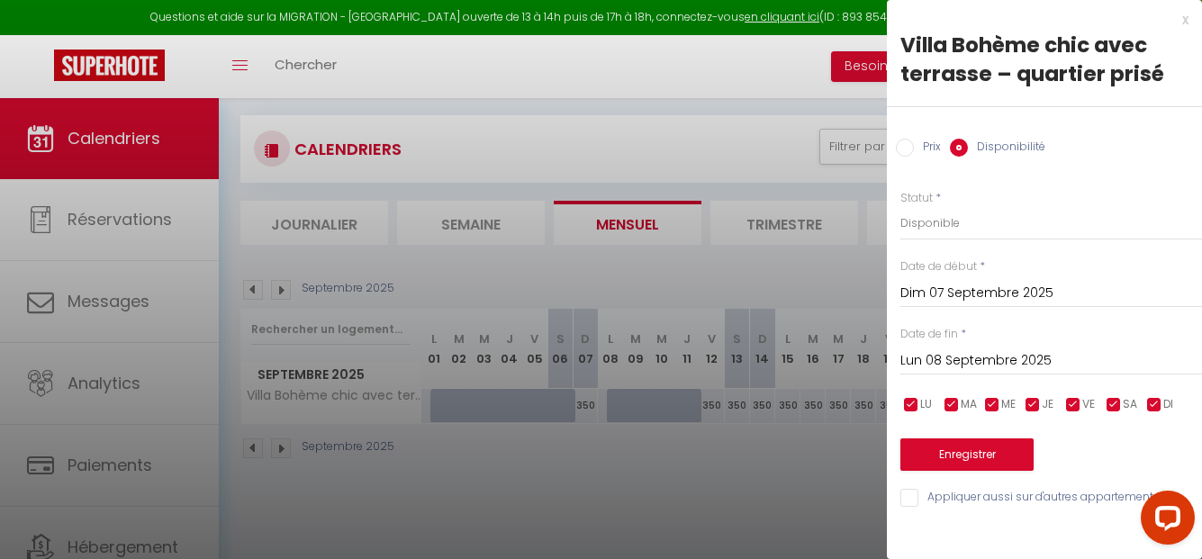
click at [536, 484] on div at bounding box center [601, 279] width 1202 height 559
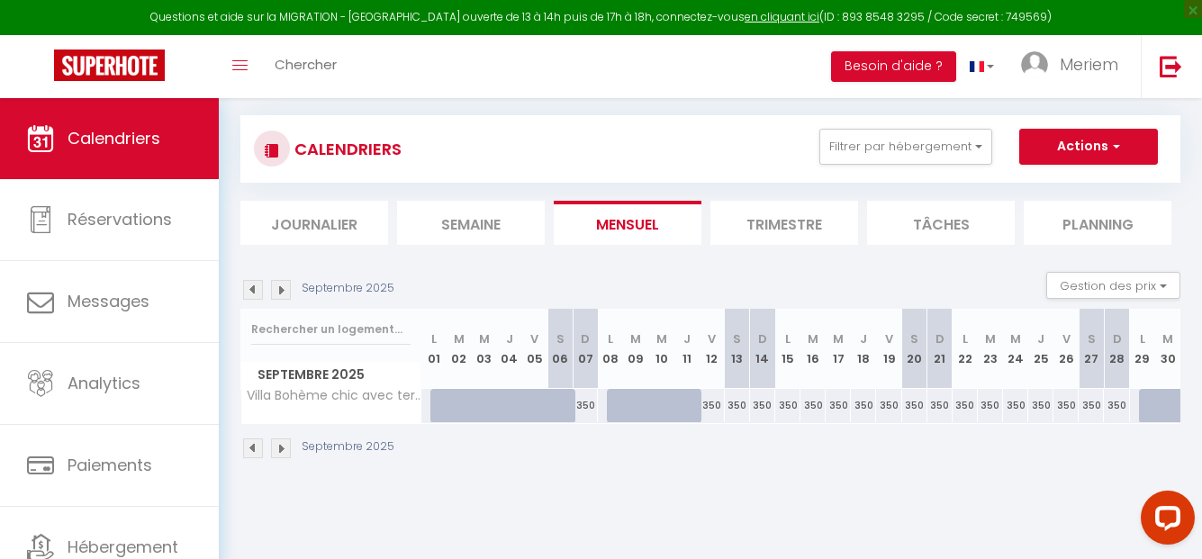
click at [721, 402] on div "350" at bounding box center [712, 405] width 25 height 33
select select "1"
type input "Ven 12 Septembre 2025"
type input "[PERSON_NAME] 13 Septembre 2025"
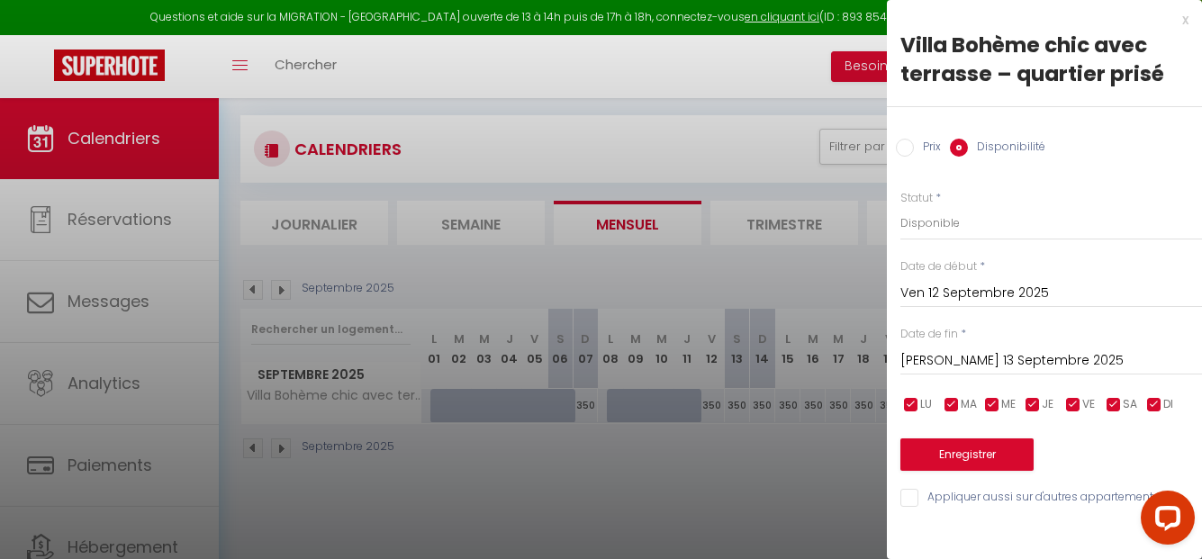
click at [922, 288] on input "Ven 12 Septembre 2025" at bounding box center [1051, 293] width 302 height 23
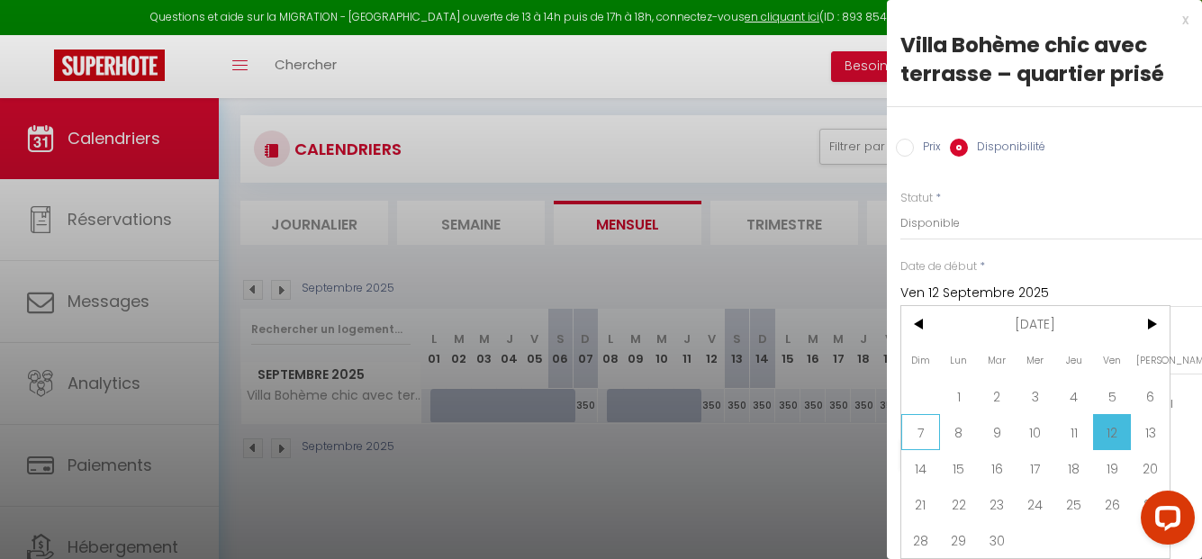
click at [914, 425] on span "7" at bounding box center [920, 432] width 39 height 36
type input "Dim 07 Septembre 2025"
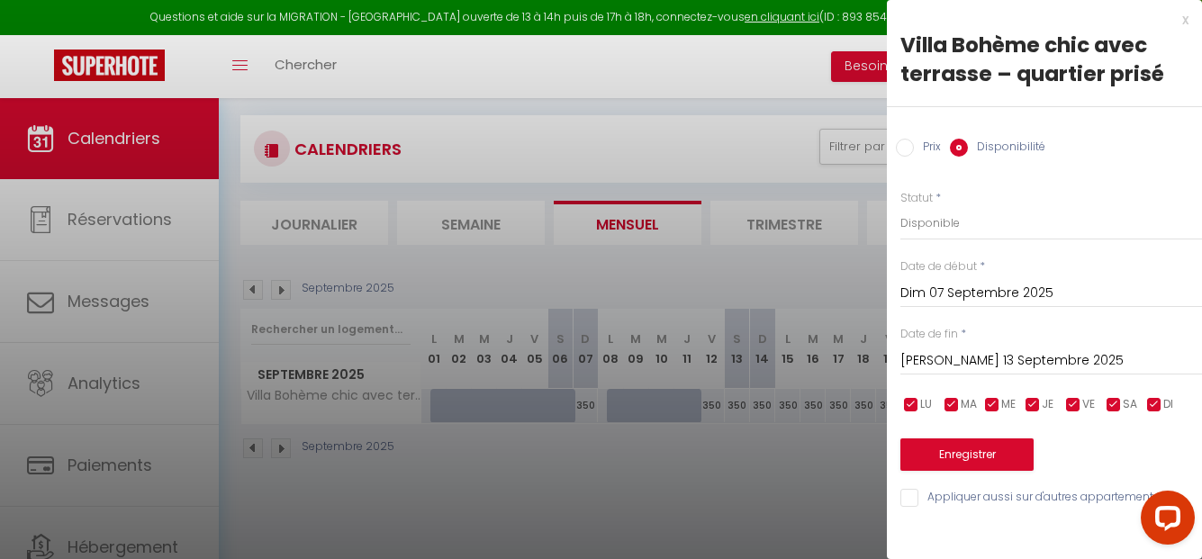
click at [928, 366] on input "[PERSON_NAME] 13 Septembre 2025" at bounding box center [1051, 360] width 302 height 23
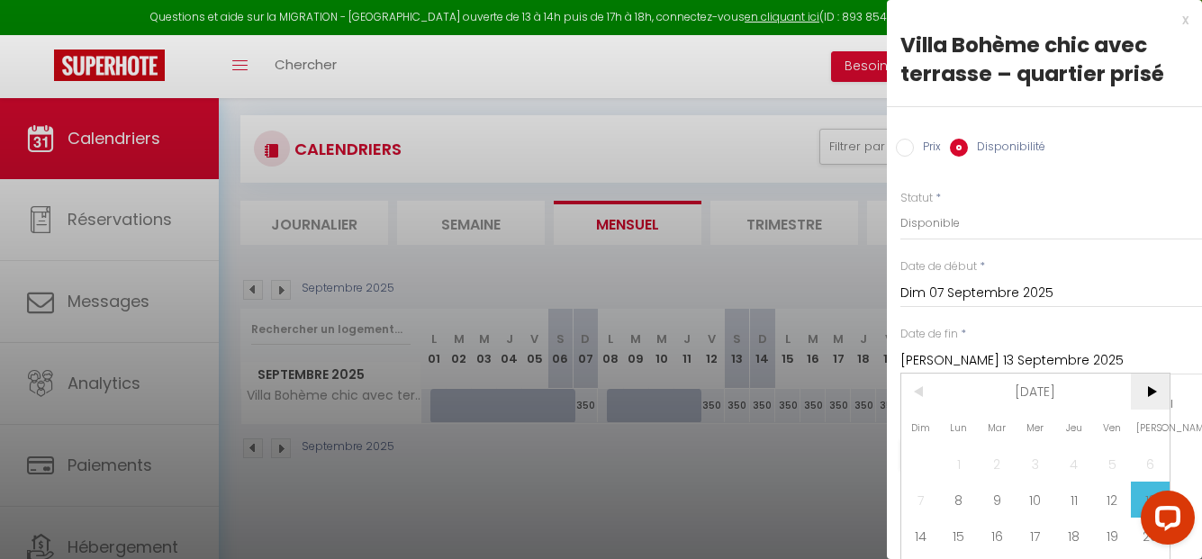
click at [1149, 386] on span ">" at bounding box center [1150, 392] width 39 height 36
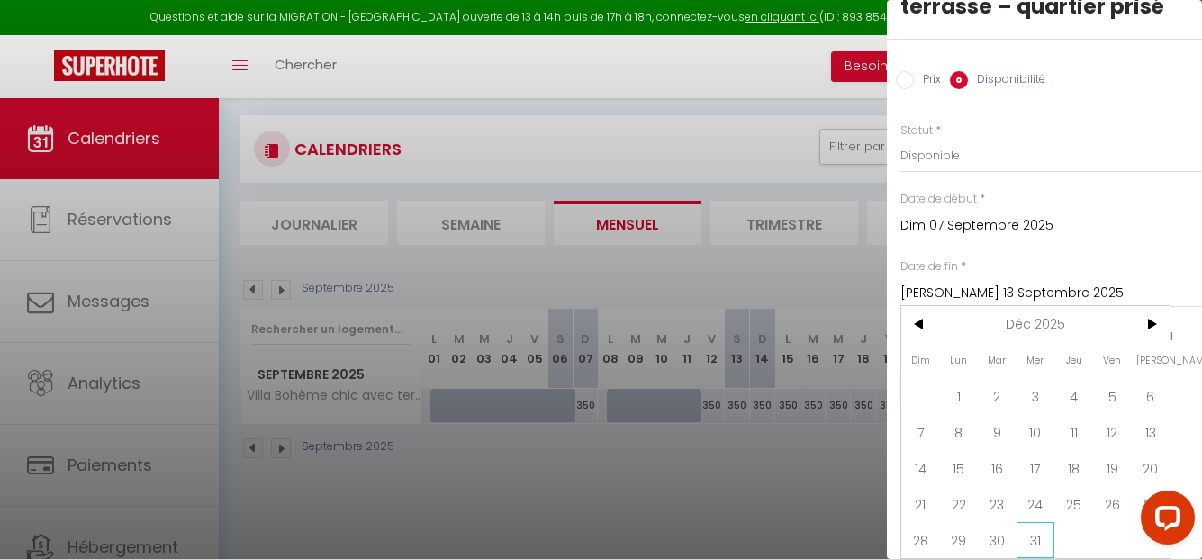
click at [1046, 522] on span "31" at bounding box center [1036, 540] width 39 height 36
type input "Mer 31 Décembre 2025"
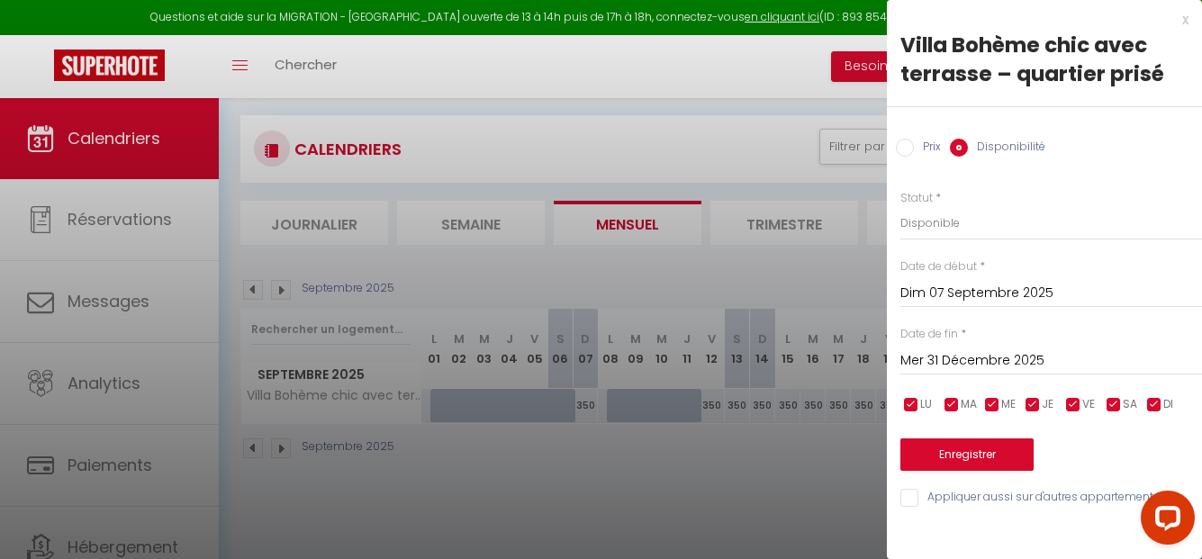
scroll to position [0, 0]
click at [908, 407] on input "checkbox" at bounding box center [911, 405] width 18 height 18
checkbox input "false"
click at [957, 400] on input "checkbox" at bounding box center [952, 405] width 18 height 18
checkbox input "false"
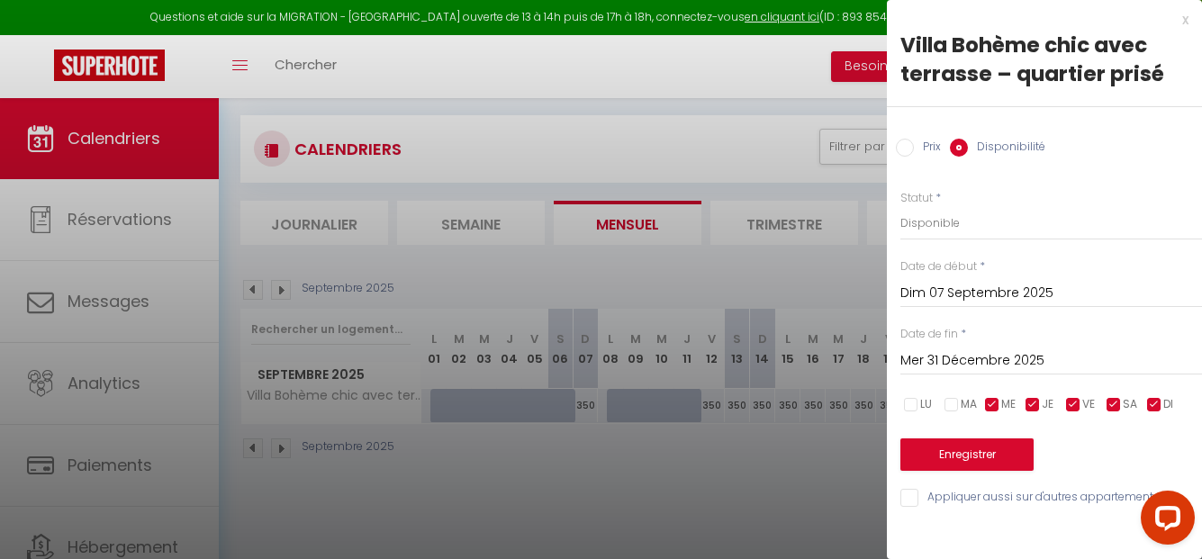
click at [991, 401] on input "checkbox" at bounding box center [992, 405] width 18 height 18
checkbox input "false"
click at [1034, 410] on input "checkbox" at bounding box center [1033, 405] width 18 height 18
checkbox input "false"
click at [1007, 450] on button "Enregistrer" at bounding box center [966, 455] width 133 height 32
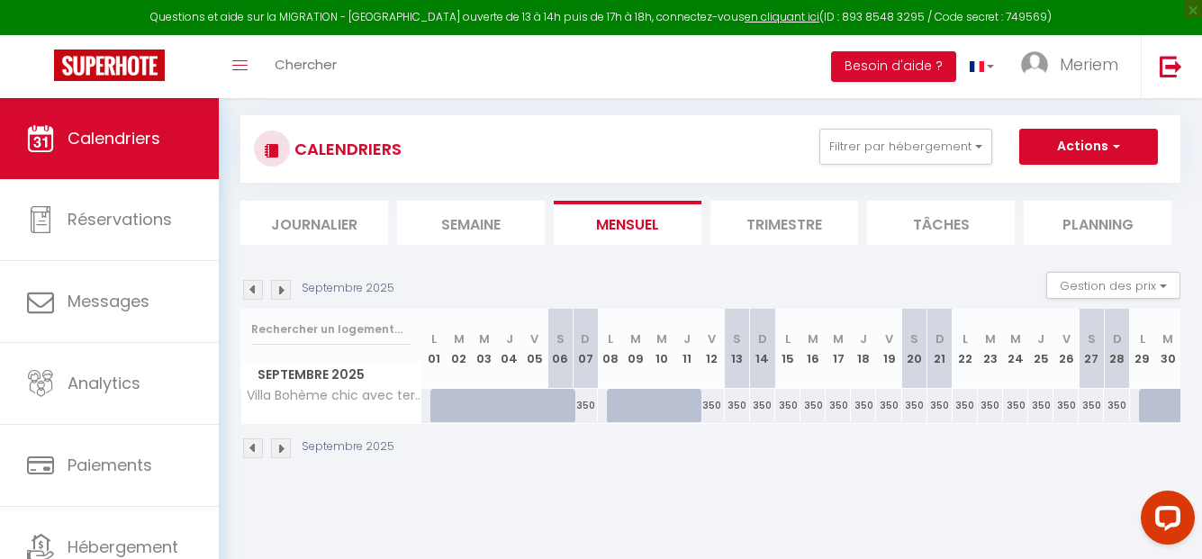
click at [783, 400] on div "350" at bounding box center [787, 405] width 25 height 33
select select "1"
type input "Lun 15 Septembre 2025"
type input "[DATE] Septembre 2025"
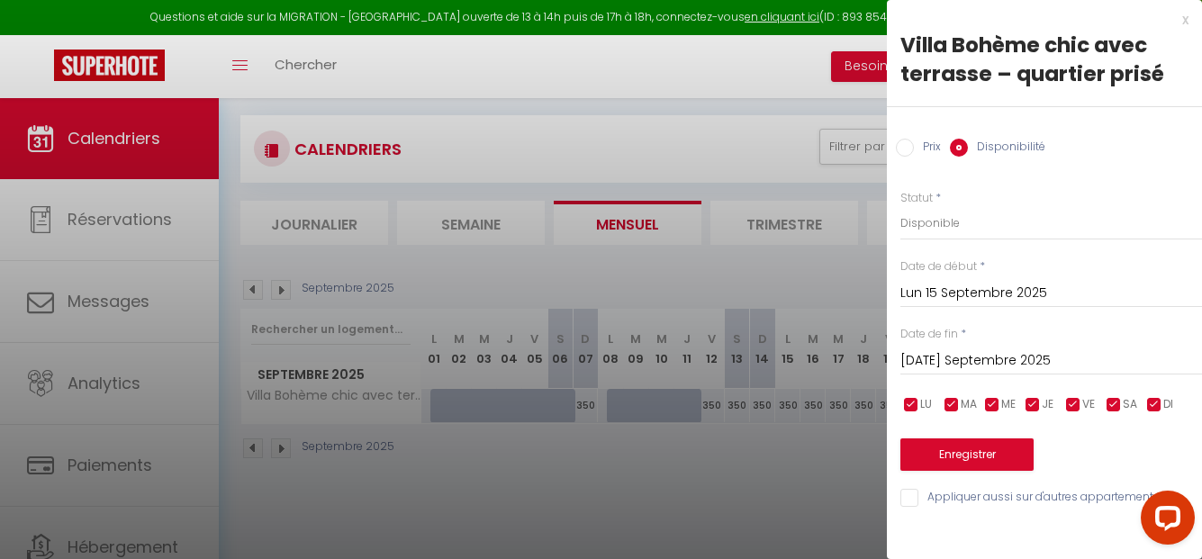
click at [929, 290] on input "Lun 15 Septembre 2025" at bounding box center [1051, 293] width 302 height 23
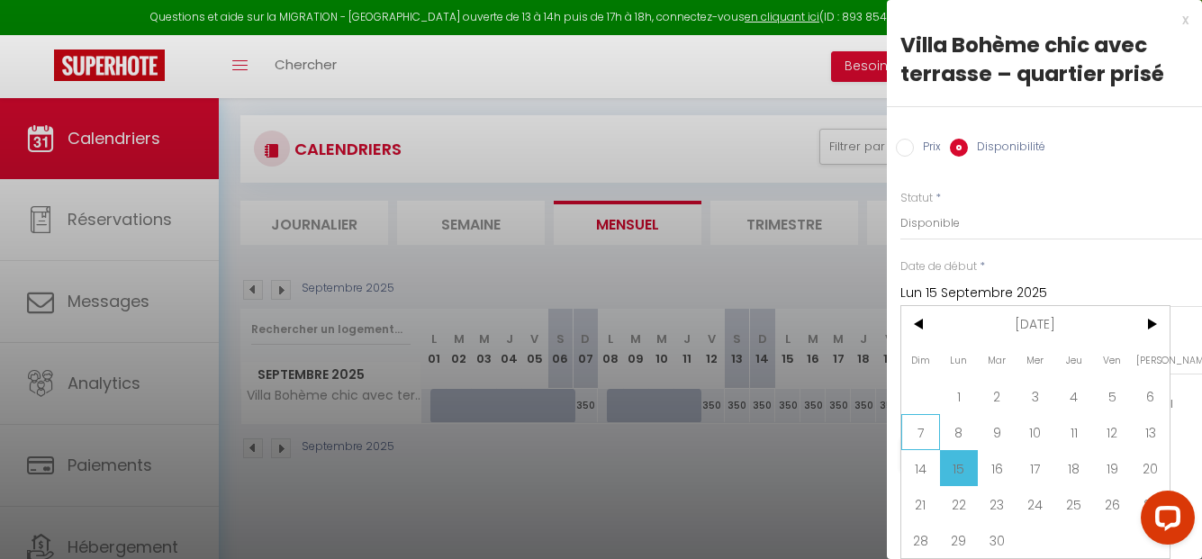
click at [923, 429] on span "7" at bounding box center [920, 432] width 39 height 36
type input "Dim 07 Septembre 2025"
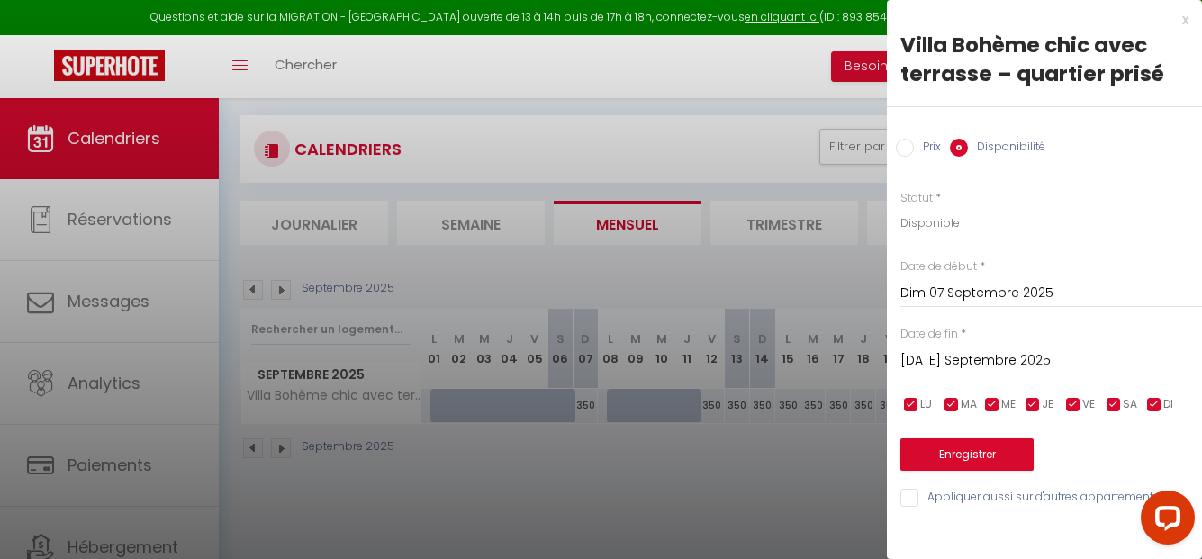
click at [944, 354] on input "[DATE] Septembre 2025" at bounding box center [1051, 360] width 302 height 23
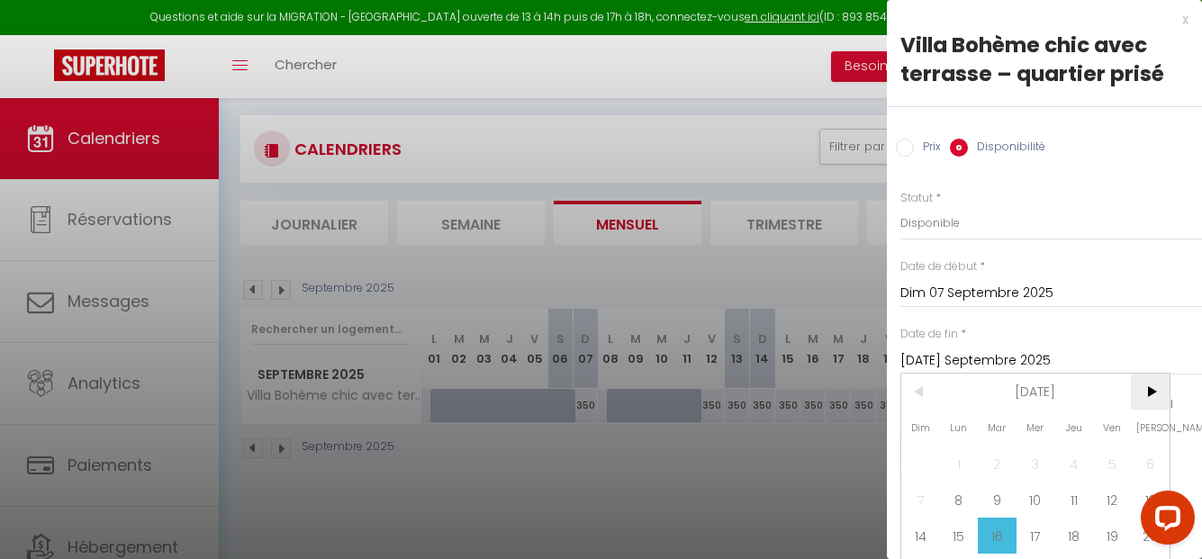
click at [1146, 384] on span ">" at bounding box center [1150, 392] width 39 height 36
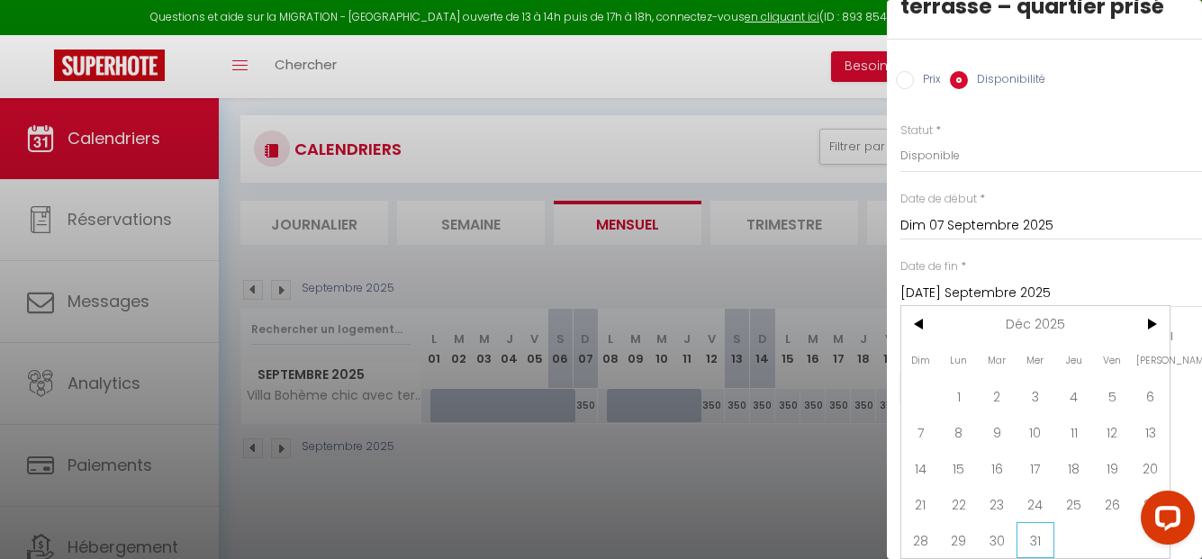
click at [1035, 522] on span "31" at bounding box center [1036, 540] width 39 height 36
type input "Mer 31 Décembre 2025"
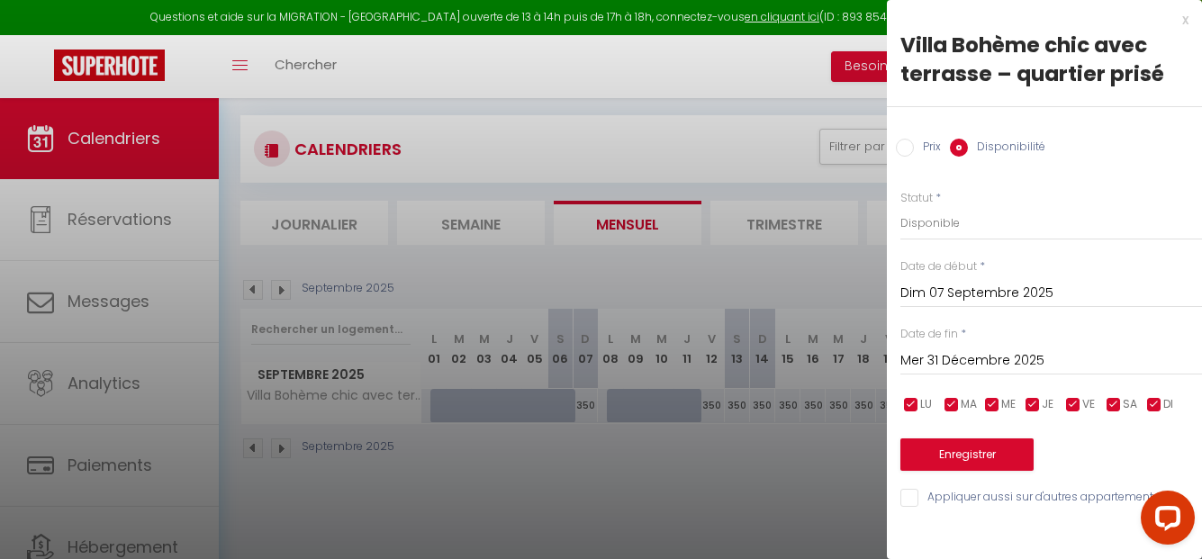
scroll to position [0, 0]
click at [907, 402] on input "checkbox" at bounding box center [911, 405] width 18 height 18
checkbox input "false"
click at [946, 400] on input "checkbox" at bounding box center [952, 405] width 18 height 18
checkbox input "false"
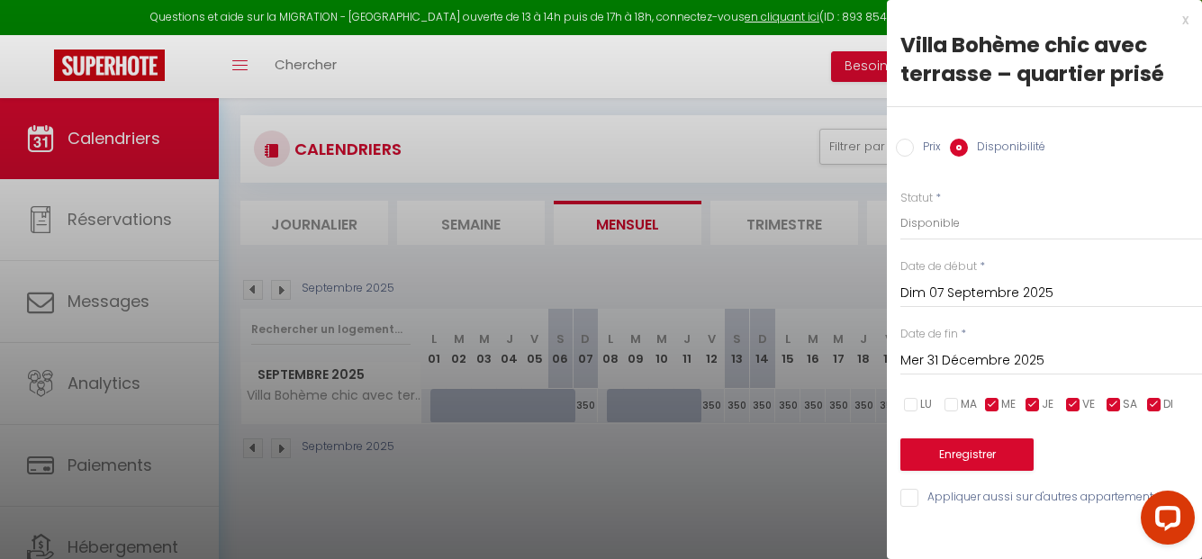
click at [987, 399] on input "checkbox" at bounding box center [992, 405] width 18 height 18
checkbox input "false"
click at [1026, 402] on input "checkbox" at bounding box center [1033, 405] width 18 height 18
checkbox input "false"
click at [1157, 405] on input "checkbox" at bounding box center [1154, 405] width 18 height 18
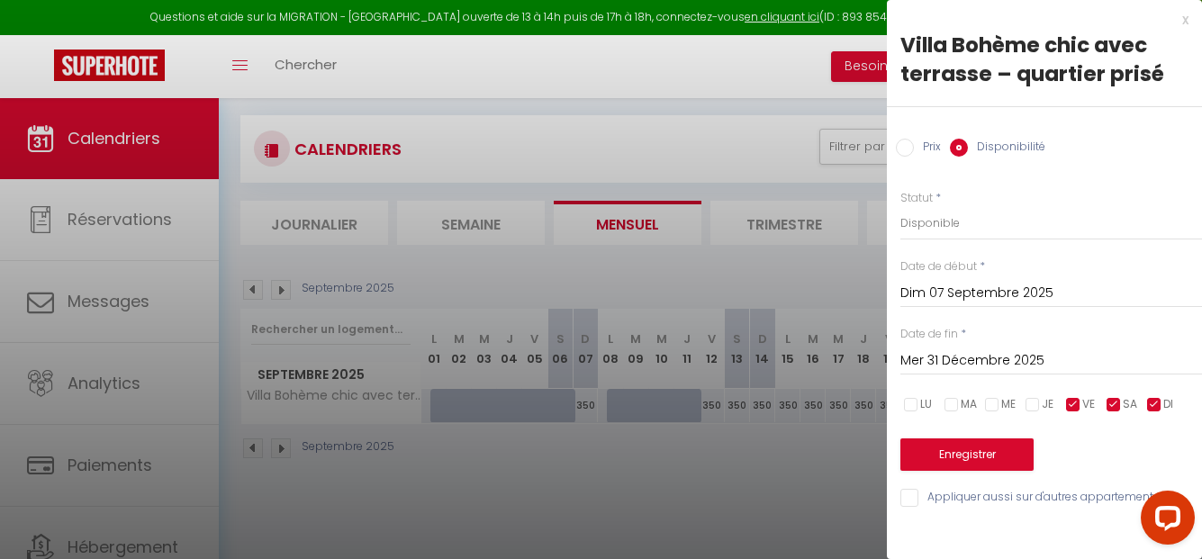
checkbox input "false"
click at [986, 459] on button "Enregistrer" at bounding box center [966, 455] width 133 height 32
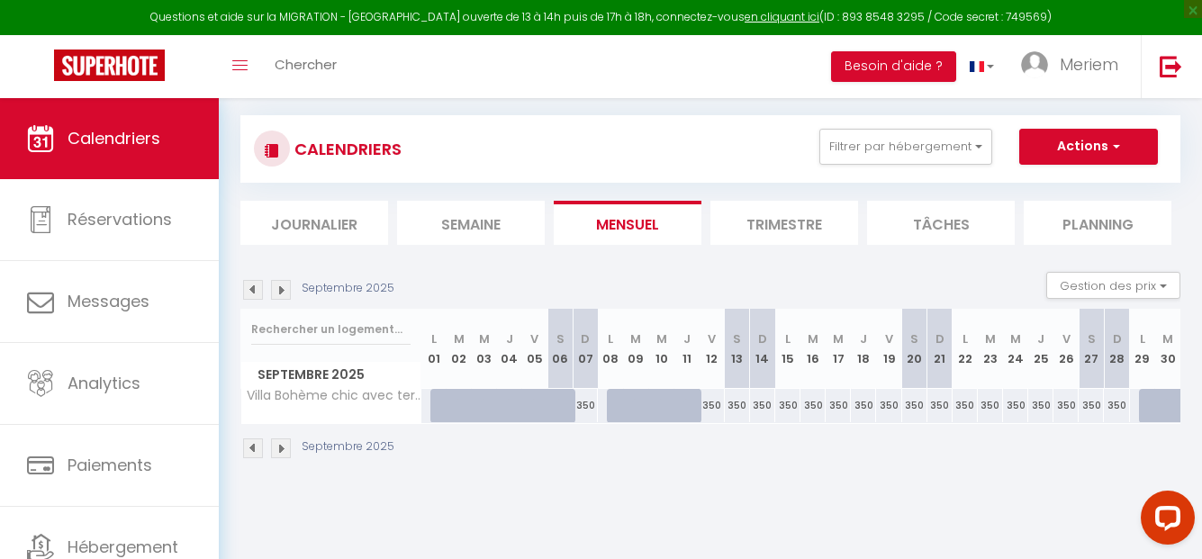
click at [816, 402] on div "350" at bounding box center [812, 405] width 25 height 33
select select "1"
type input "[DATE] Septembre 2025"
type input "Mer 17 Septembre 2025"
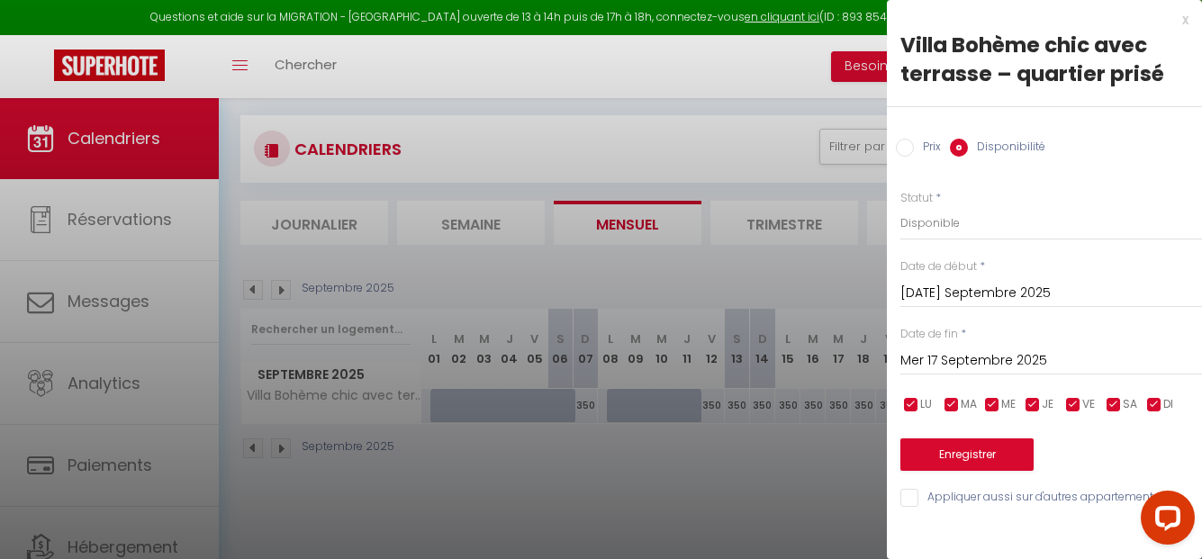
click at [917, 397] on input "checkbox" at bounding box center [911, 405] width 18 height 18
checkbox input "false"
click at [943, 399] on input "checkbox" at bounding box center [952, 405] width 18 height 18
checkbox input "false"
click at [985, 405] on input "checkbox" at bounding box center [992, 405] width 18 height 18
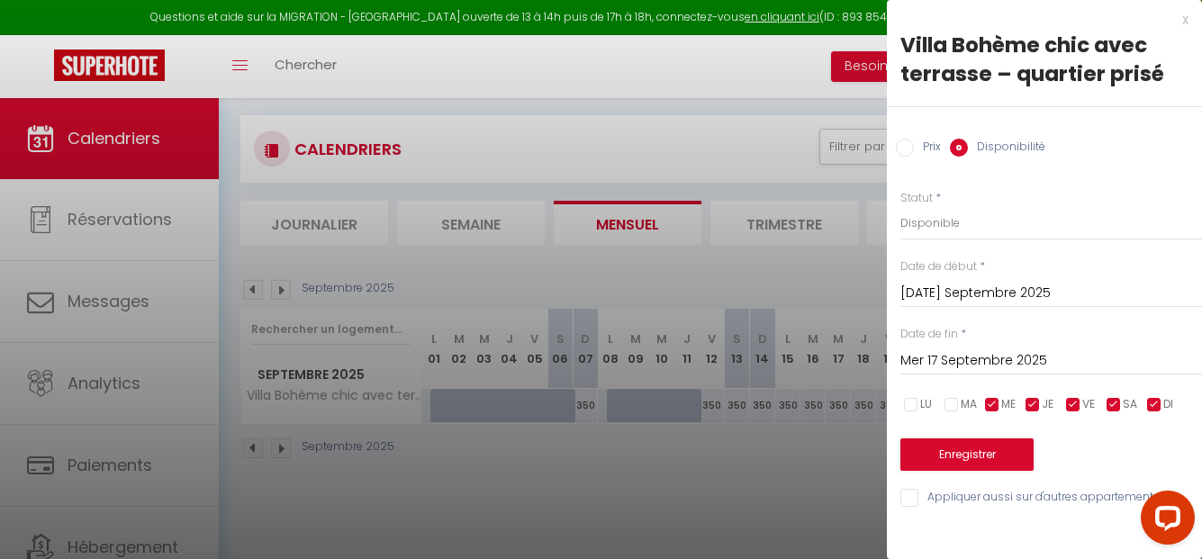
checkbox input "false"
click at [1031, 408] on input "checkbox" at bounding box center [1033, 405] width 18 height 18
checkbox input "false"
click at [1161, 405] on input "checkbox" at bounding box center [1154, 405] width 18 height 18
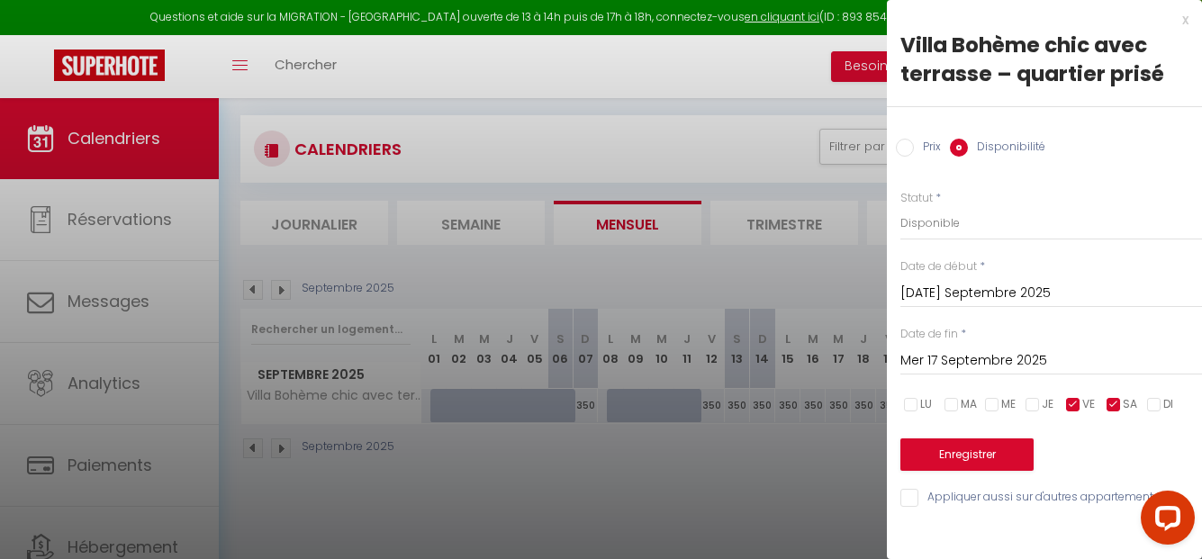
checkbox input "true"
click at [720, 441] on div at bounding box center [601, 279] width 1202 height 559
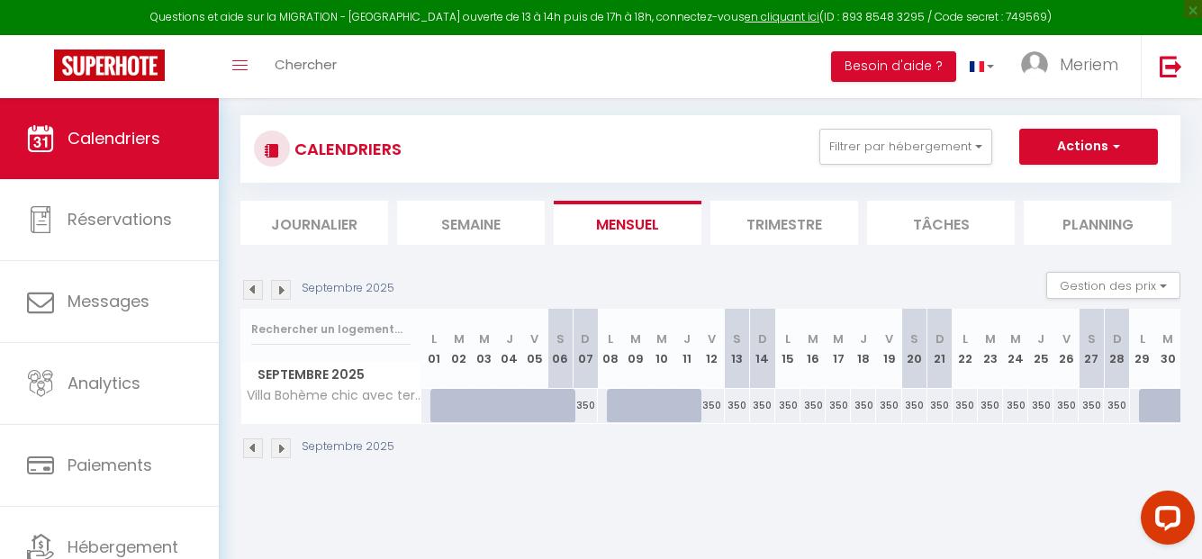
click at [279, 454] on img at bounding box center [281, 449] width 20 height 20
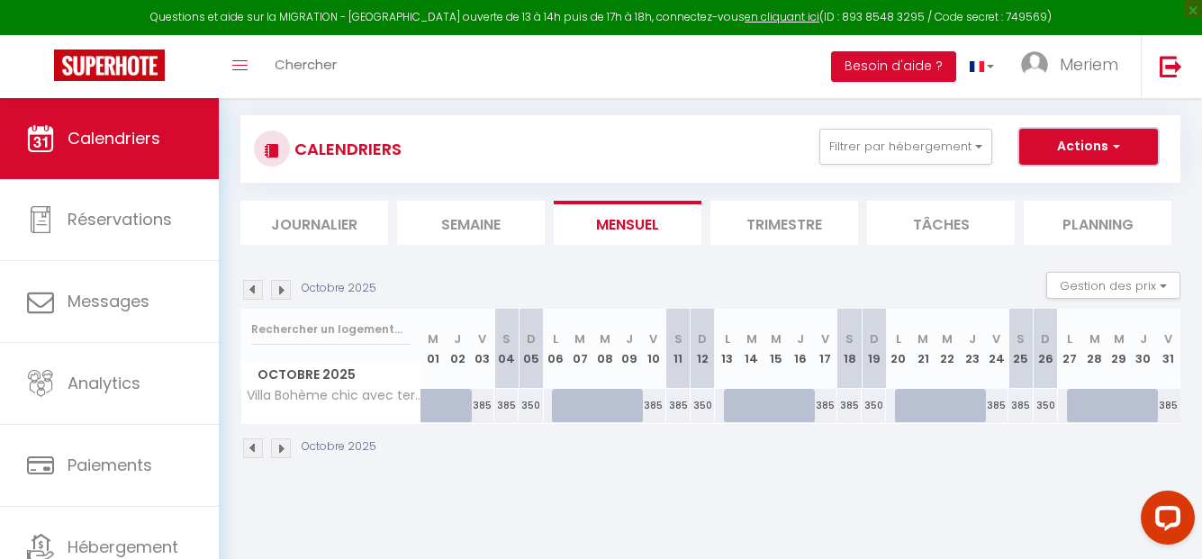
click at [1073, 134] on button "Actions" at bounding box center [1088, 147] width 139 height 36
click at [482, 407] on div "385" at bounding box center [482, 405] width 24 height 33
select select "1"
type input "Ven 03 Octobre 2025"
type input "[PERSON_NAME] 04 Octobre 2025"
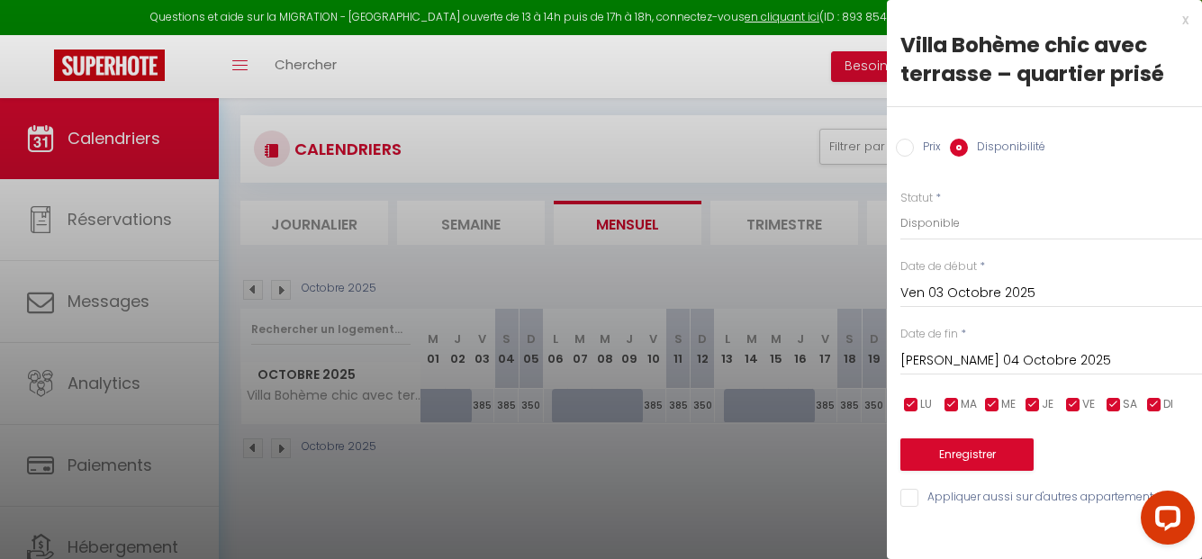
click at [914, 399] on input "checkbox" at bounding box center [911, 405] width 18 height 18
checkbox input "false"
click at [956, 404] on input "checkbox" at bounding box center [952, 405] width 18 height 18
checkbox input "false"
click at [990, 402] on input "checkbox" at bounding box center [992, 405] width 18 height 18
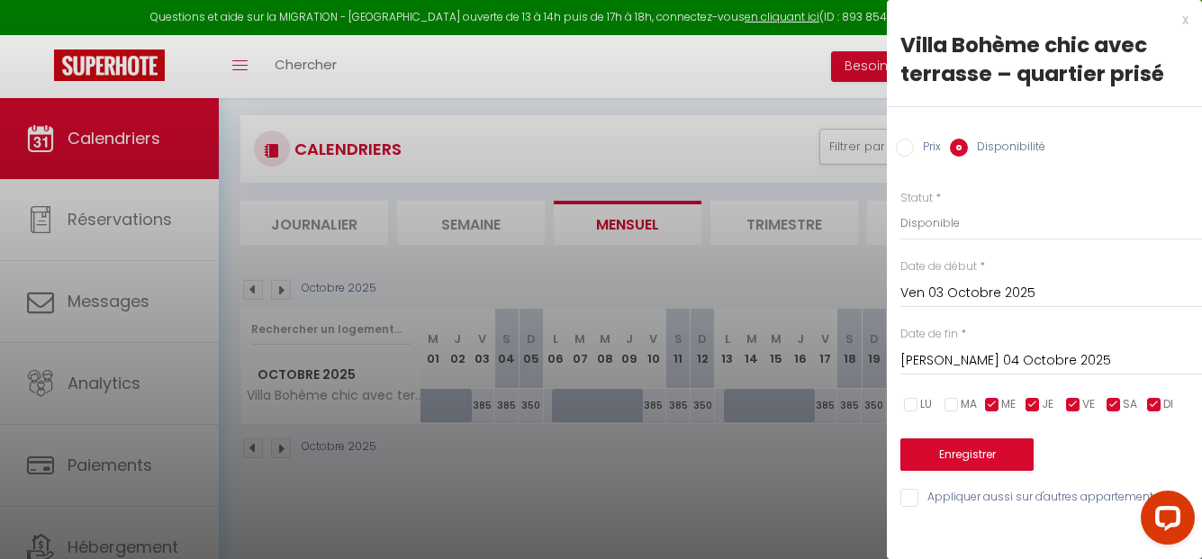
checkbox input "false"
click at [1037, 402] on input "checkbox" at bounding box center [1033, 405] width 18 height 18
checkbox input "false"
click at [947, 227] on select "Disponible Indisponible" at bounding box center [1051, 223] width 302 height 34
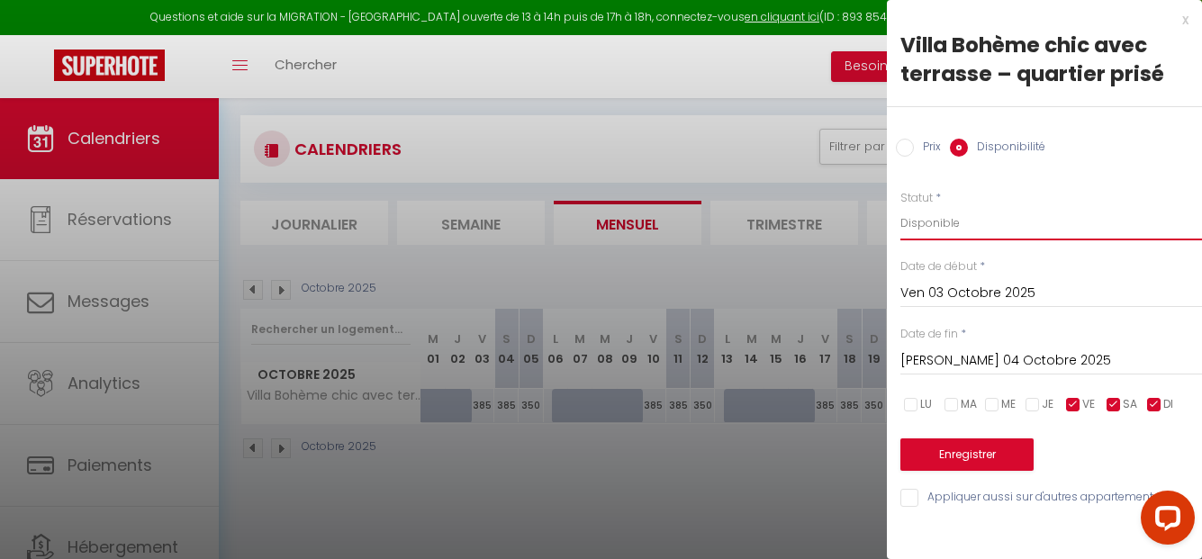
select select "0"
click at [900, 206] on select "Disponible Indisponible" at bounding box center [1051, 223] width 302 height 34
click at [915, 401] on input "checkbox" at bounding box center [911, 405] width 18 height 18
checkbox input "true"
click at [955, 404] on input "checkbox" at bounding box center [952, 405] width 18 height 18
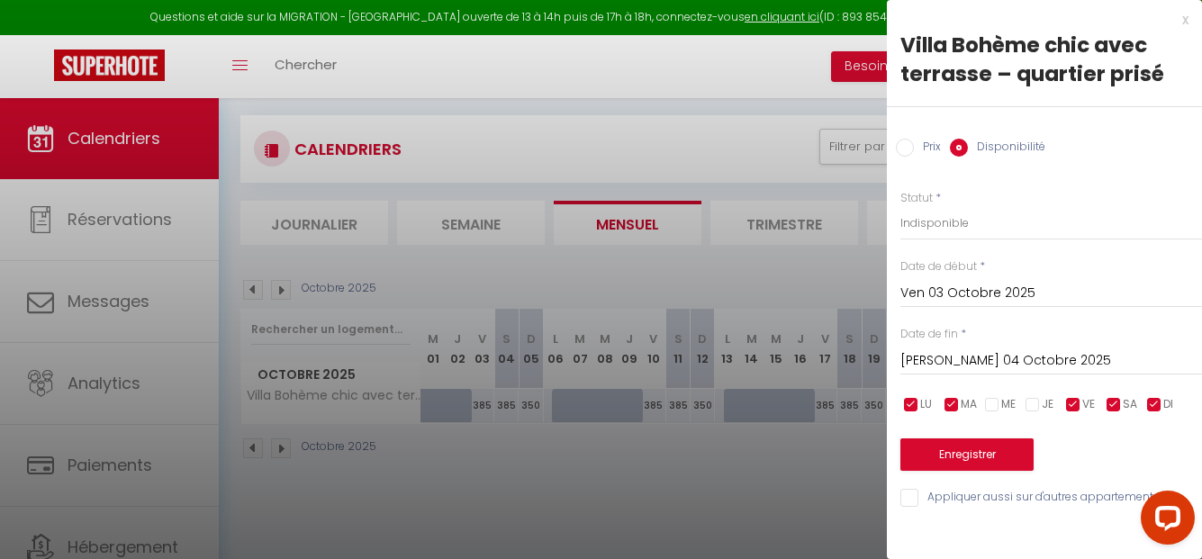
click at [955, 404] on input "checkbox" at bounding box center [952, 405] width 18 height 18
click at [953, 404] on input "checkbox" at bounding box center [952, 405] width 18 height 18
checkbox input "true"
click at [987, 402] on input "checkbox" at bounding box center [992, 405] width 18 height 18
checkbox input "true"
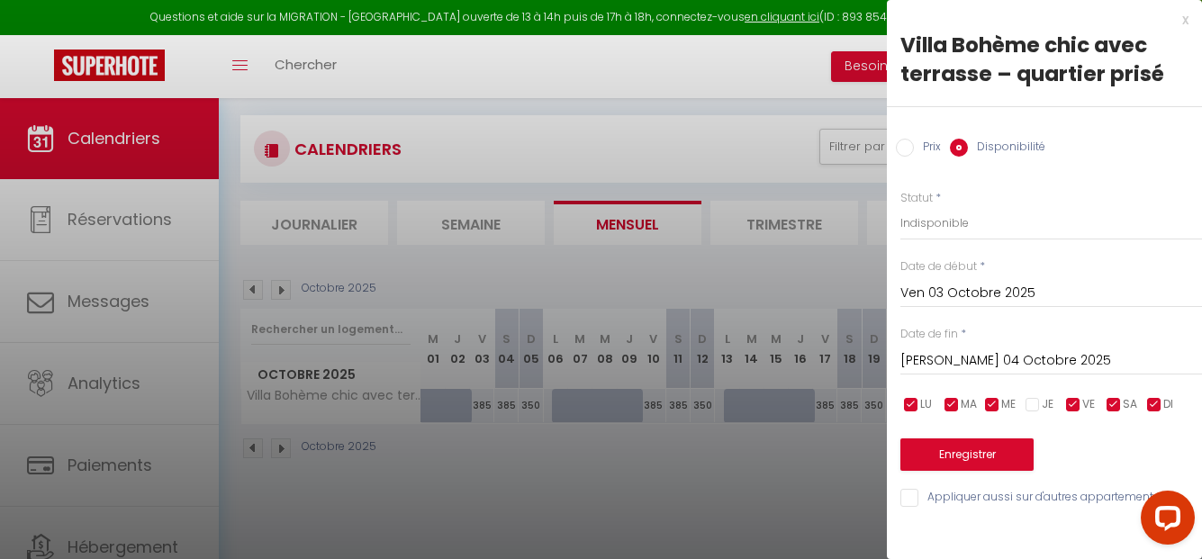
click at [1033, 406] on input "checkbox" at bounding box center [1033, 405] width 18 height 18
checkbox input "true"
click at [1072, 400] on input "checkbox" at bounding box center [1073, 405] width 18 height 18
checkbox input "false"
click at [1112, 405] on input "checkbox" at bounding box center [1114, 405] width 18 height 18
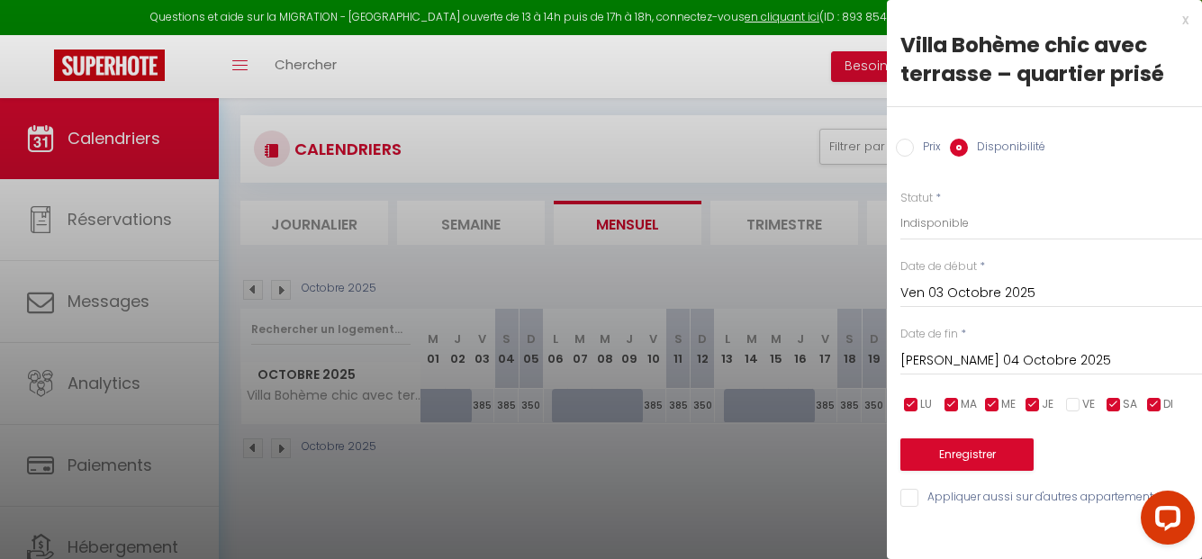
checkbox input "false"
click at [1154, 404] on input "checkbox" at bounding box center [1154, 405] width 18 height 18
checkbox input "false"
click at [987, 292] on input "Ven 03 Octobre 2025" at bounding box center [1051, 293] width 302 height 23
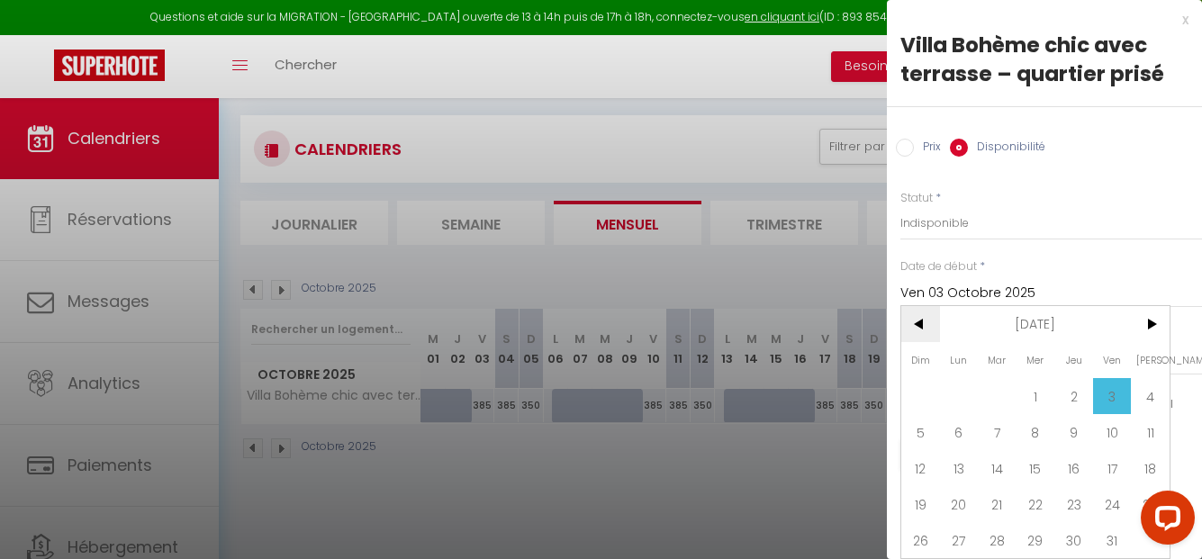
click at [924, 323] on span "<" at bounding box center [920, 324] width 39 height 36
click at [917, 421] on span "7" at bounding box center [920, 432] width 39 height 36
type input "Dim 07 Septembre 2025"
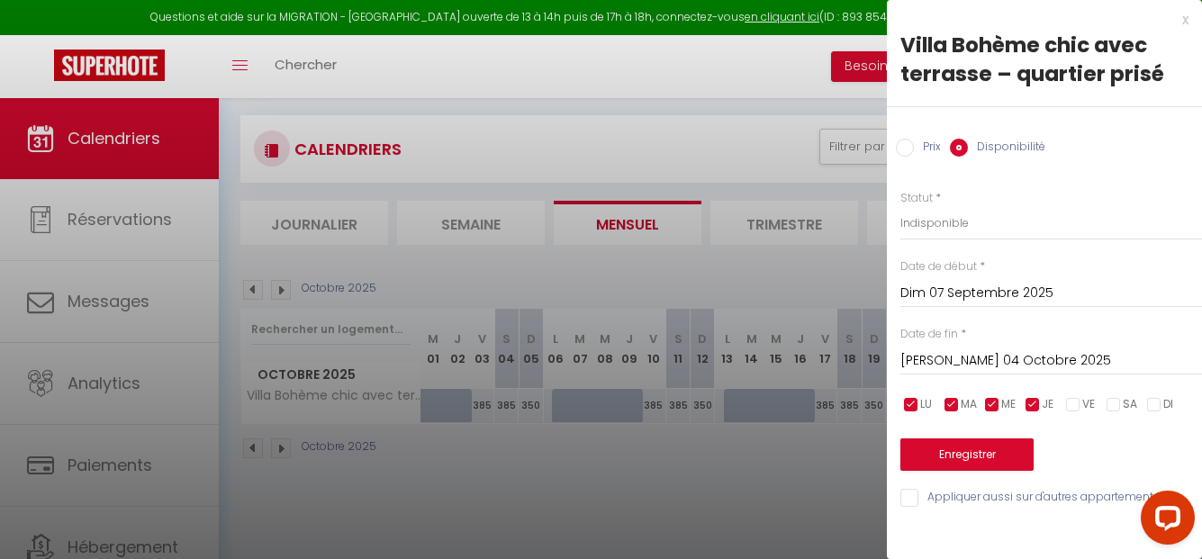
click at [1034, 359] on input "[PERSON_NAME] 04 Octobre 2025" at bounding box center [1051, 360] width 302 height 23
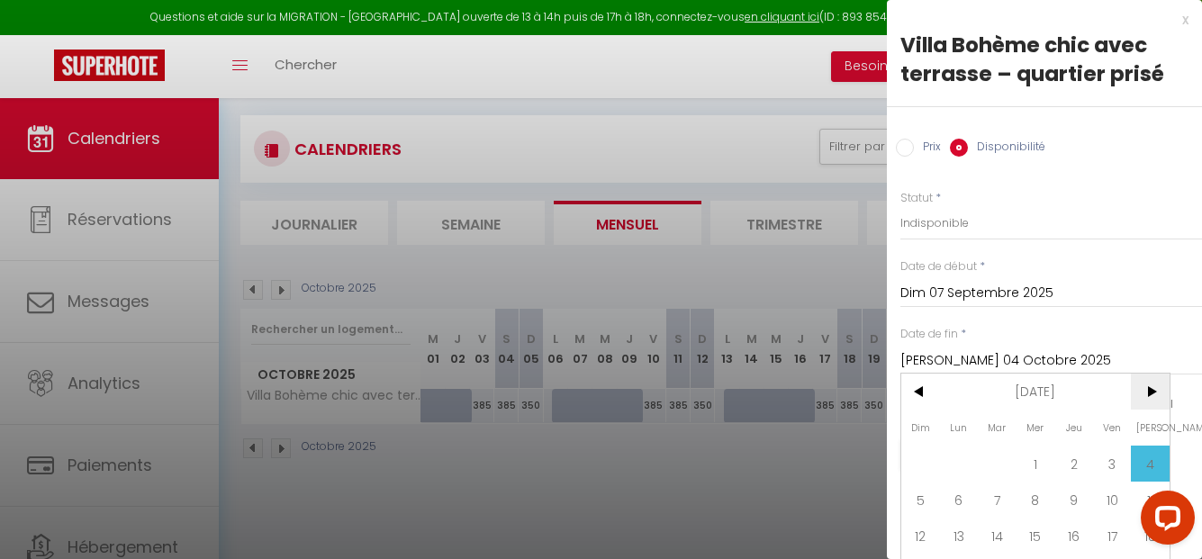
click at [1142, 388] on span ">" at bounding box center [1150, 392] width 39 height 36
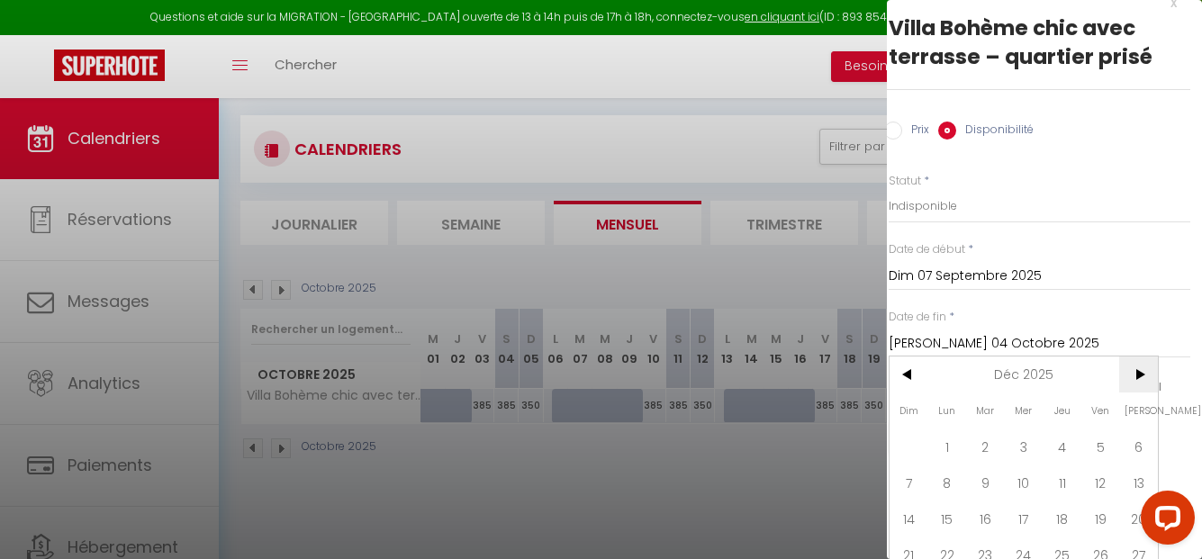
scroll to position [81, 12]
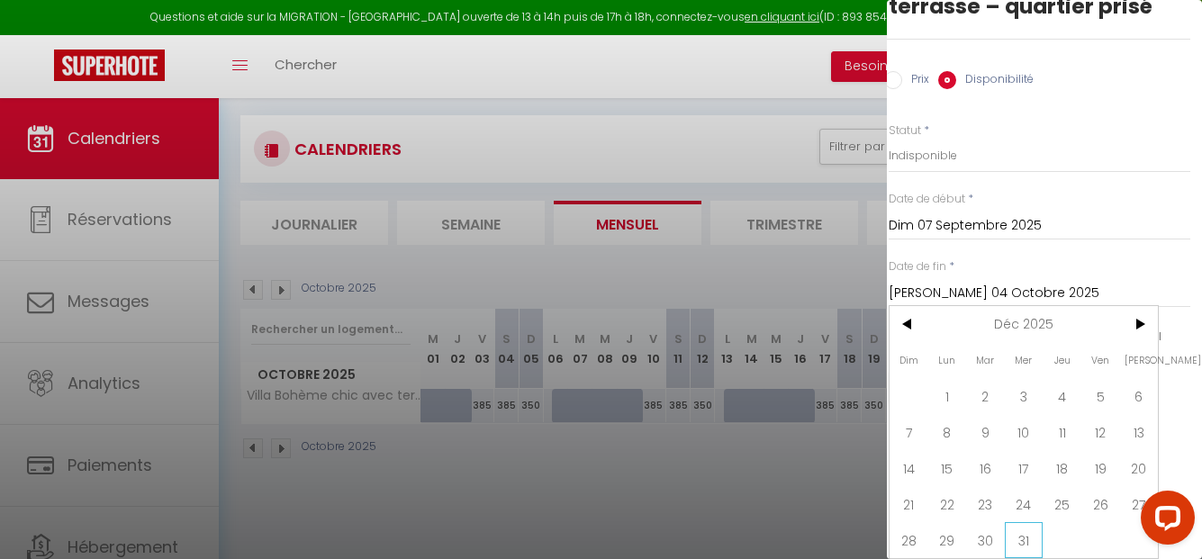
click at [1033, 522] on span "31" at bounding box center [1024, 540] width 39 height 36
type input "Mer 31 Décembre 2025"
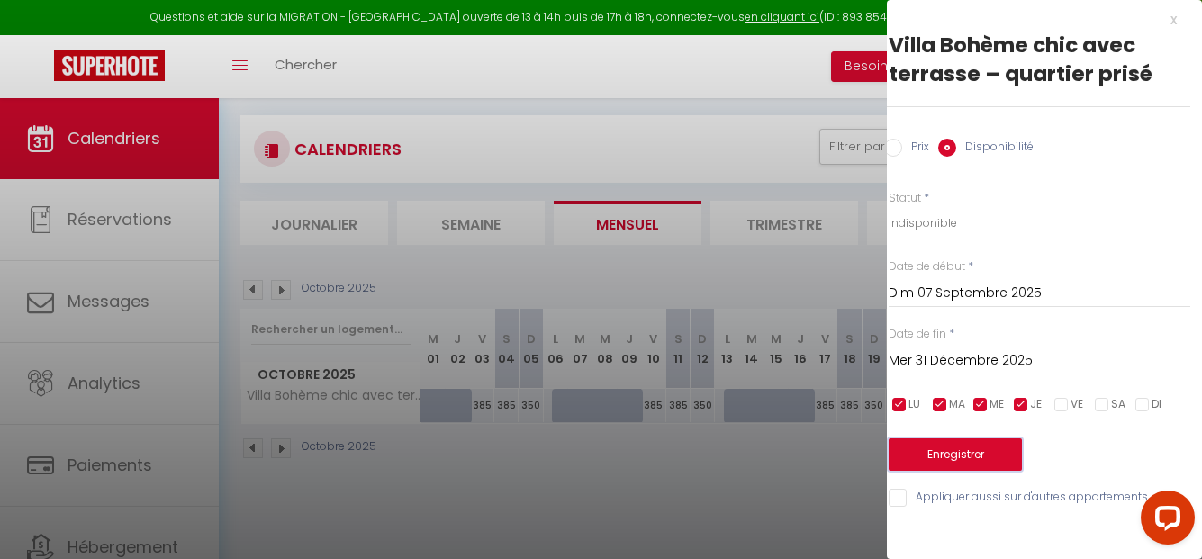
click at [972, 459] on button "Enregistrer" at bounding box center [955, 455] width 133 height 32
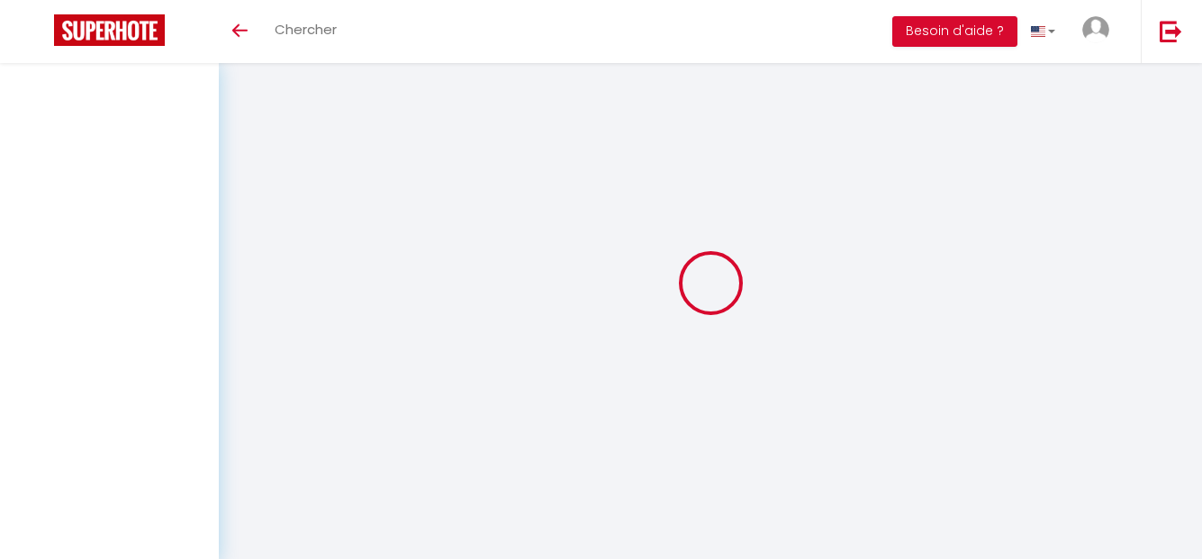
select select
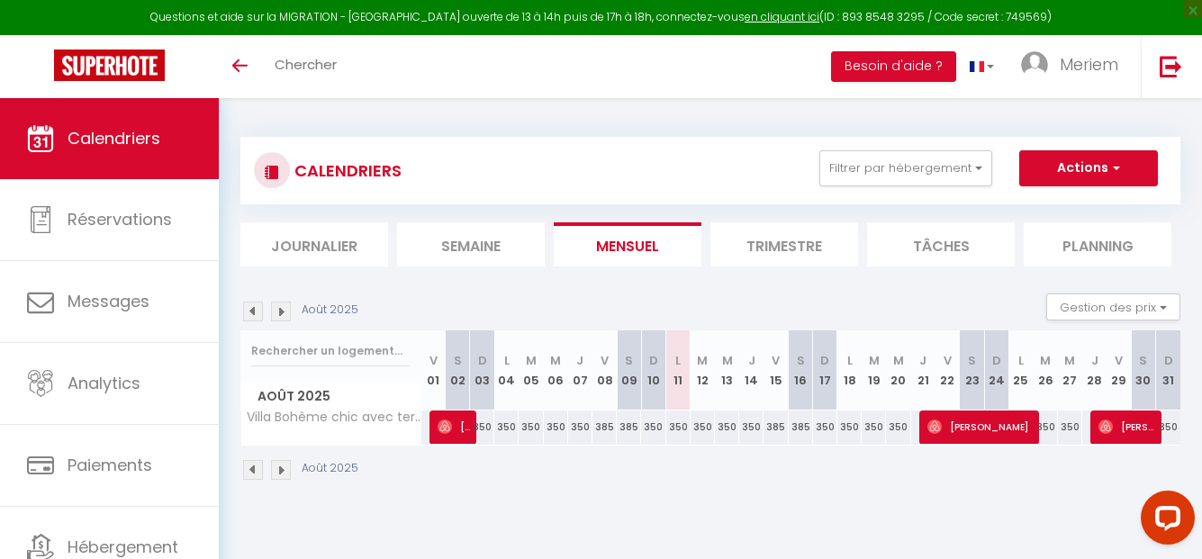
click at [628, 432] on div "385" at bounding box center [629, 427] width 24 height 33
type input "385"
select select "1"
type input "Sam 09 Août 2025"
type input "Dim 10 Août 2025"
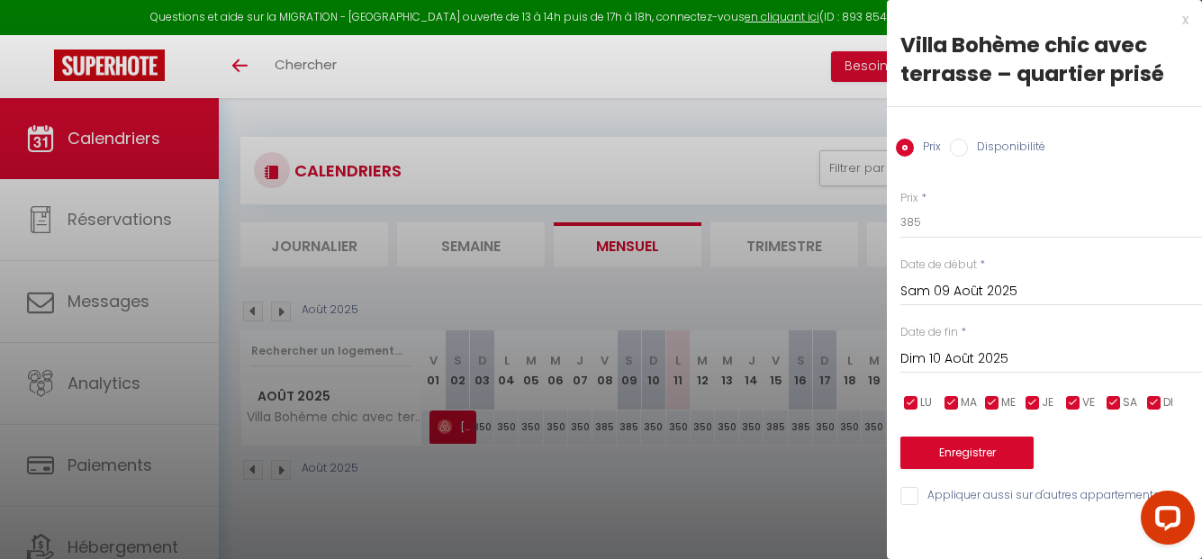
click at [970, 146] on label "Disponibilité" at bounding box center [1006, 149] width 77 height 20
click at [968, 146] on input "Disponibilité" at bounding box center [959, 148] width 18 height 18
radio input "true"
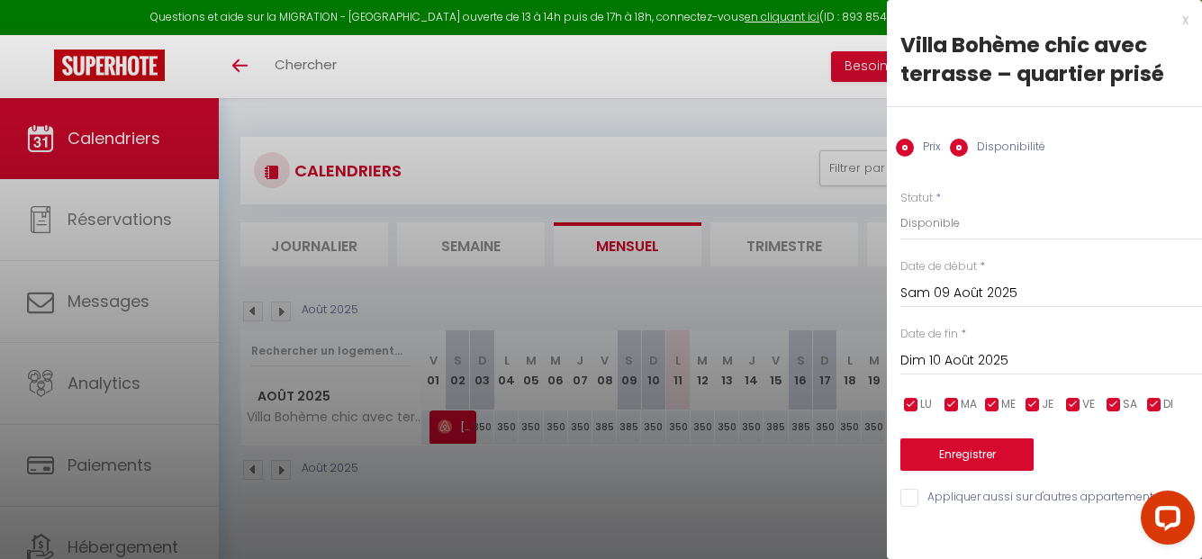
radio input "false"
click at [952, 216] on select "Disponible Indisponible" at bounding box center [1051, 223] width 302 height 34
select select "0"
click at [900, 206] on select "Disponible Indisponible" at bounding box center [1051, 223] width 302 height 34
click at [948, 293] on input "Sam 09 Août 2025" at bounding box center [1051, 293] width 302 height 23
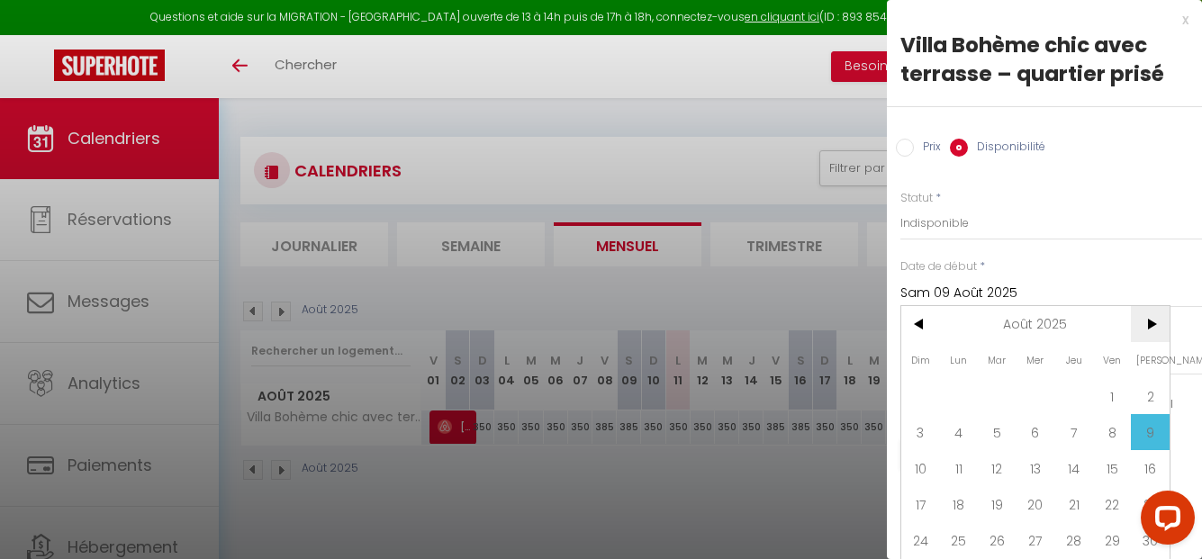
click at [1146, 334] on span ">" at bounding box center [1150, 324] width 39 height 36
click at [931, 419] on span "7" at bounding box center [920, 432] width 39 height 36
type input "Dim 07 Septembre 2025"
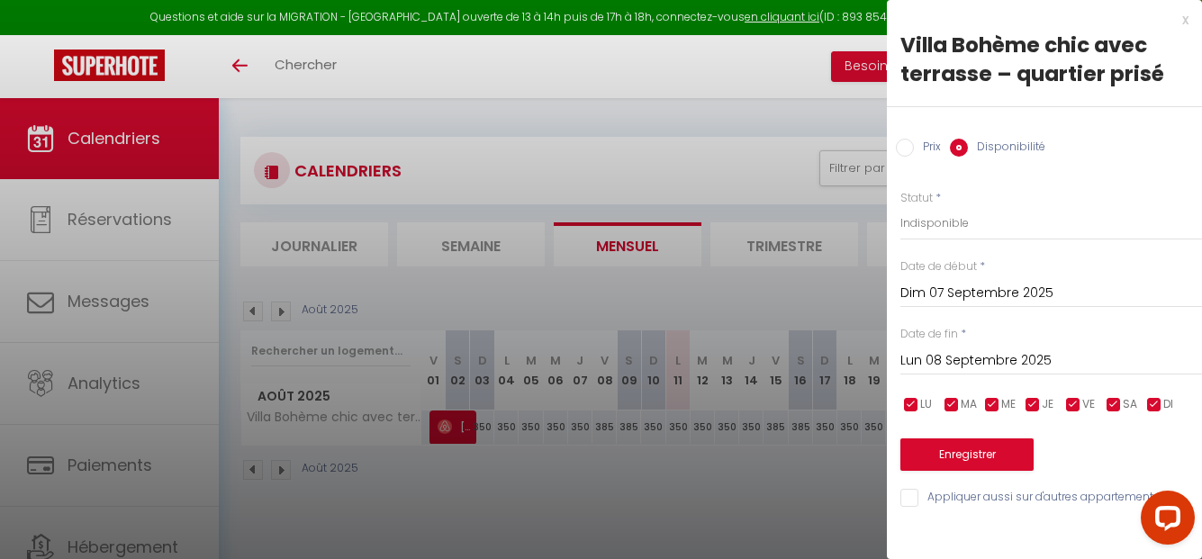
click at [943, 361] on input "Lun 08 Septembre 2025" at bounding box center [1051, 360] width 302 height 23
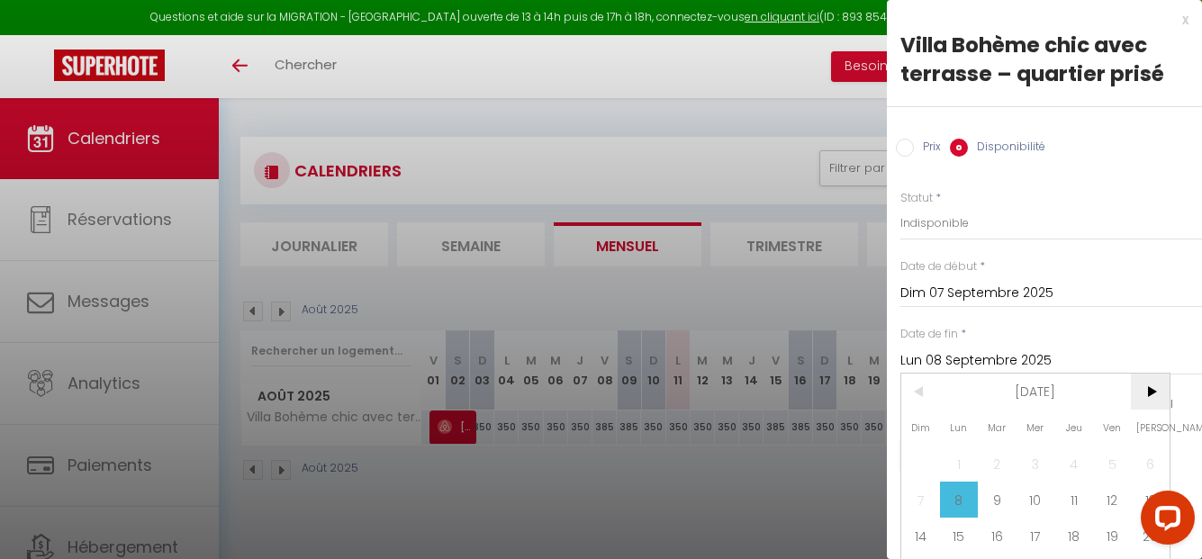
click at [1144, 389] on span ">" at bounding box center [1150, 392] width 39 height 36
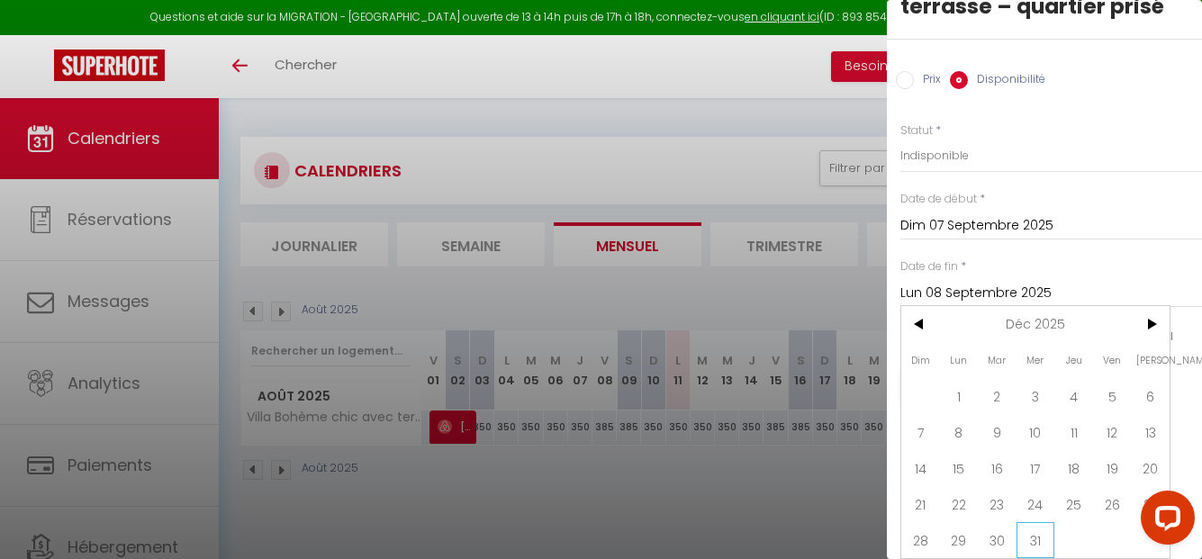
click at [1035, 529] on span "31" at bounding box center [1036, 540] width 39 height 36
type input "Mer 31 Décembre 2025"
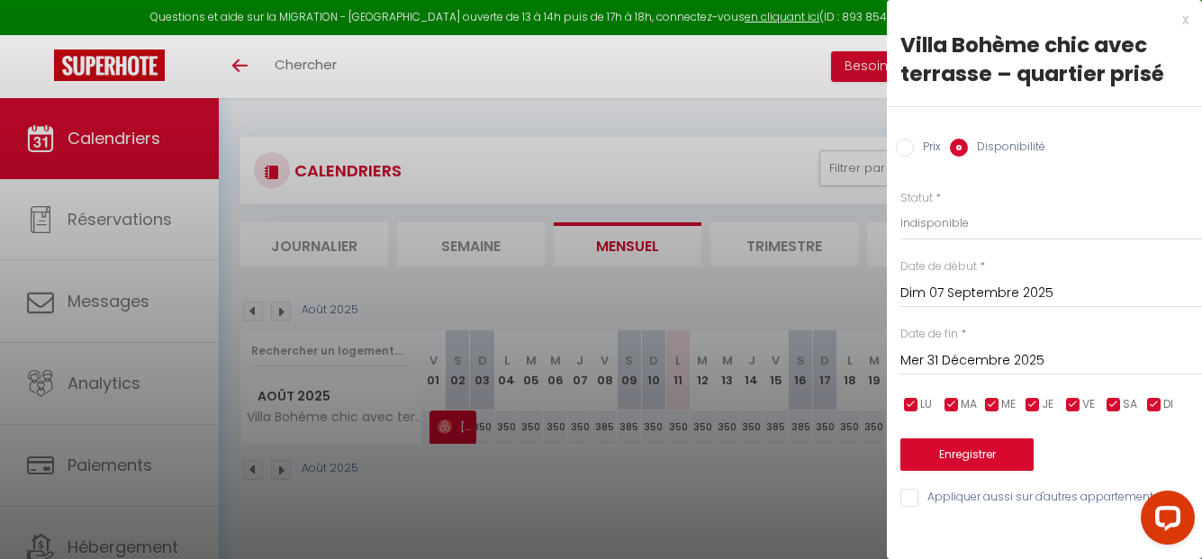
click at [1075, 403] on input "checkbox" at bounding box center [1073, 405] width 18 height 18
checkbox input "false"
click at [1110, 405] on input "checkbox" at bounding box center [1114, 405] width 18 height 18
checkbox input "false"
click at [1152, 403] on input "checkbox" at bounding box center [1154, 405] width 18 height 18
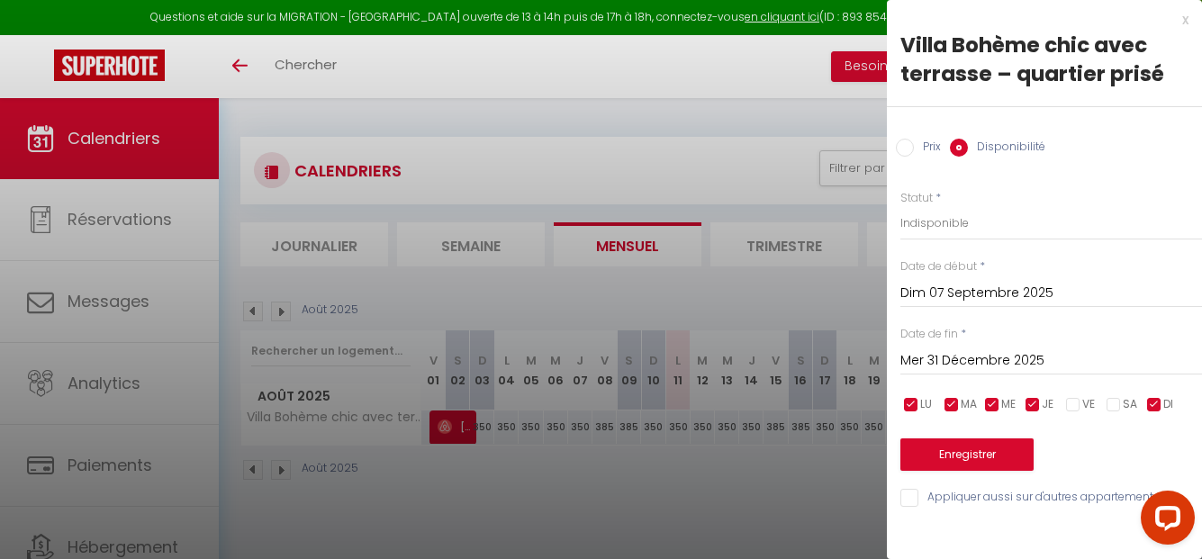
checkbox input "false"
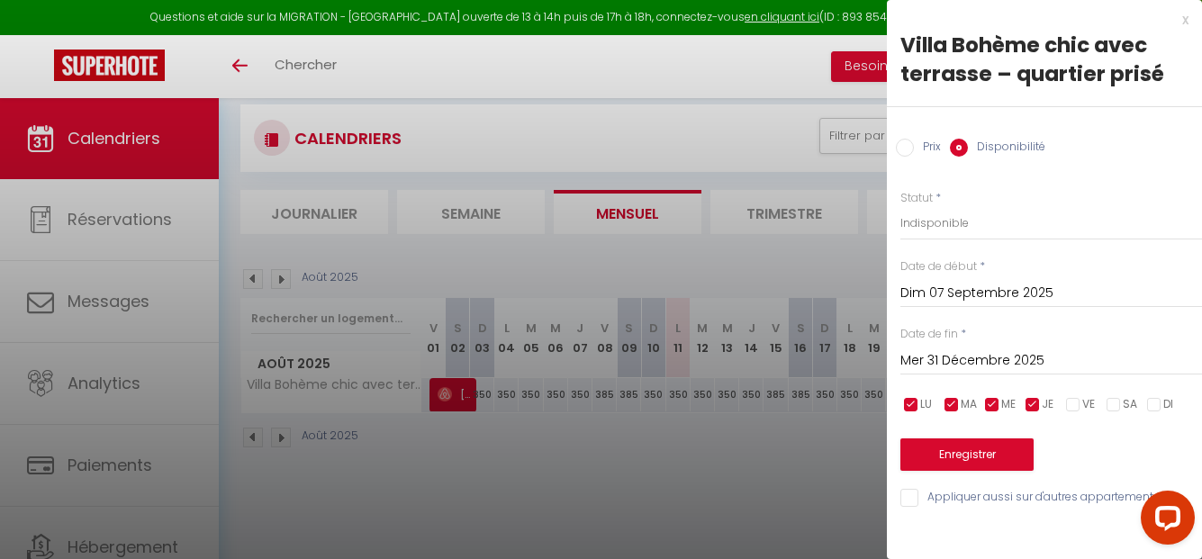
scroll to position [33, 0]
click at [1000, 447] on button "Enregistrer" at bounding box center [966, 455] width 133 height 32
